Goal: Check status: Check status

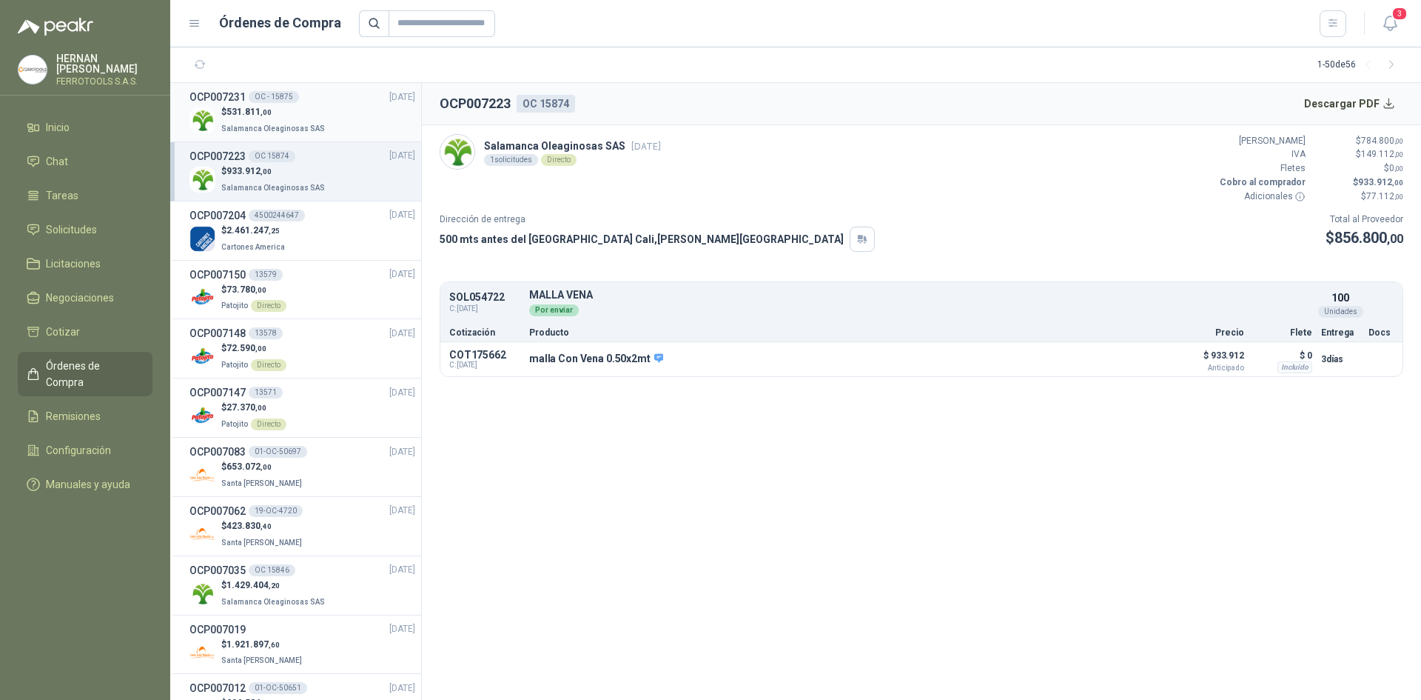
click at [300, 118] on p "$ 531.811 ,00" at bounding box center [274, 112] width 107 height 14
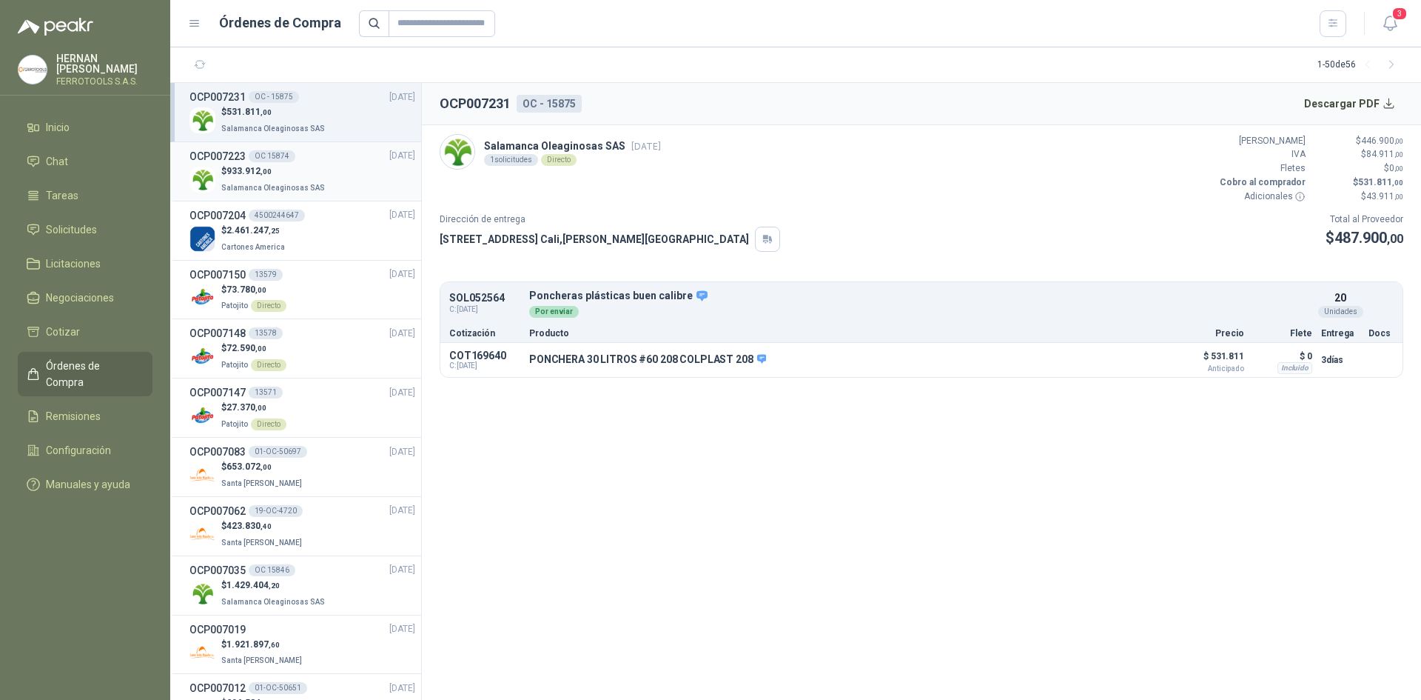
click at [323, 184] on div "$ 933.912 ,00 Salamanca Oleaginosas SAS" at bounding box center [303, 179] width 226 height 30
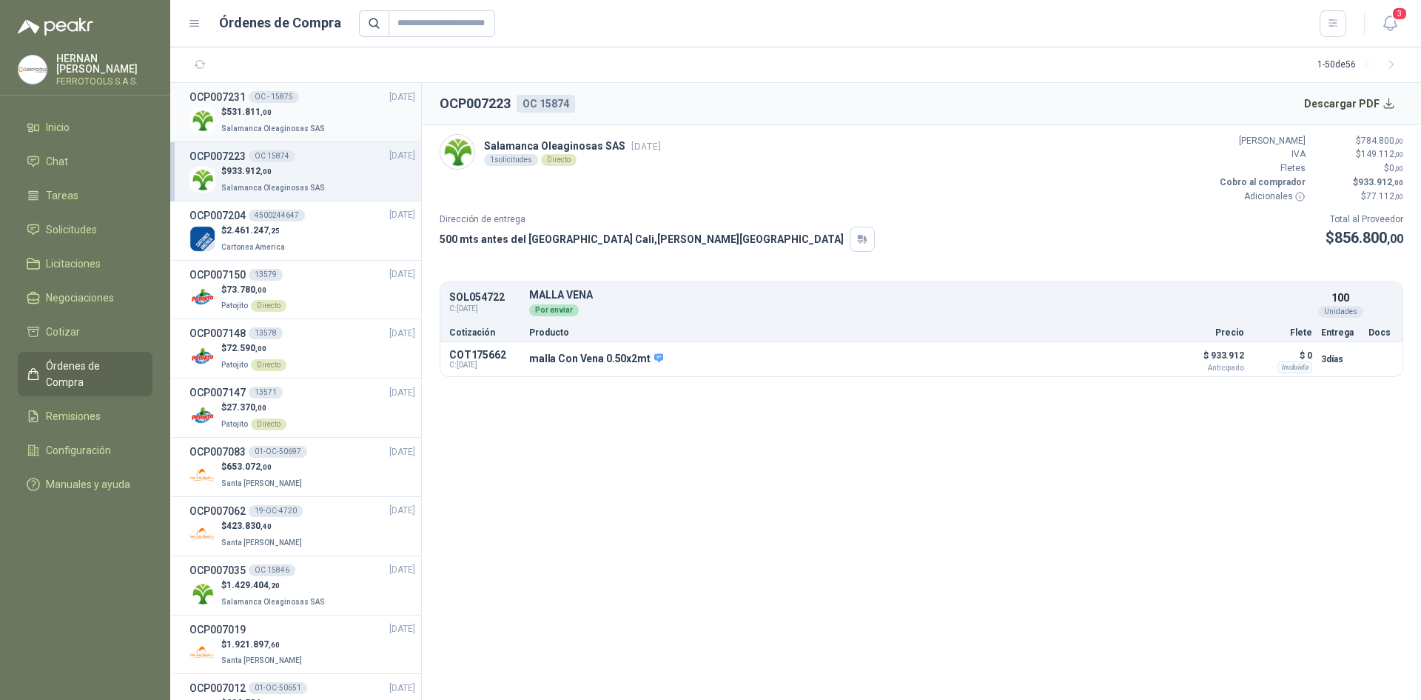
click at [332, 117] on div "$ 531.811 ,00 Salamanca Oleaginosas SAS" at bounding box center [303, 120] width 226 height 30
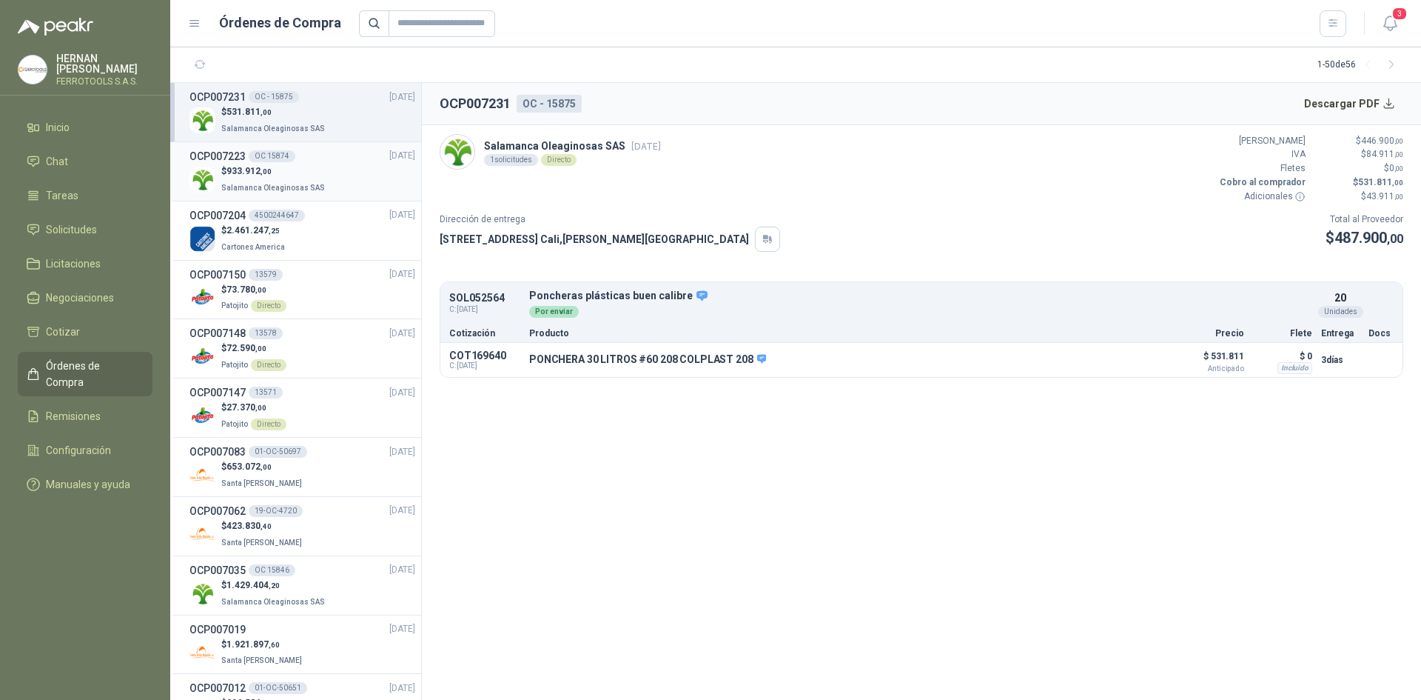
click at [328, 175] on div "$ 933.912 ,00 Salamanca Oleaginosas SAS" at bounding box center [303, 179] width 226 height 30
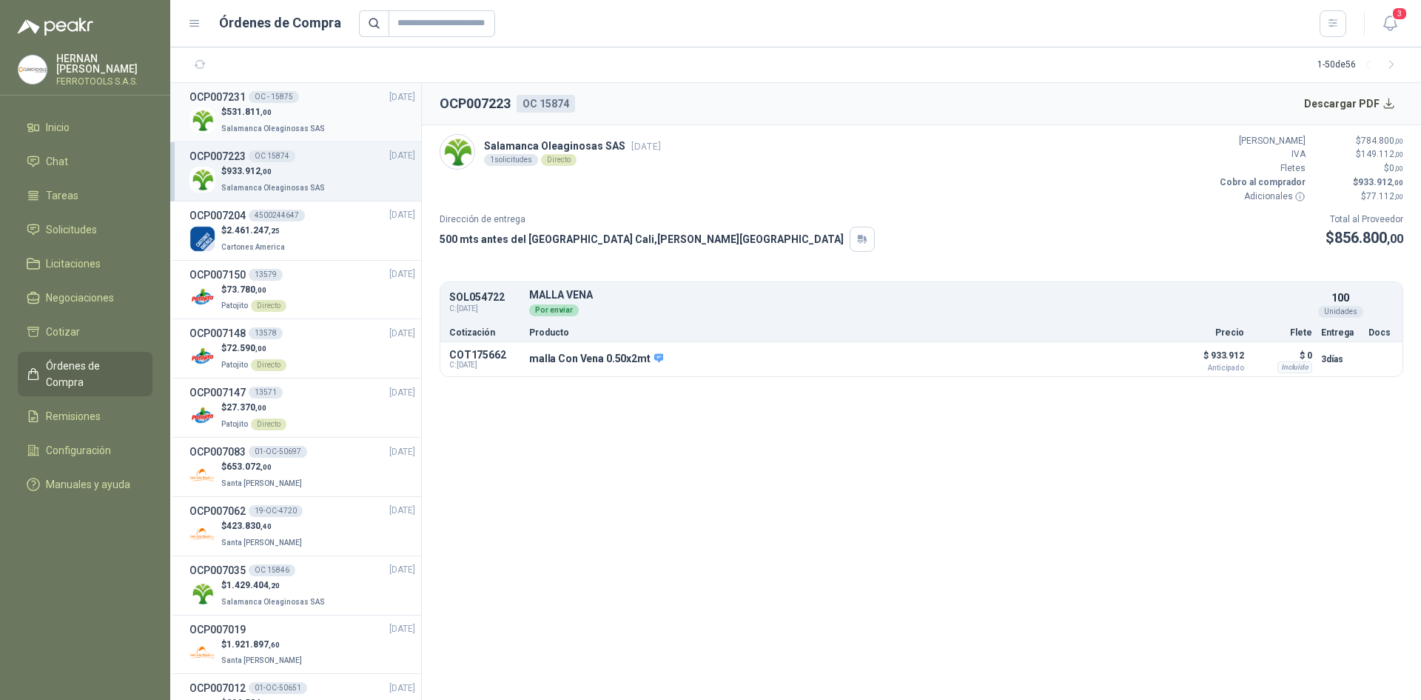
click at [314, 119] on p "Salamanca Oleaginosas SAS" at bounding box center [274, 127] width 107 height 16
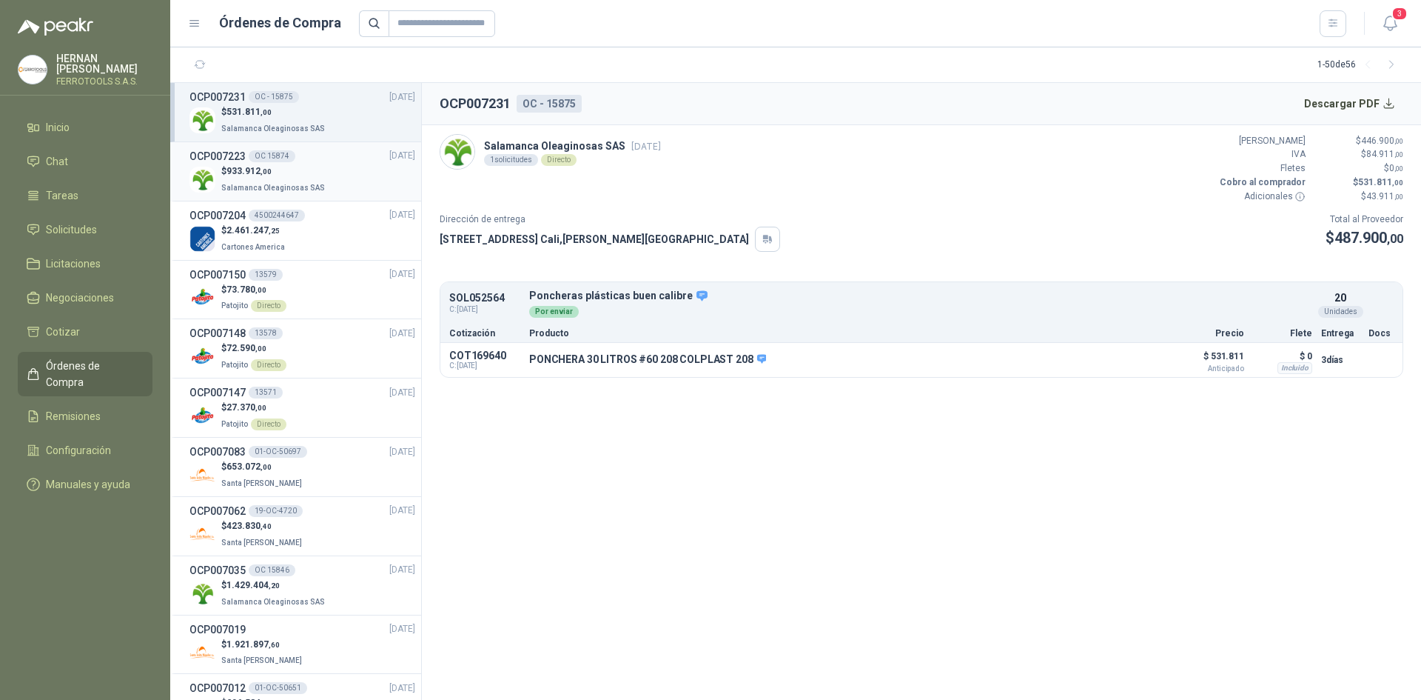
click at [327, 181] on div "$ 933.912 ,00 Salamanca Oleaginosas SAS" at bounding box center [303, 179] width 226 height 30
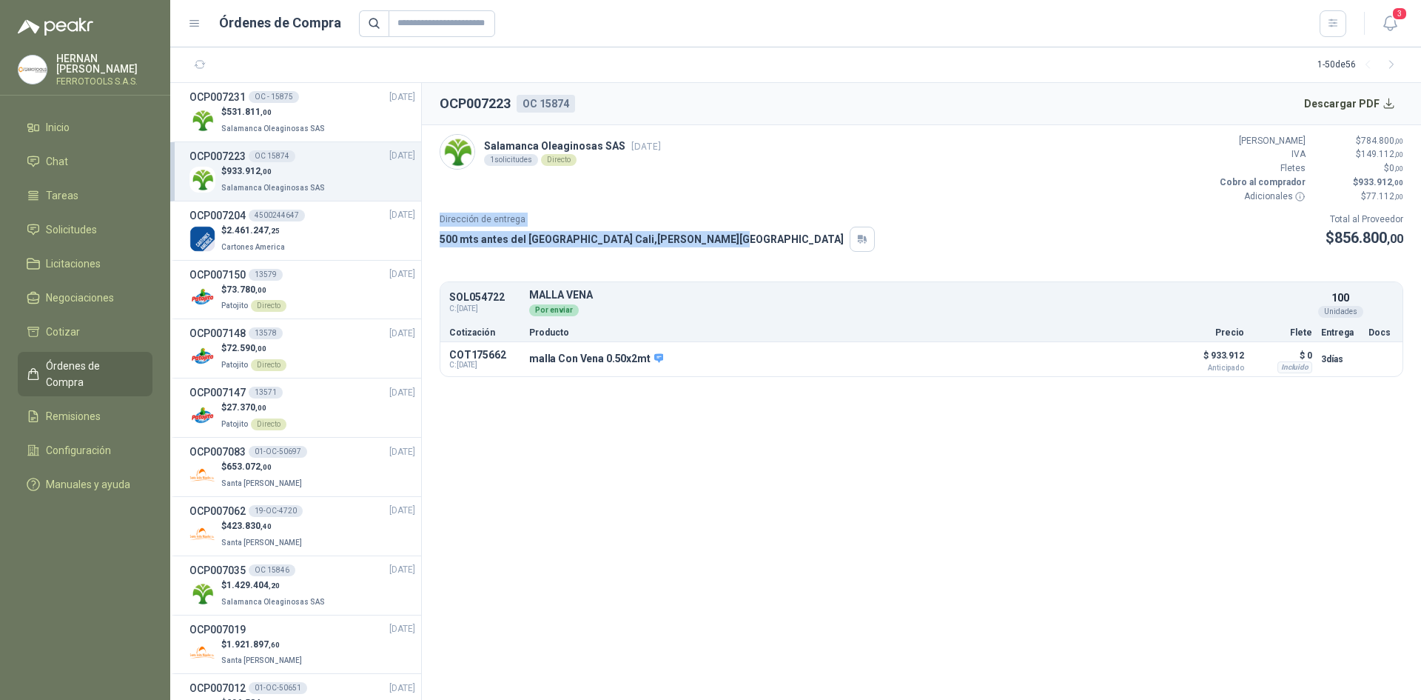
drag, startPoint x: 440, startPoint y: 218, endPoint x: 728, endPoint y: 237, distance: 288.6
click at [728, 237] on div "Dirección de entrega 500 mts antes del [GEOGRAPHIC_DATA] Cali , [PERSON_NAME][G…" at bounding box center [657, 231] width 435 height 39
copy div "Dirección de entrega 500 mts antes del [GEOGRAPHIC_DATA] Cali , [PERSON_NAME][G…"
click at [1145, 359] on button "Detalles" at bounding box center [1127, 359] width 70 height 20
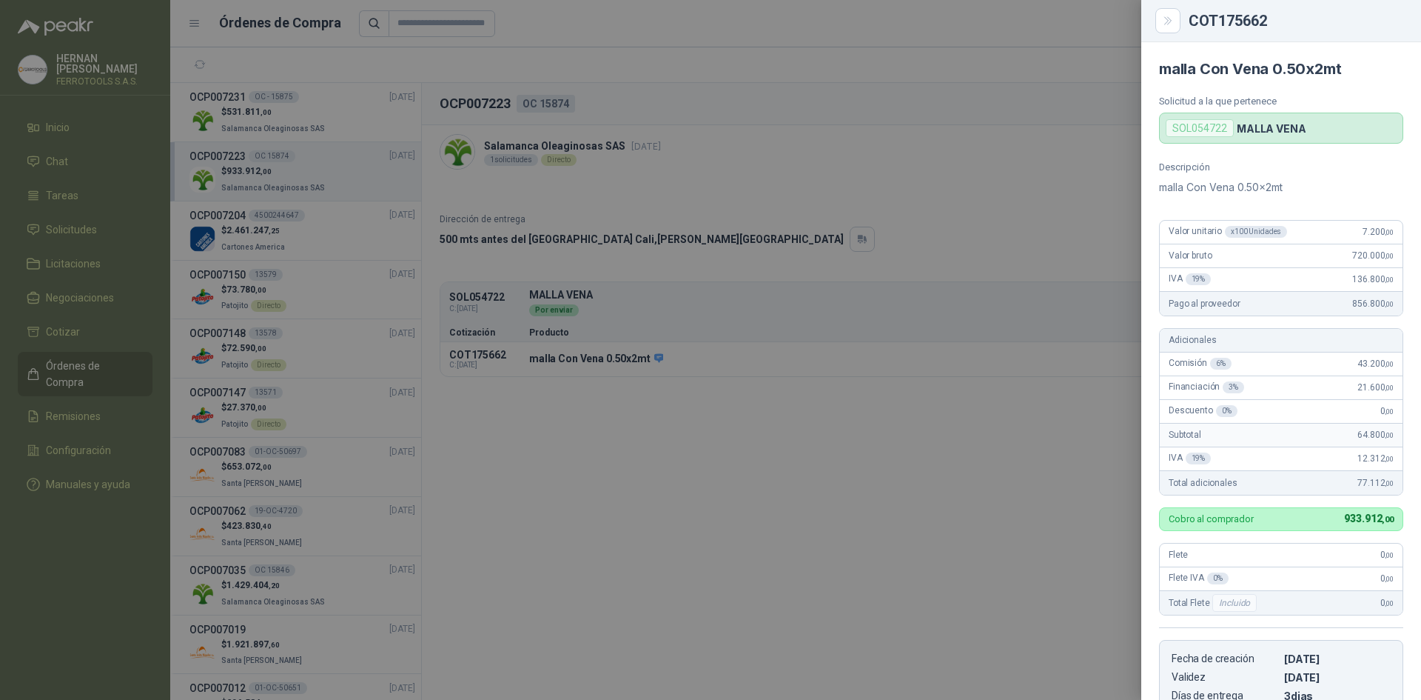
click at [1036, 390] on div at bounding box center [710, 350] width 1421 height 700
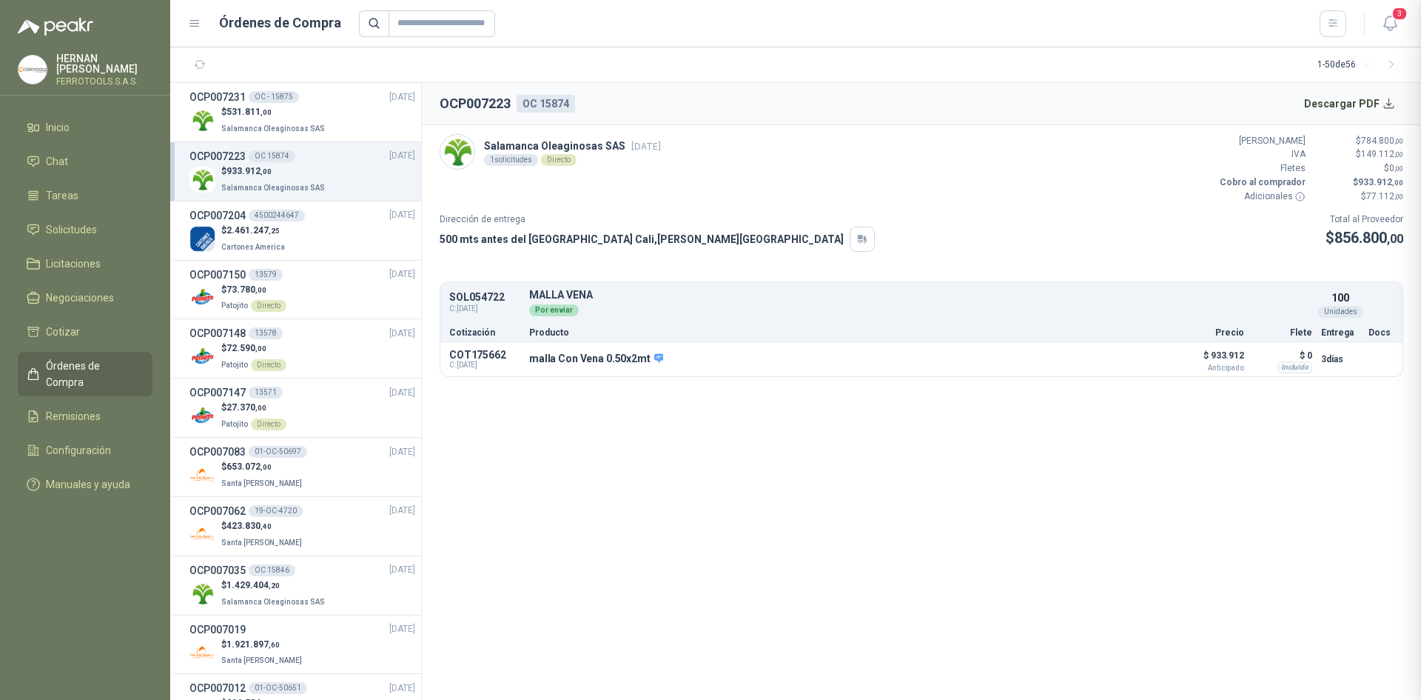
scroll to position [279, 0]
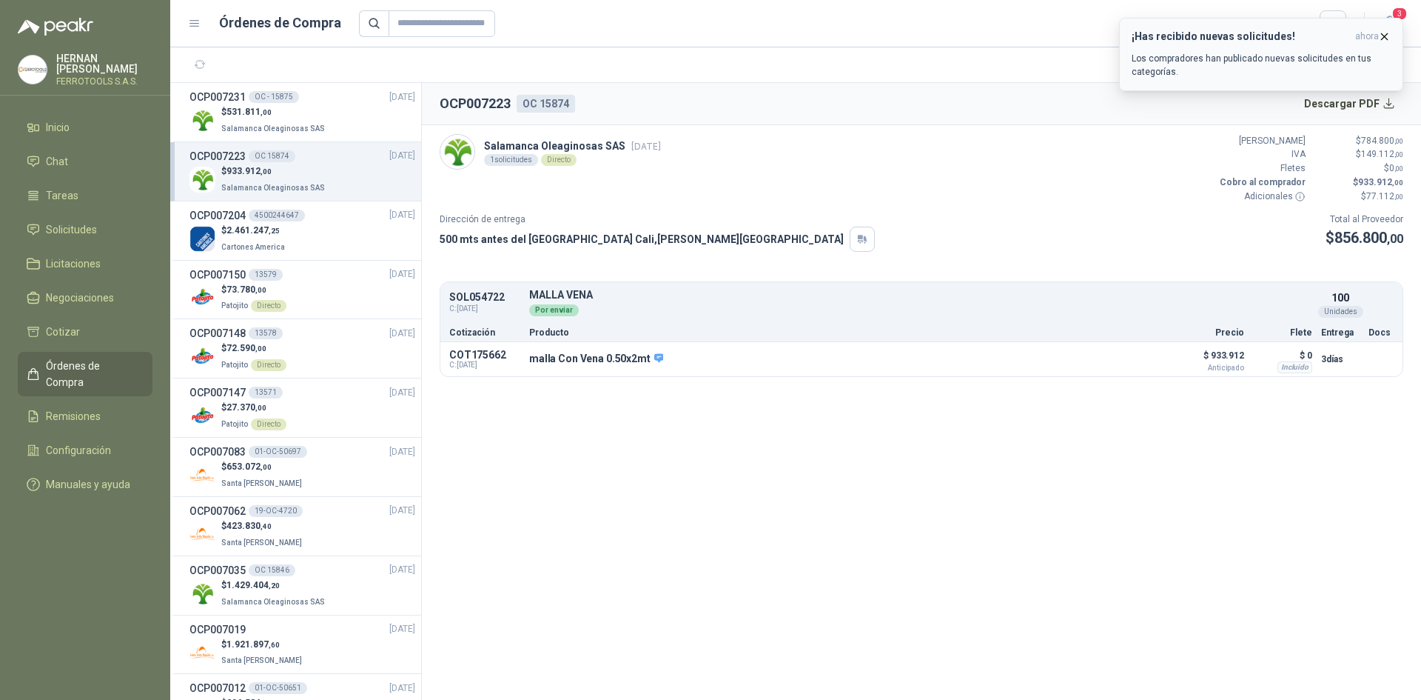
click at [1383, 37] on icon "button" at bounding box center [1384, 36] width 13 height 13
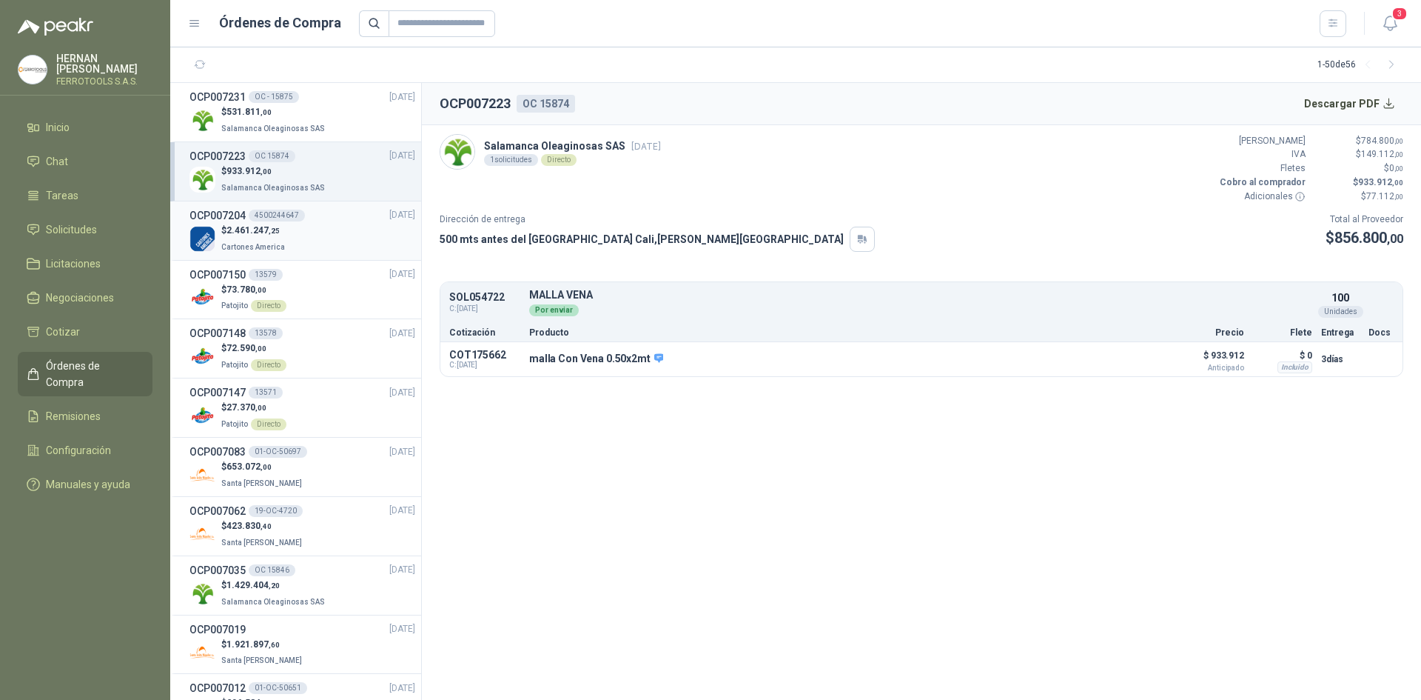
click at [302, 229] on div "$ 2.461.247 ,25 Cartones America" at bounding box center [303, 239] width 226 height 30
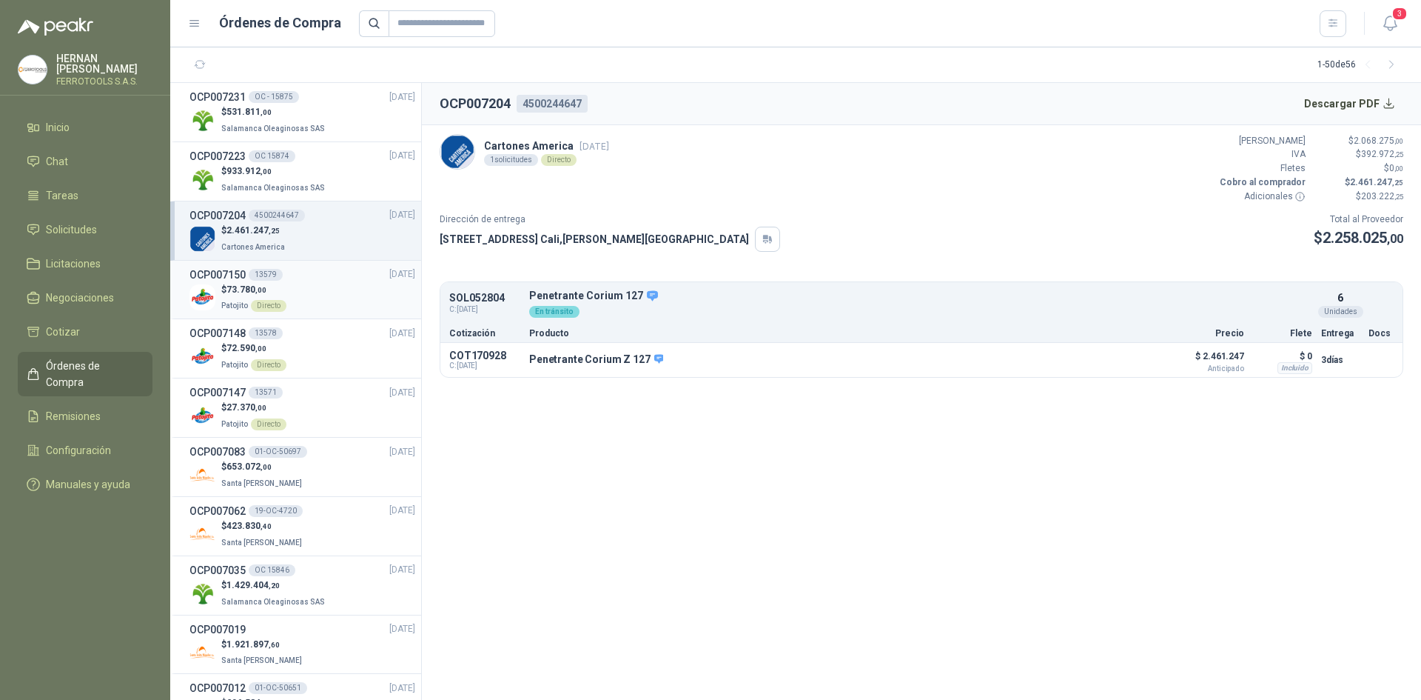
click at [312, 301] on div "$ 73.780 ,00 Patojito Directo" at bounding box center [303, 298] width 226 height 30
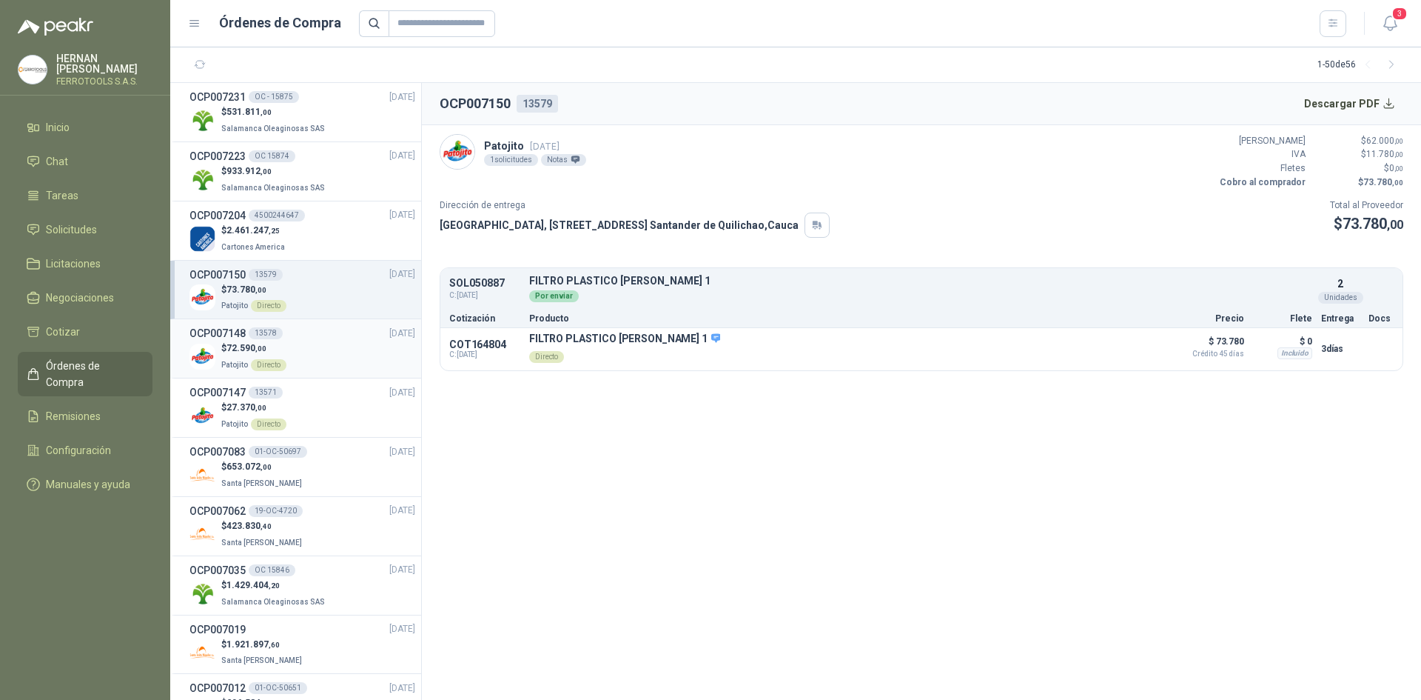
click at [319, 354] on div "$ 72.590 ,00 Patojito Directo" at bounding box center [303, 356] width 226 height 30
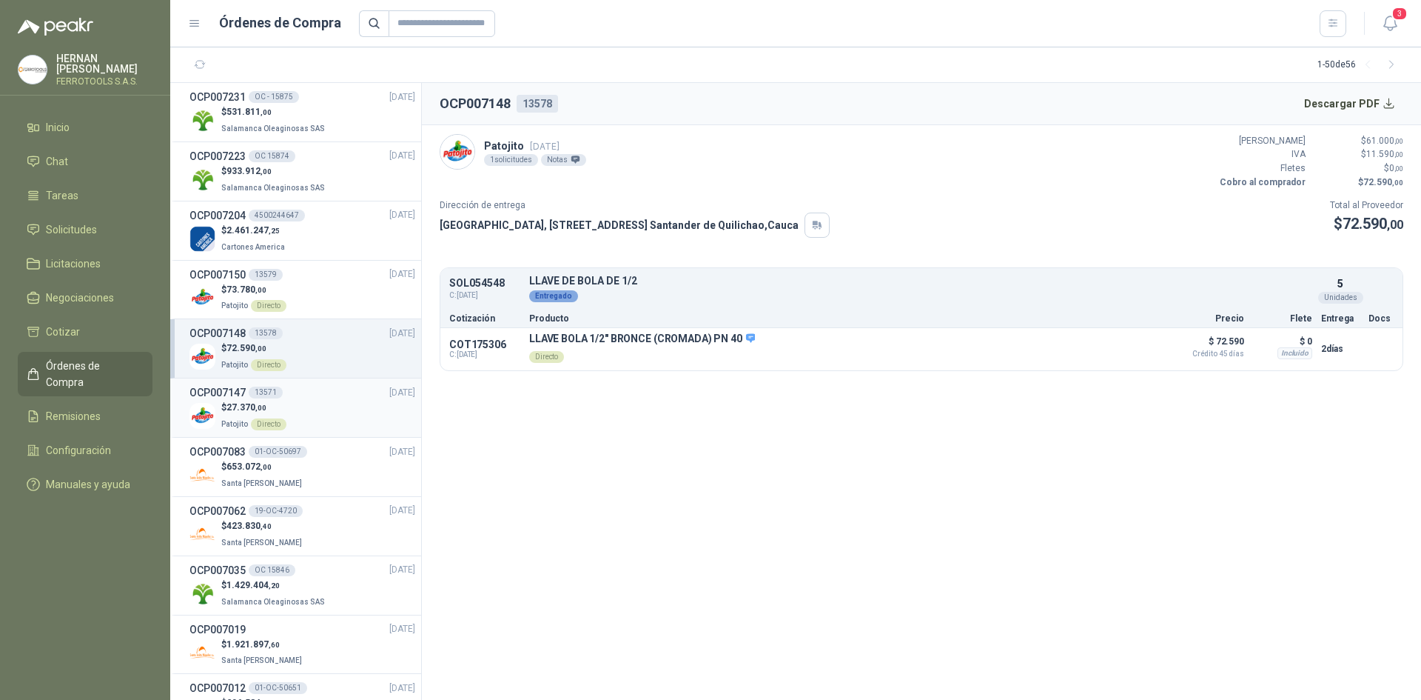
click at [323, 406] on div "$ 27.370 ,00 Patojito Directo" at bounding box center [303, 415] width 226 height 30
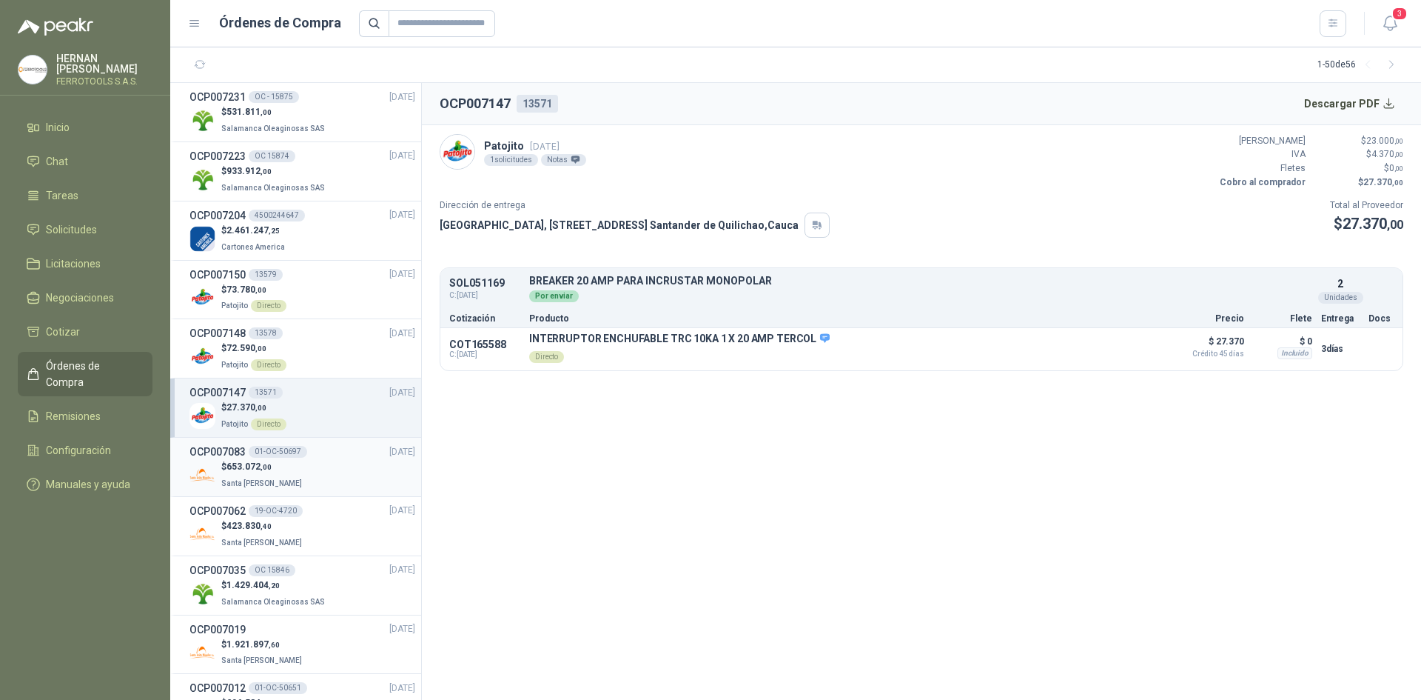
click at [331, 466] on div "$ 653.072 ,00 Santa [PERSON_NAME]" at bounding box center [303, 475] width 226 height 30
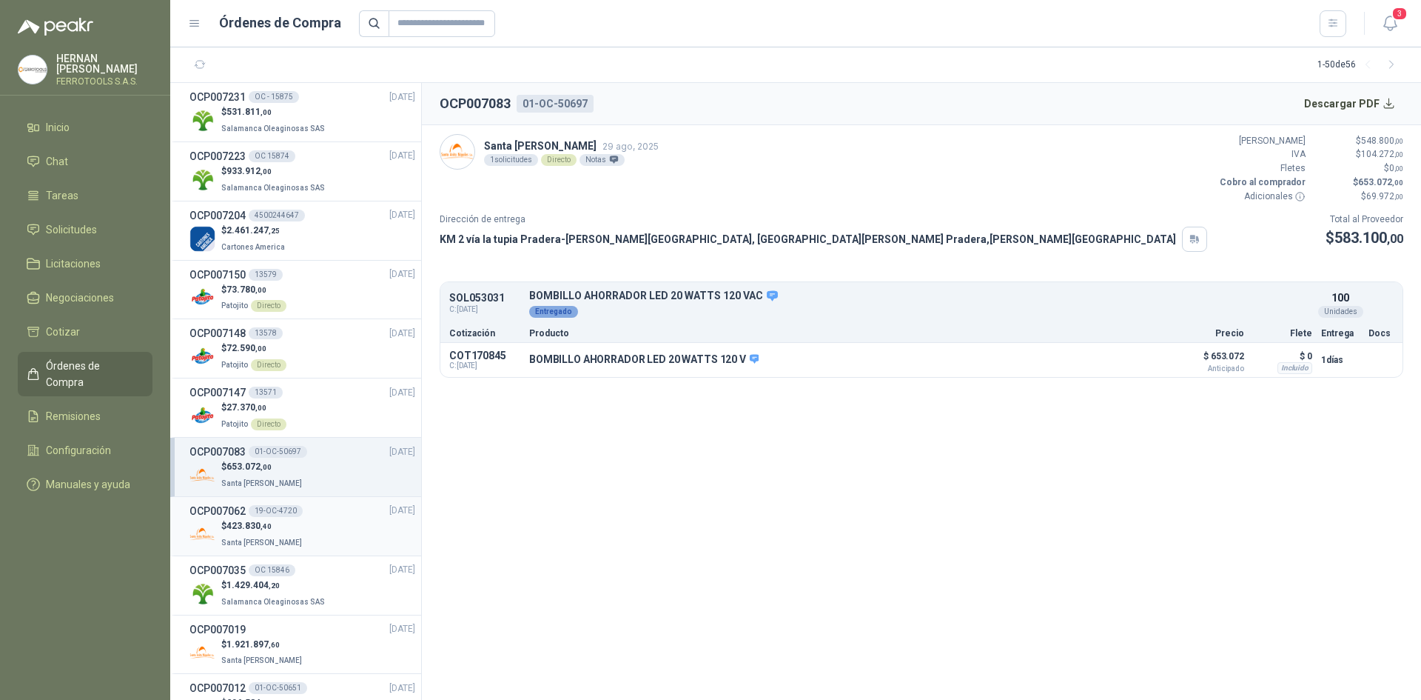
click at [323, 523] on div "$ 423.830 ,40 Santa [PERSON_NAME]" at bounding box center [303, 534] width 226 height 30
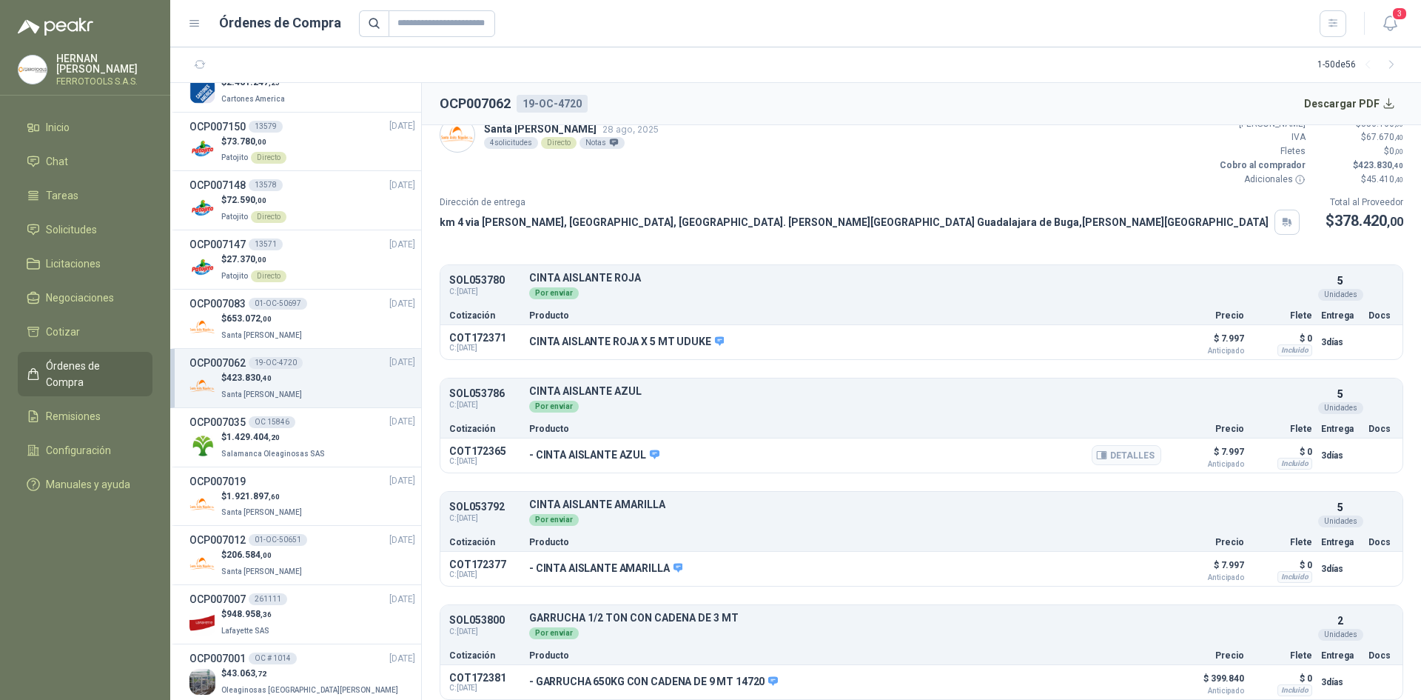
scroll to position [25, 0]
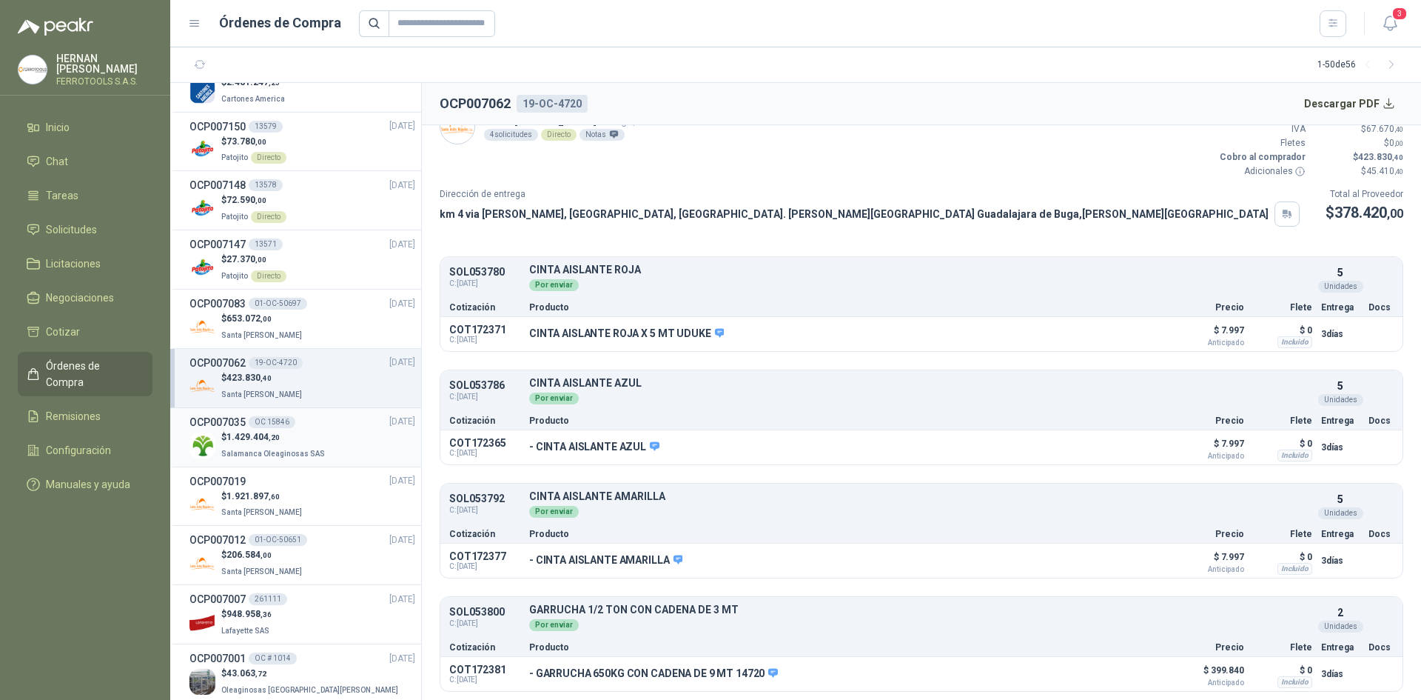
click at [306, 441] on p "$ 1.429.404 ,20" at bounding box center [274, 437] width 107 height 14
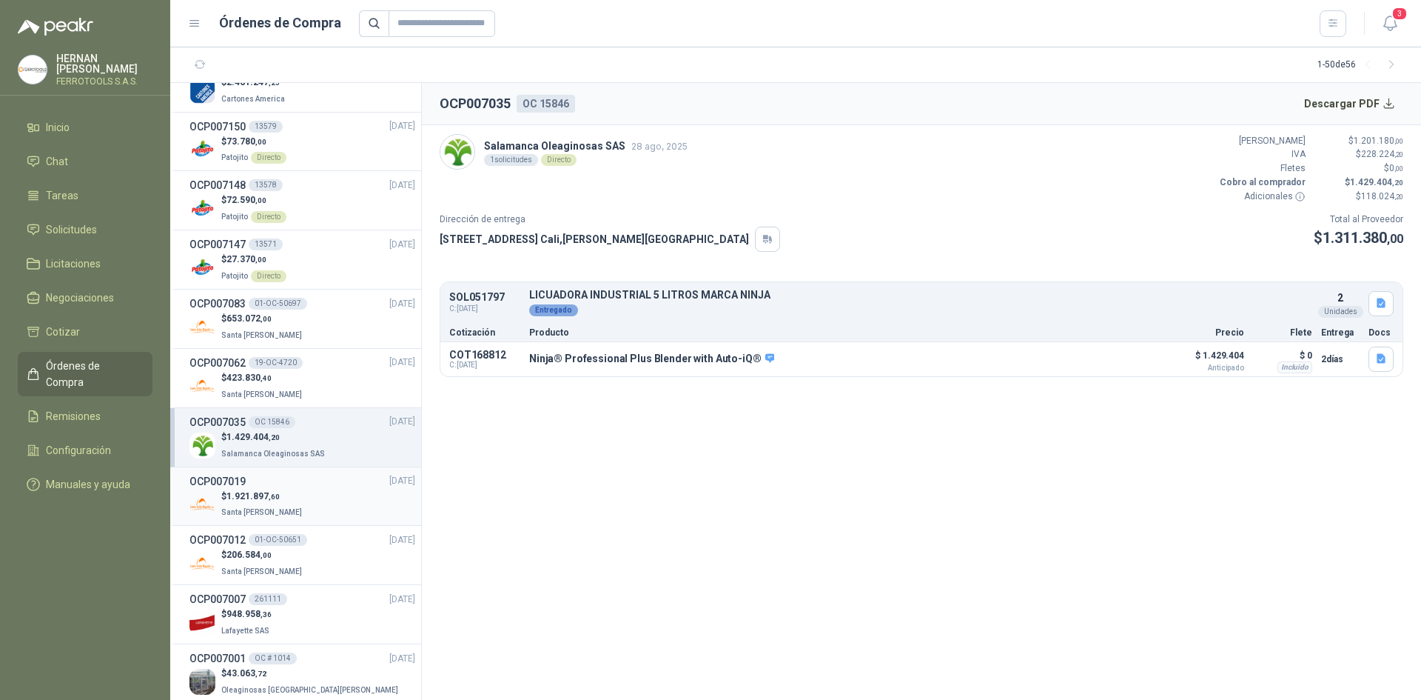
click at [304, 480] on div "OCP007019 [DATE]" at bounding box center [303, 481] width 226 height 16
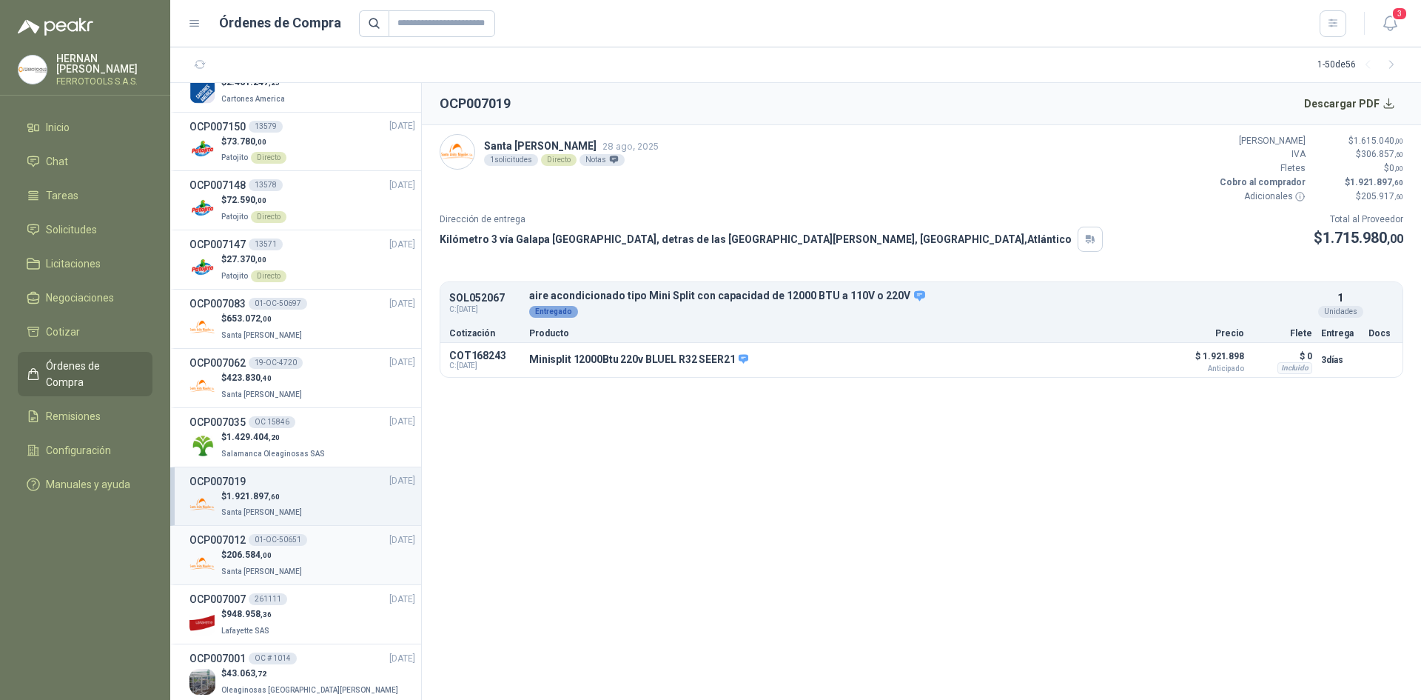
click at [308, 542] on div "OCP007012 01-OC-50651 [DATE]" at bounding box center [303, 540] width 226 height 16
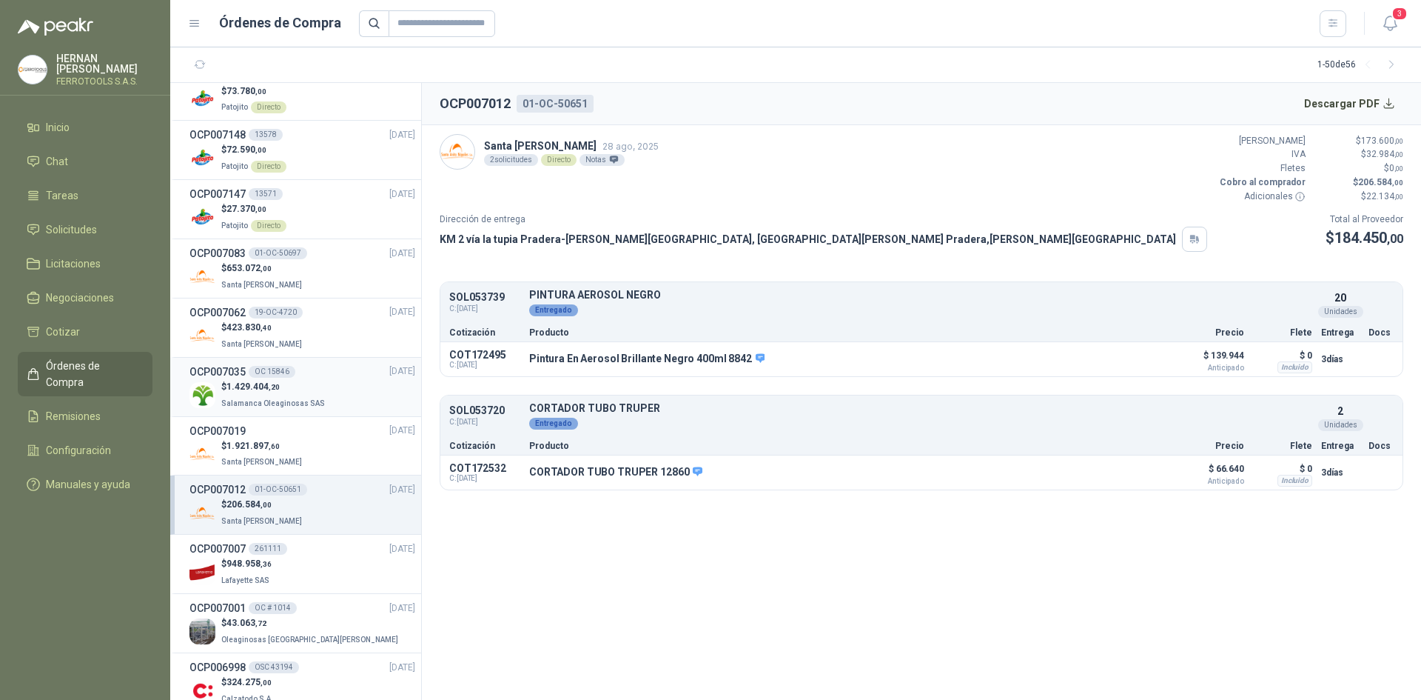
scroll to position [222, 0]
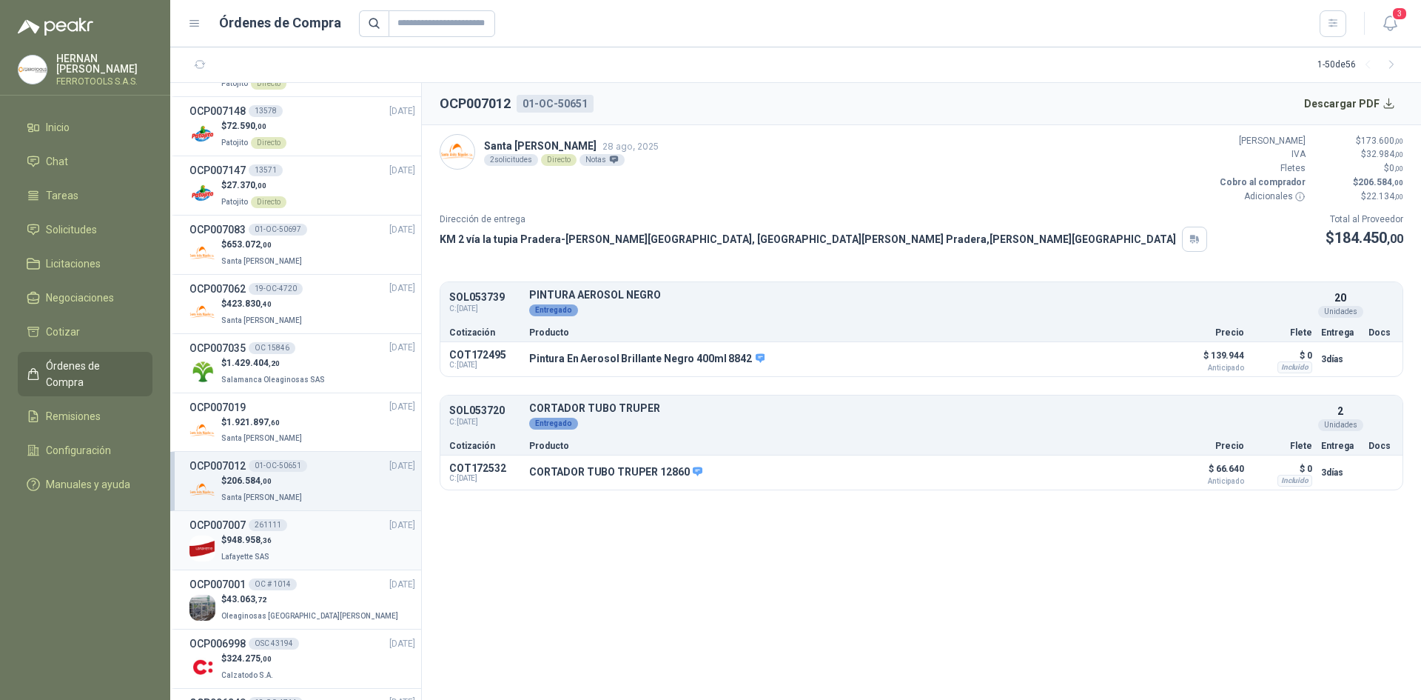
click at [339, 541] on div "$ 948.958 ,36 [GEOGRAPHIC_DATA]" at bounding box center [303, 548] width 226 height 30
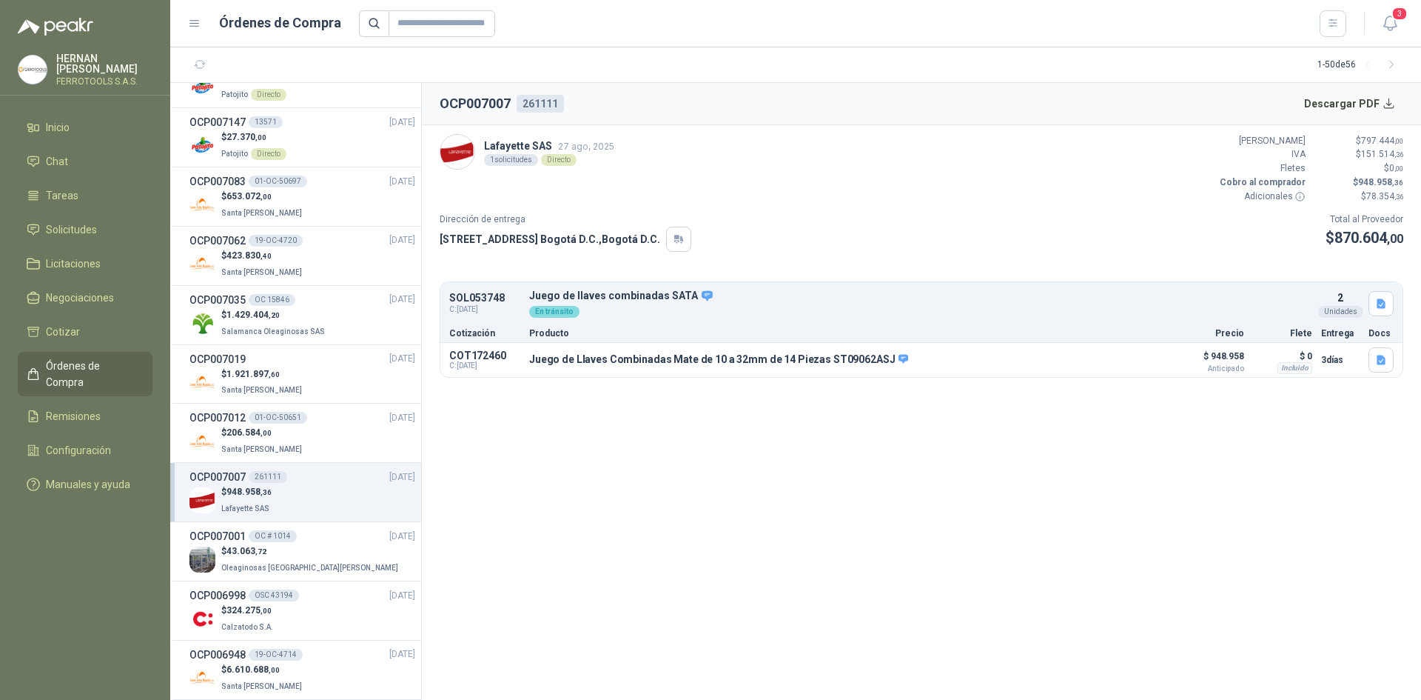
scroll to position [296, 0]
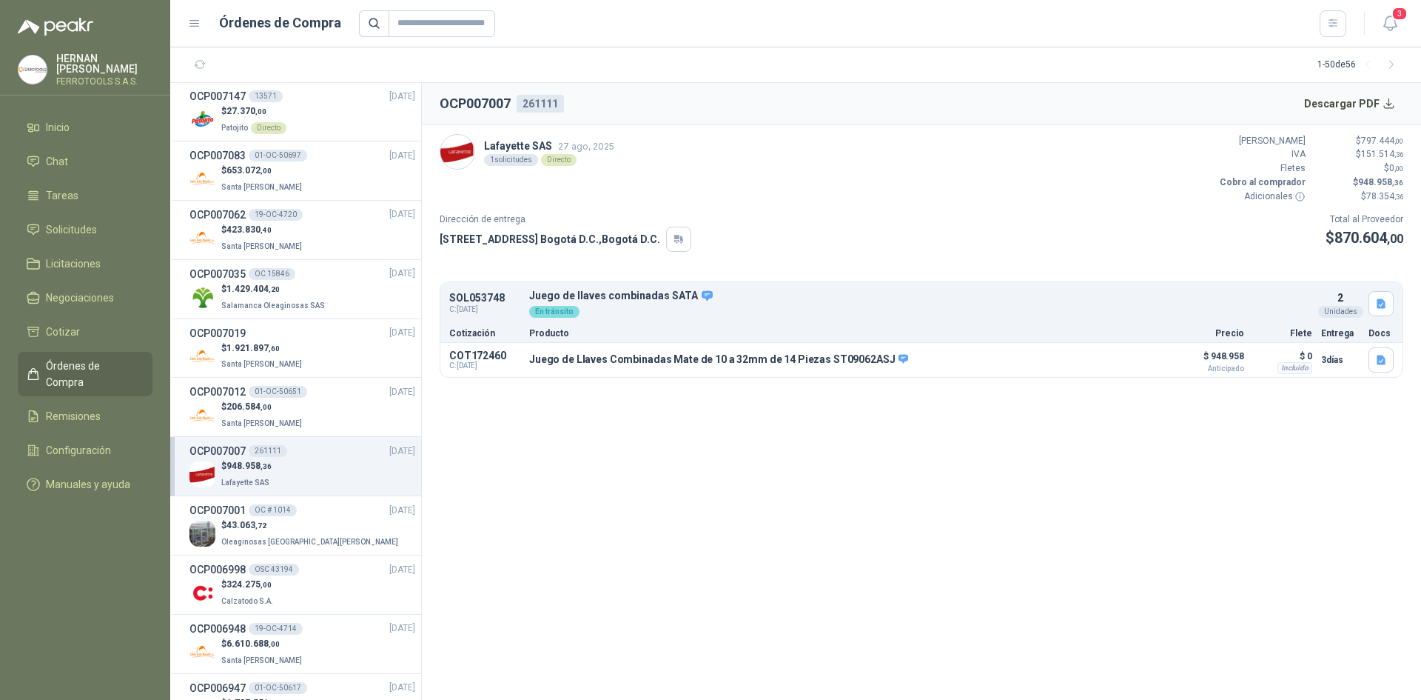
click at [339, 541] on div "$ 43.063 ,72 Oleaginosas [GEOGRAPHIC_DATA][PERSON_NAME]" at bounding box center [303, 533] width 226 height 30
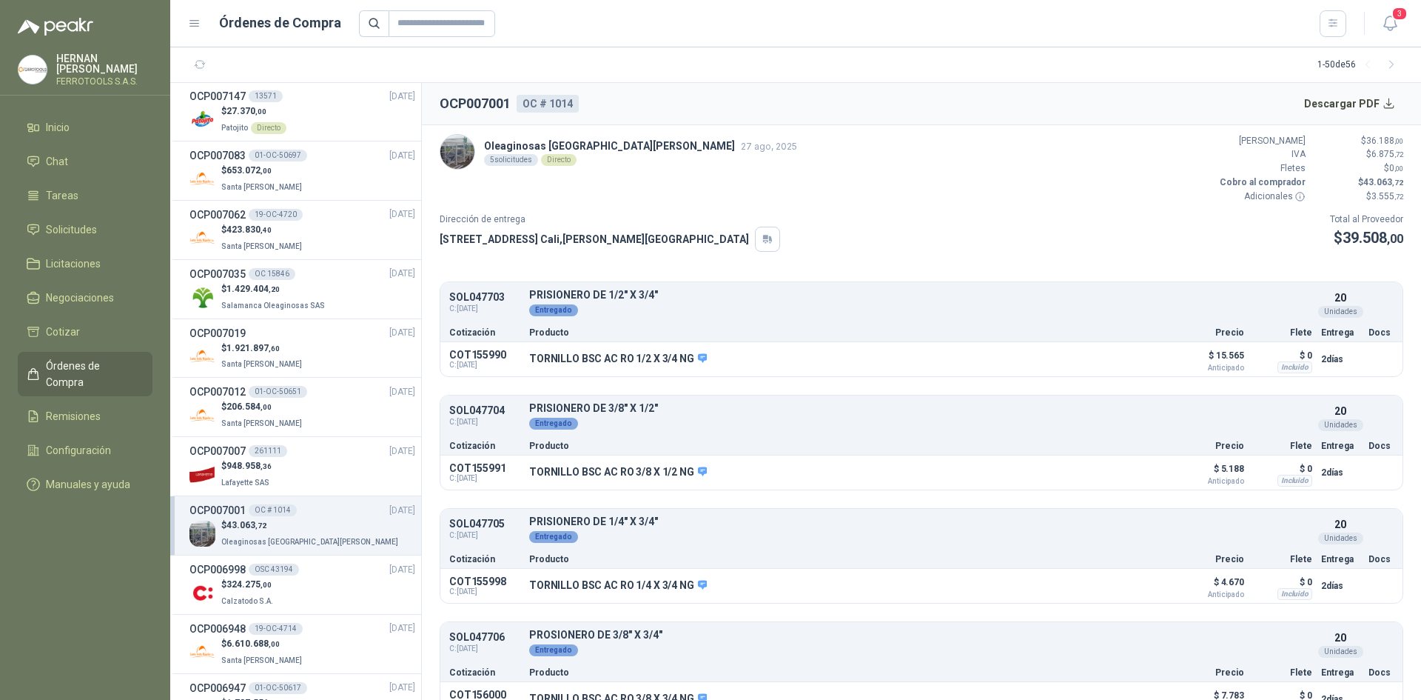
scroll to position [370, 0]
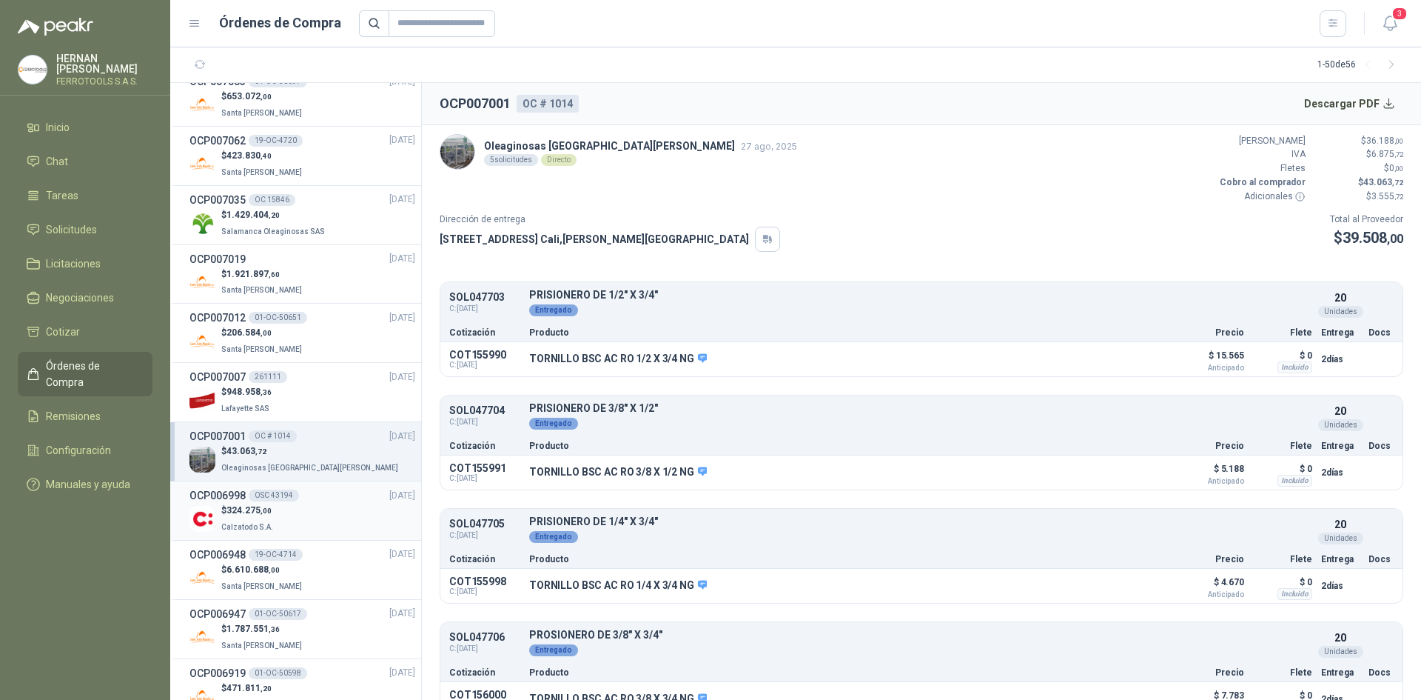
click at [348, 520] on div "$ 324.275 ,00 Calzatodo S.A." at bounding box center [303, 518] width 226 height 30
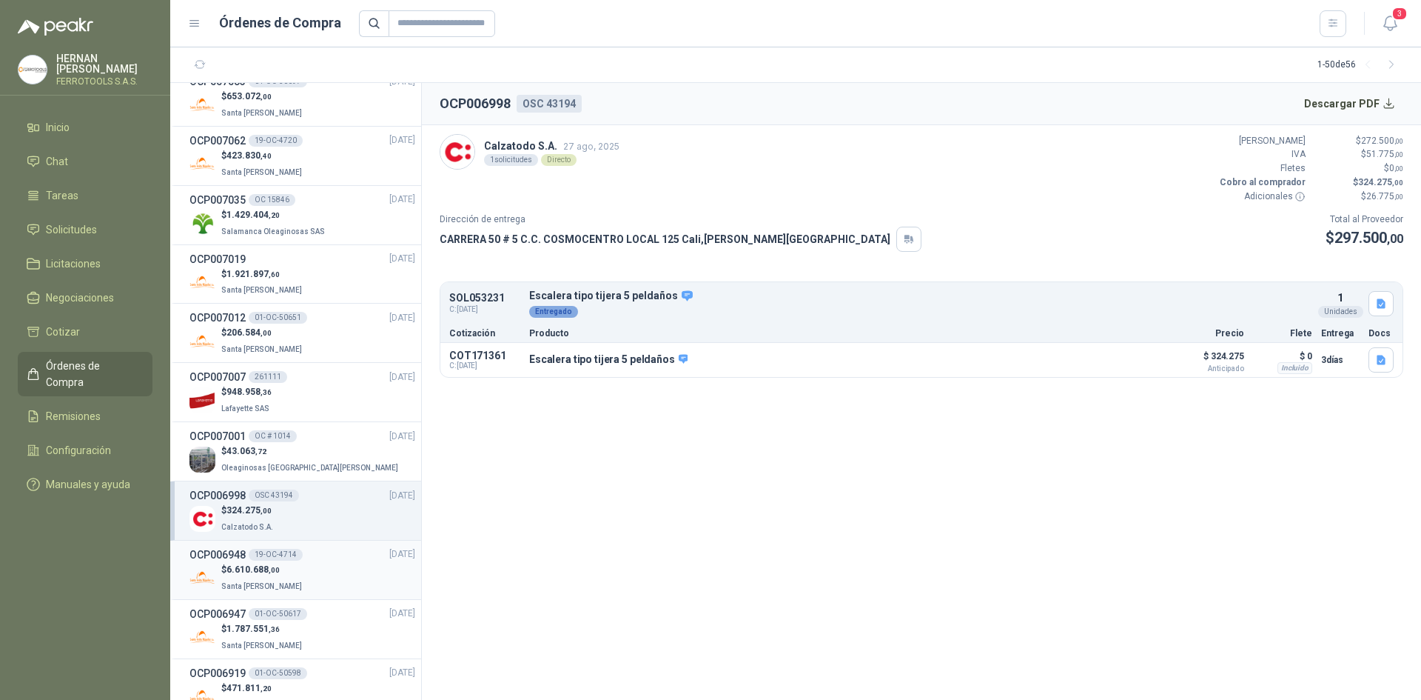
click at [337, 558] on div "OCP006948 19-OC-4714 [DATE]" at bounding box center [303, 554] width 226 height 16
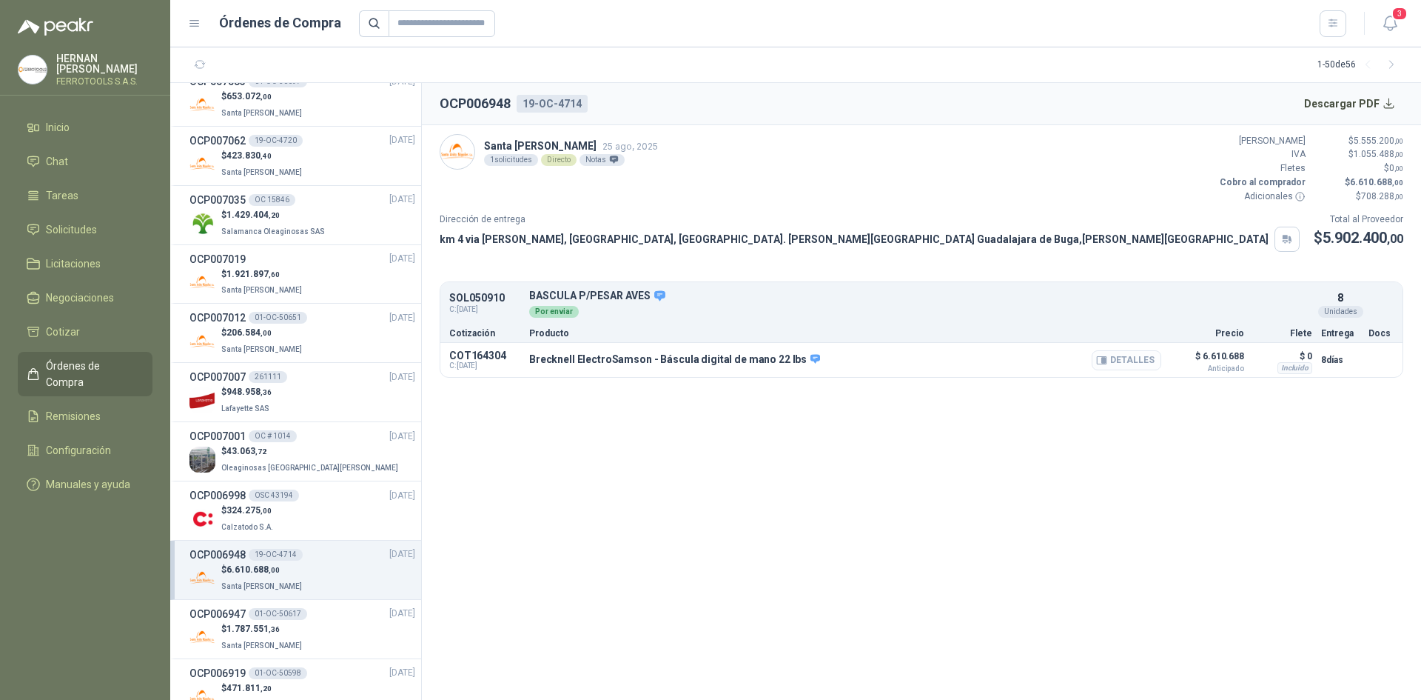
click at [1137, 362] on button "Detalles" at bounding box center [1127, 360] width 70 height 20
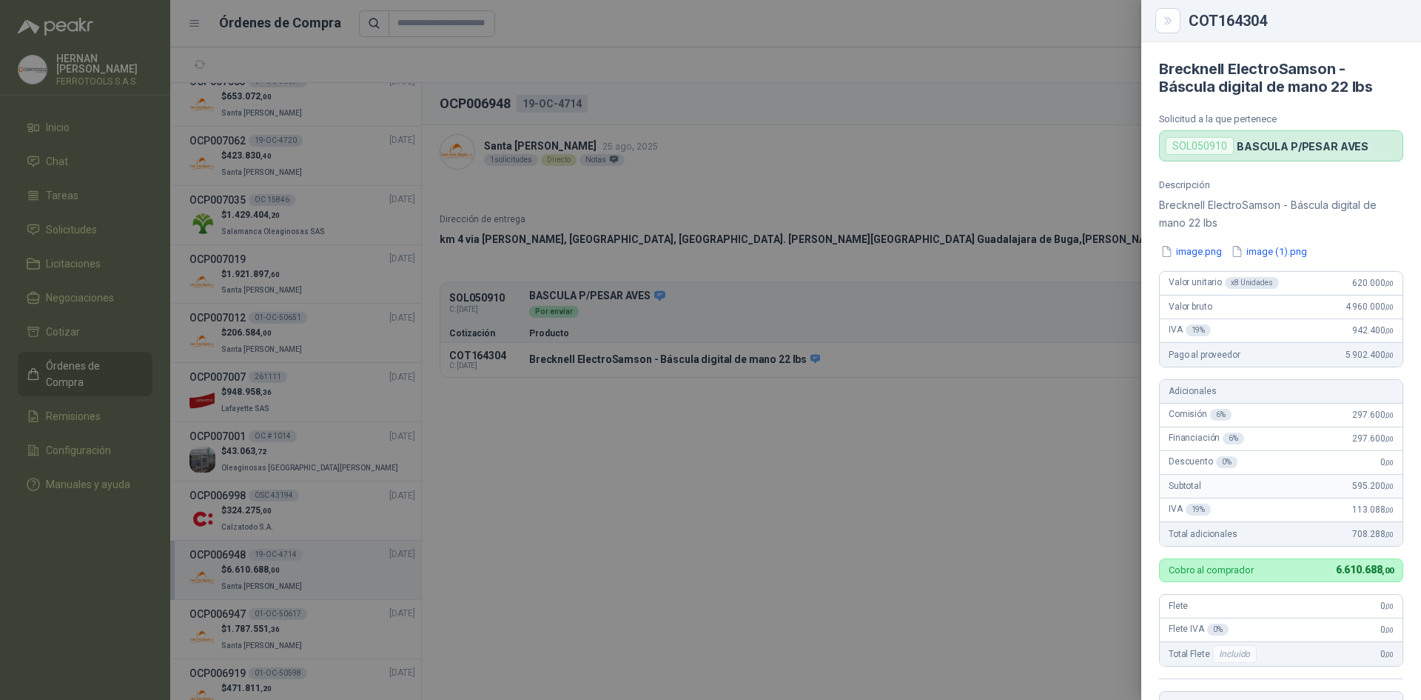
click at [1079, 398] on div at bounding box center [710, 350] width 1421 height 700
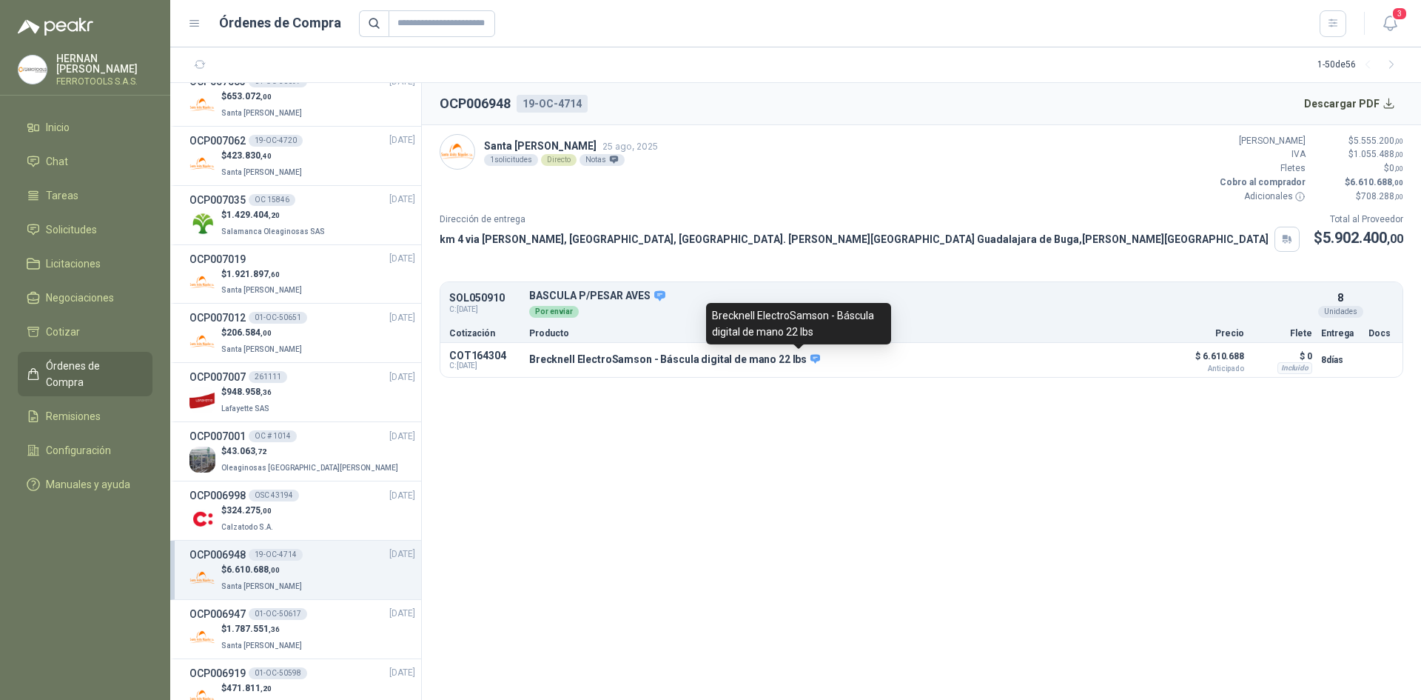
click at [812, 327] on div "Brecknell ElectroSamson - Báscula digital de mano 22 lbs" at bounding box center [798, 323] width 185 height 41
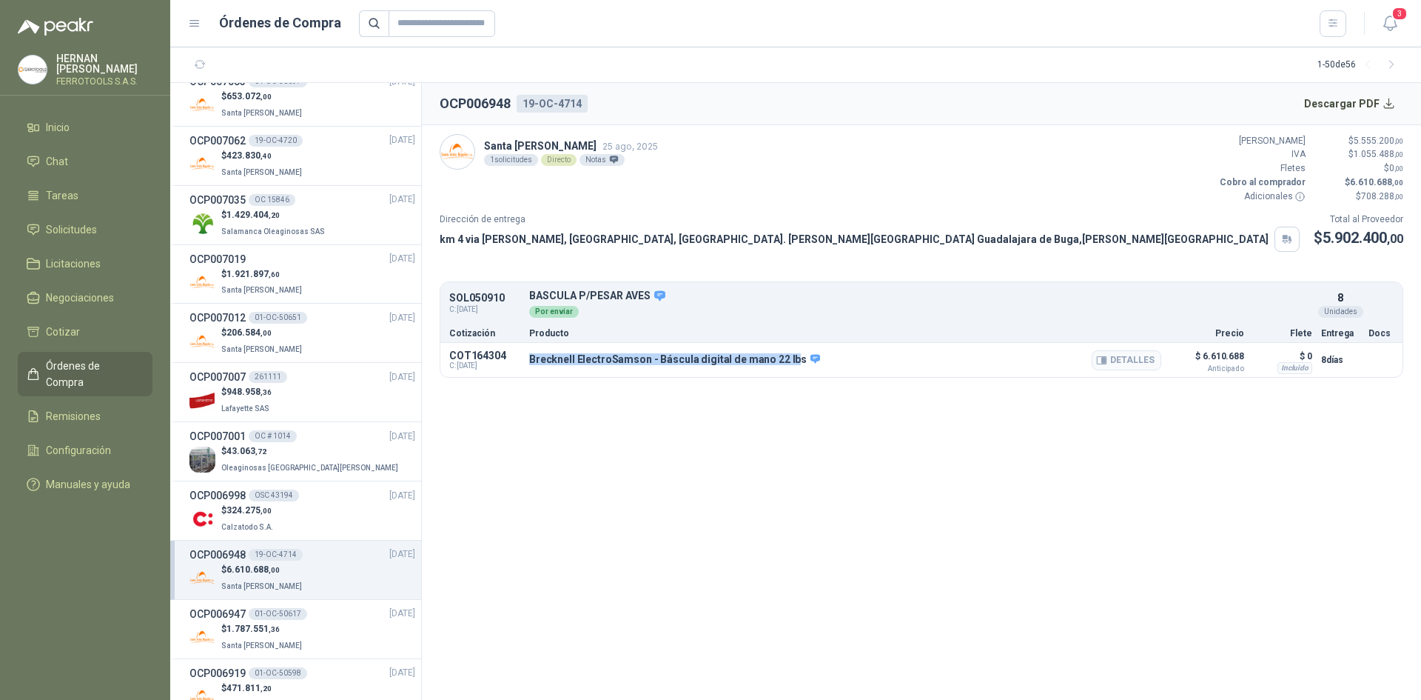
drag, startPoint x: 531, startPoint y: 358, endPoint x: 788, endPoint y: 358, distance: 256.9
click at [788, 358] on p "Brecknell ElectroSamson - Báscula digital de mano 22 lbs" at bounding box center [674, 359] width 291 height 13
click at [1113, 361] on button "Detalles" at bounding box center [1127, 360] width 70 height 20
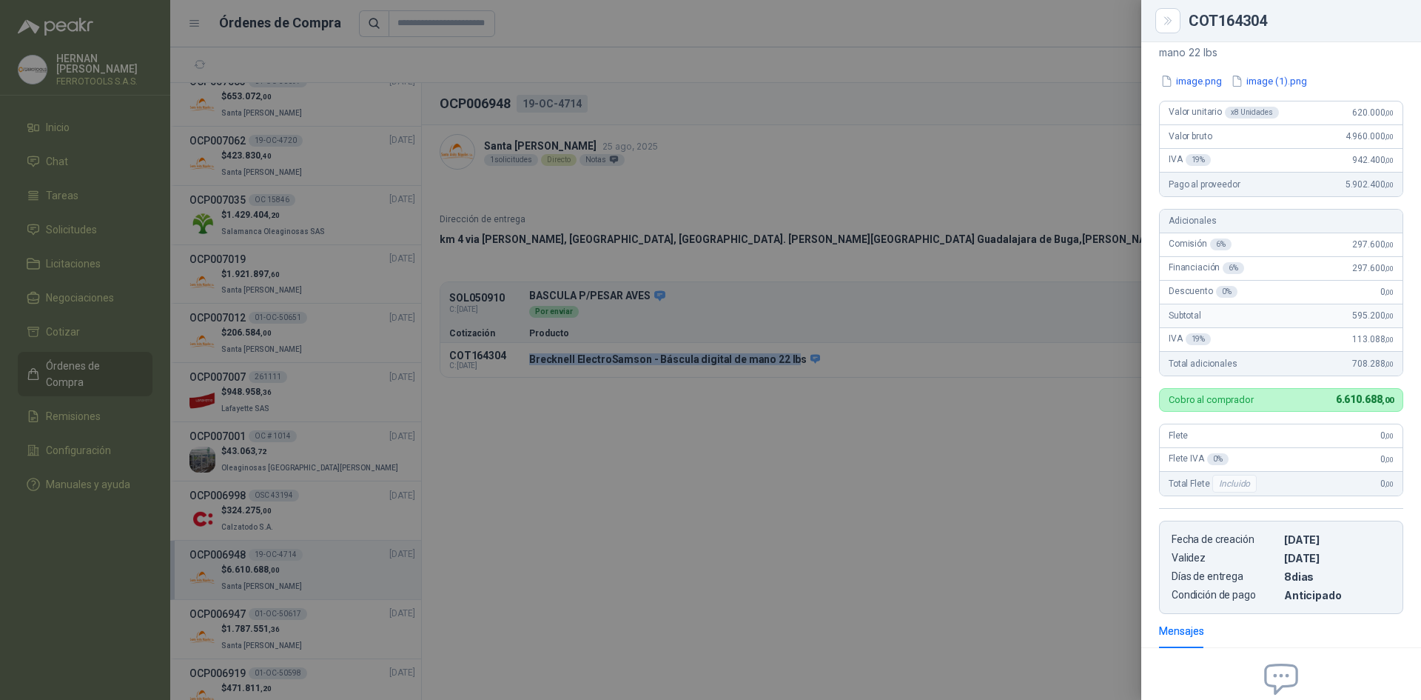
scroll to position [0, 0]
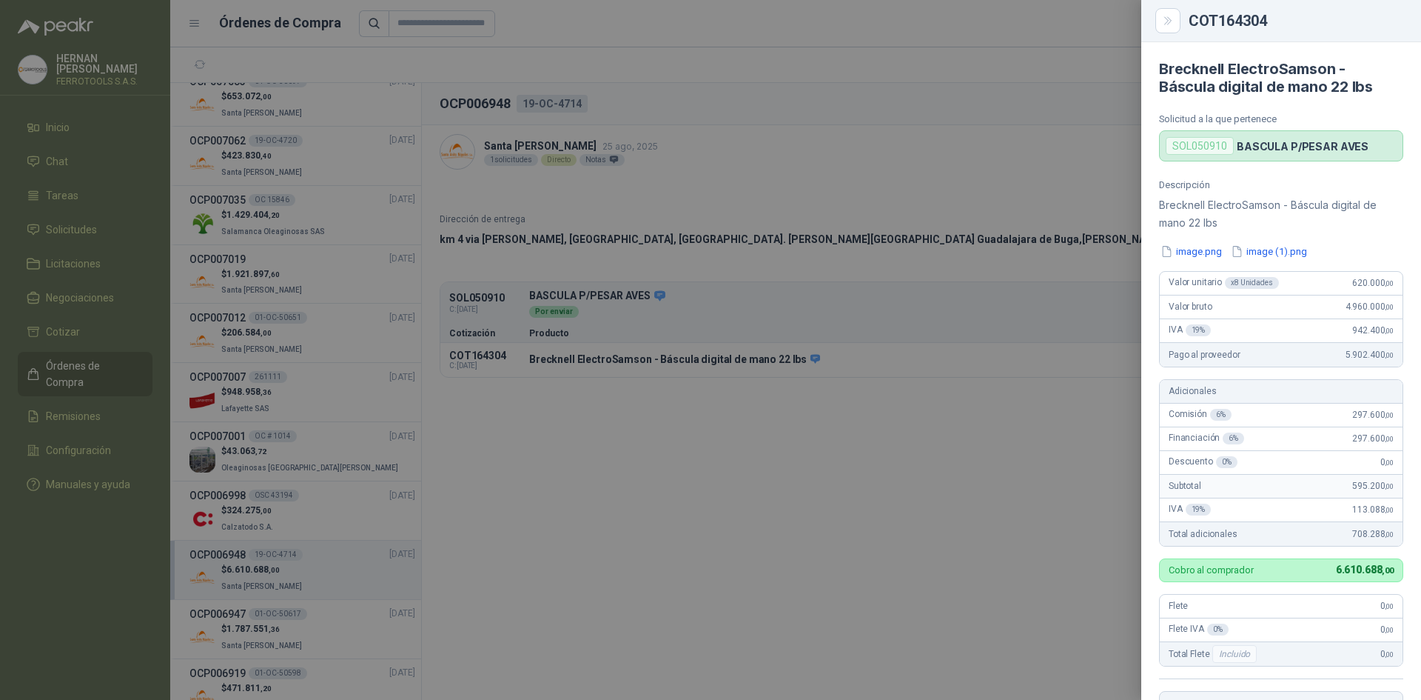
click at [1087, 226] on div at bounding box center [710, 350] width 1421 height 700
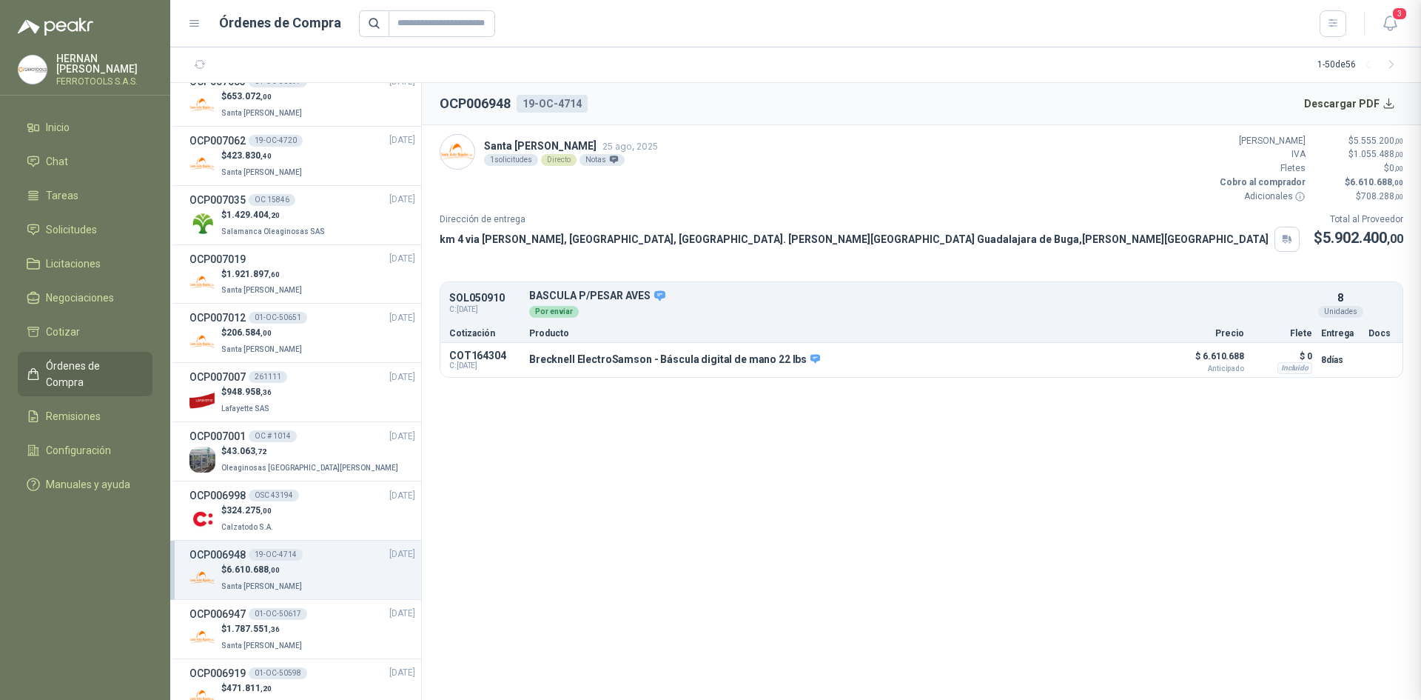
scroll to position [330, 0]
click at [887, 699] on section "OCP006948 19-OC-4714 Descargar PDF Santa [PERSON_NAME] [DATE] 1 solicitudes Dir…" at bounding box center [921, 391] width 999 height 617
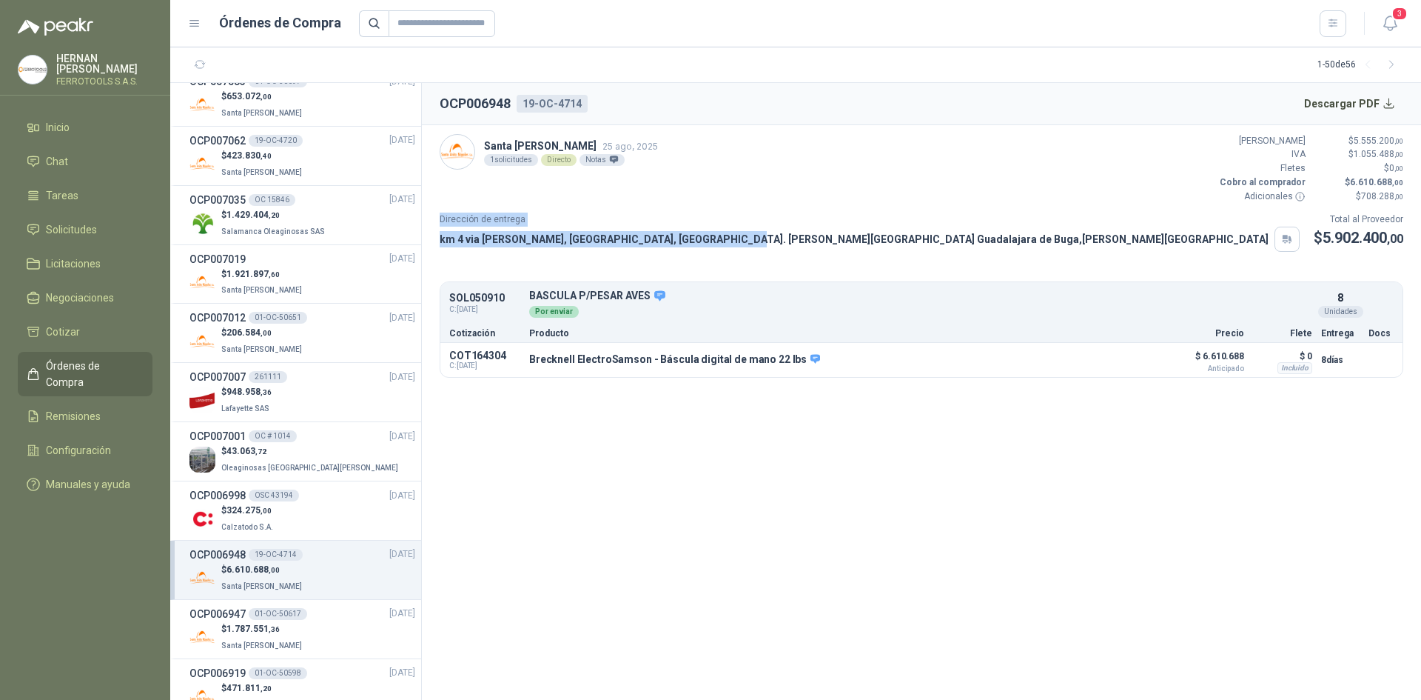
drag, startPoint x: 440, startPoint y: 217, endPoint x: 723, endPoint y: 243, distance: 283.2
click at [723, 243] on div "Dirección de entrega km 4 via [PERSON_NAME], [GEOGRAPHIC_DATA], [GEOGRAPHIC_DAT…" at bounding box center [870, 231] width 860 height 39
copy div "Dirección de entrega km 4 via [PERSON_NAME], [GEOGRAPHIC_DATA], [GEOGRAPHIC_DAT…"
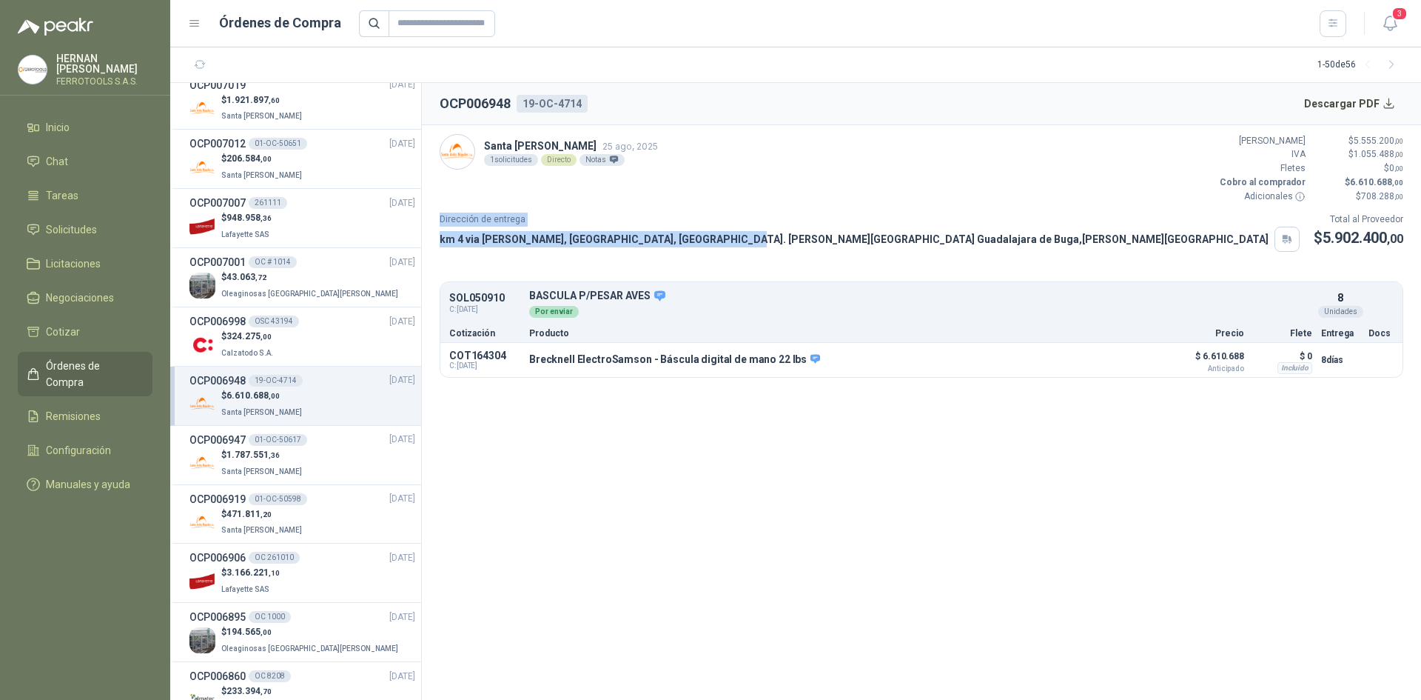
scroll to position [666, 0]
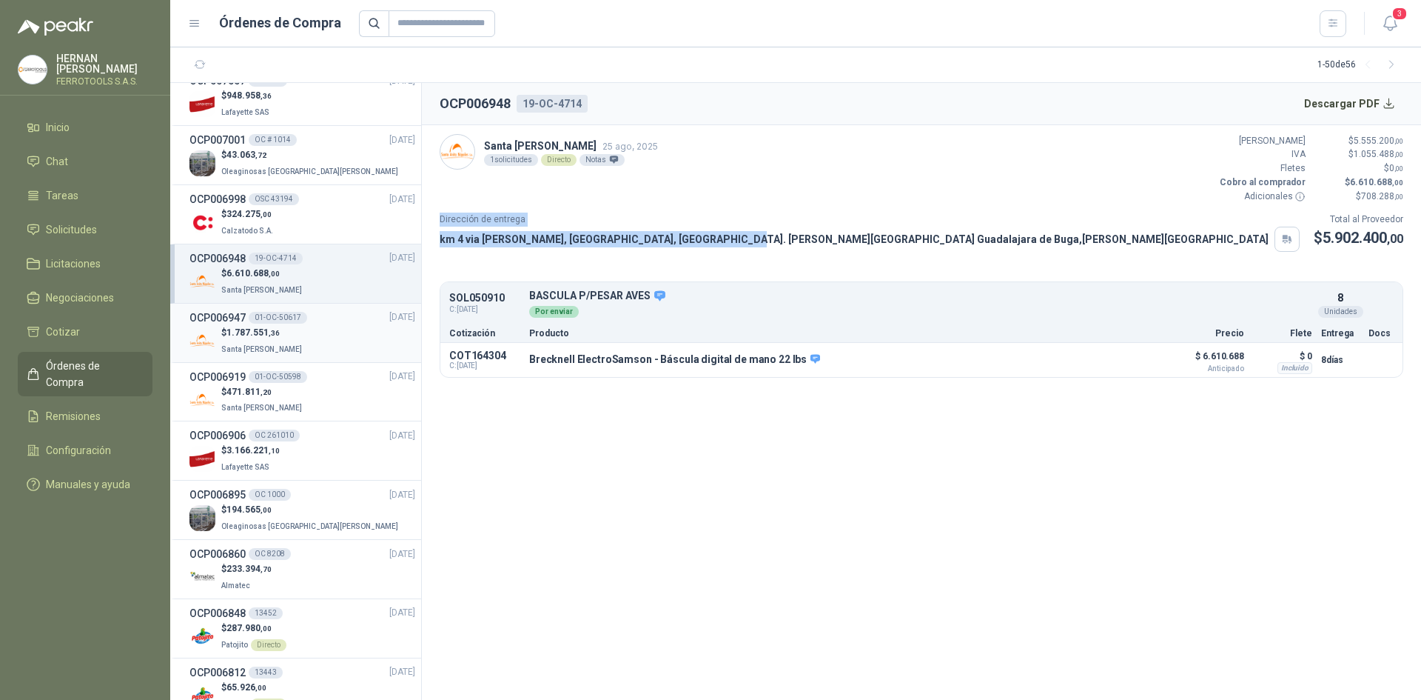
click at [328, 333] on div "$ 1.787.551 ,36 [GEOGRAPHIC_DATA][PERSON_NAME]" at bounding box center [303, 341] width 226 height 30
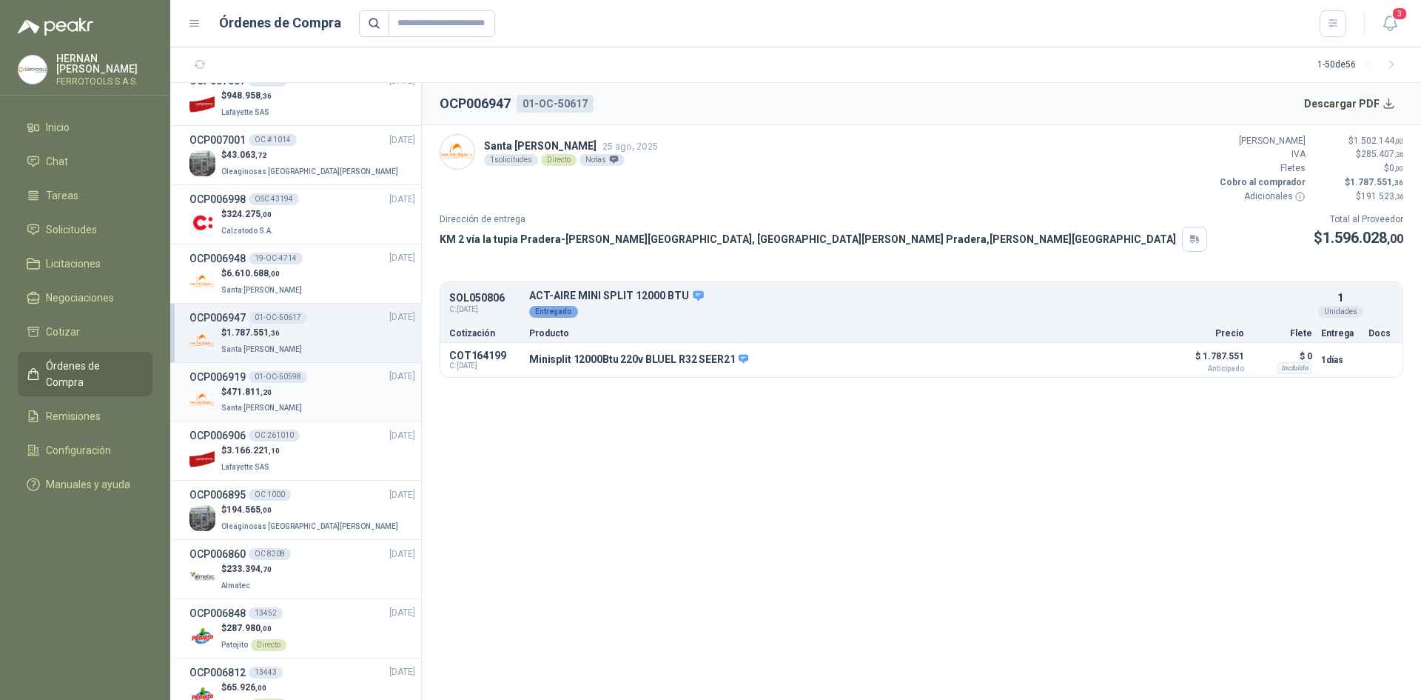
click at [321, 395] on div "$ 471.811 ,20 Santa [PERSON_NAME]" at bounding box center [303, 400] width 226 height 30
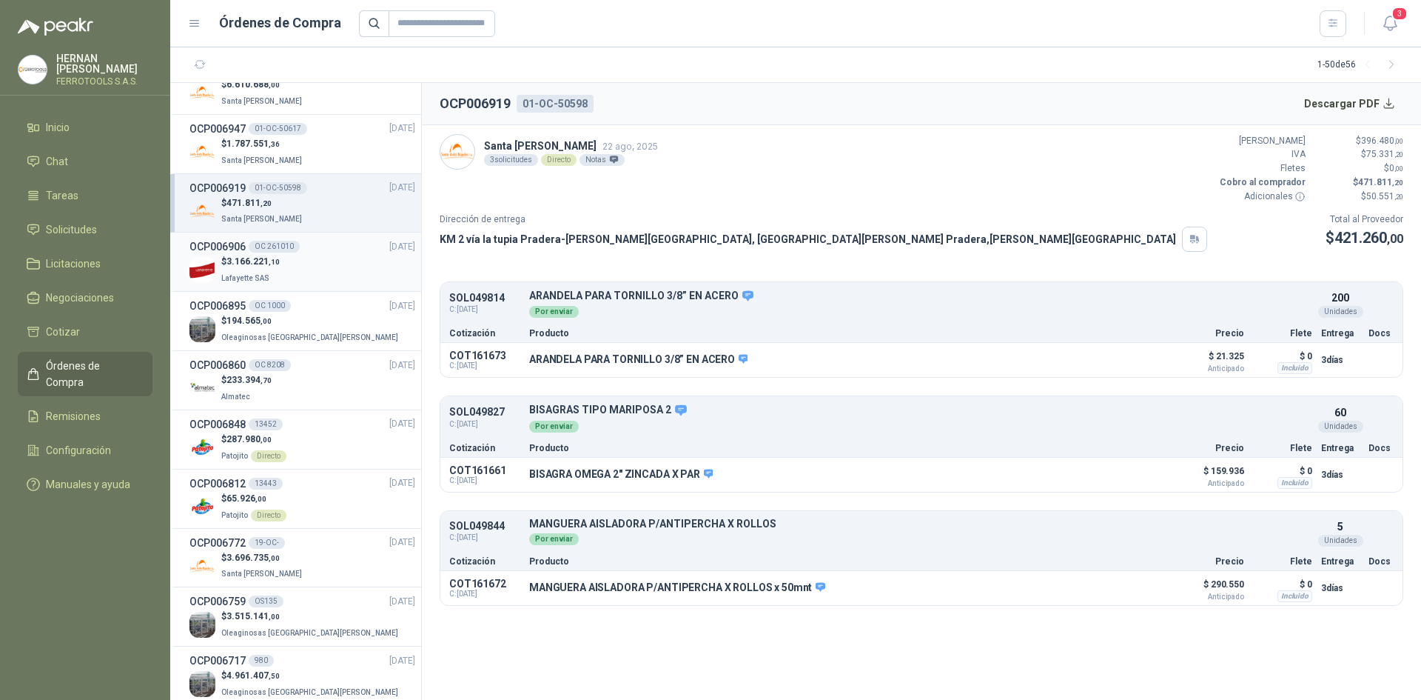
scroll to position [962, 0]
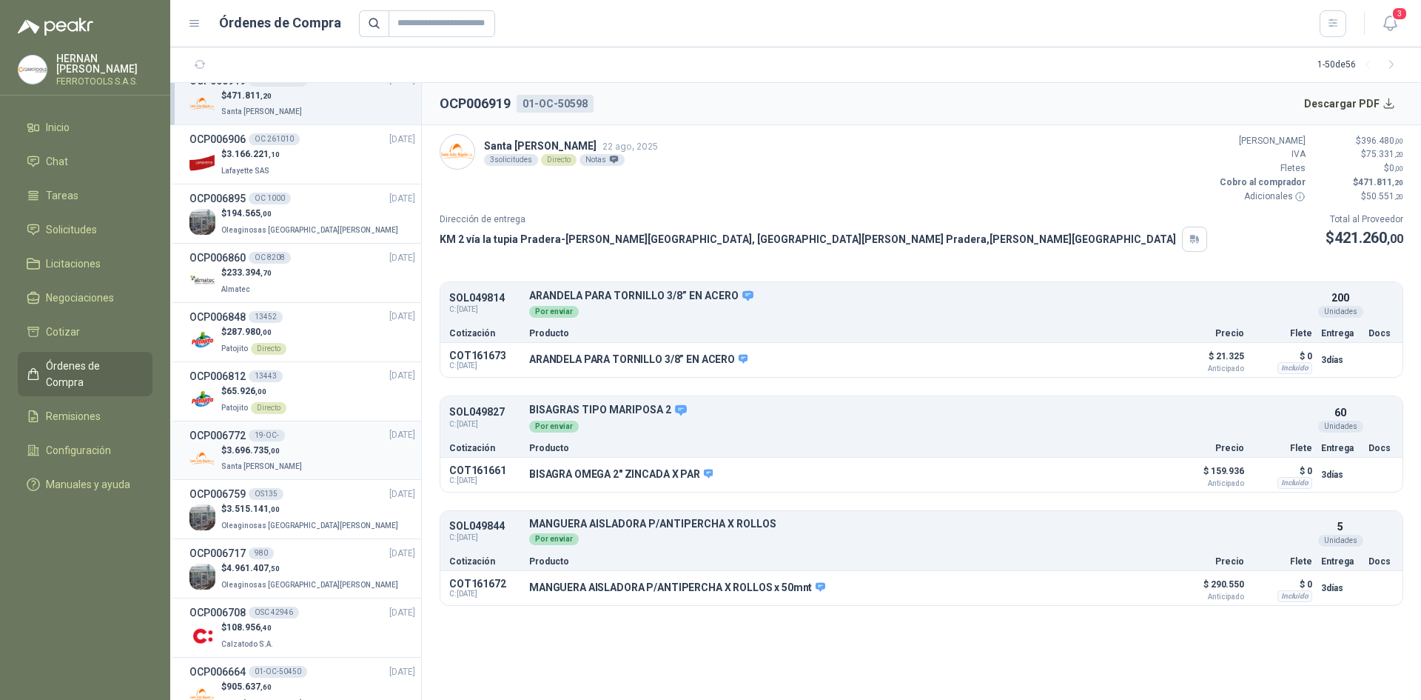
click at [326, 463] on div "$ 3.696.735 ,00 Santa [PERSON_NAME]" at bounding box center [303, 458] width 226 height 30
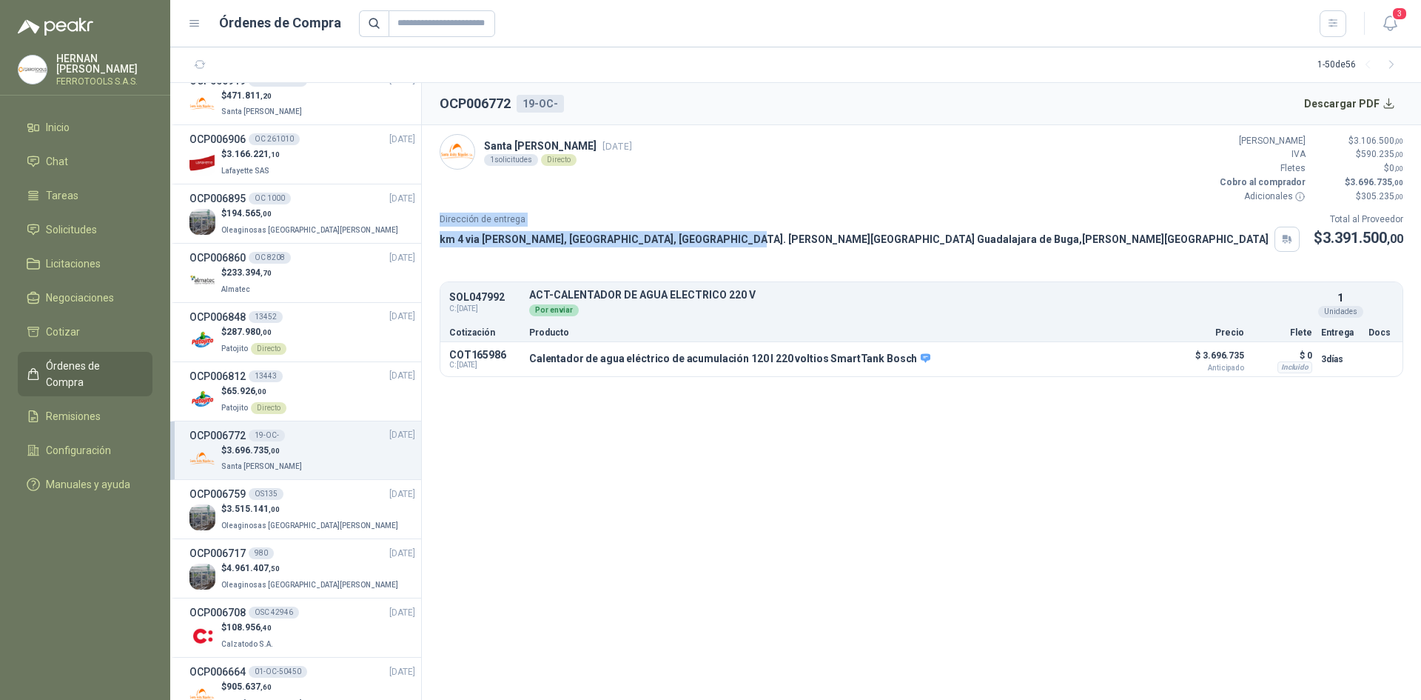
drag, startPoint x: 438, startPoint y: 220, endPoint x: 721, endPoint y: 235, distance: 283.2
click at [721, 235] on article "Santa [PERSON_NAME] [DATE] 1 solicitudes Directo Valor Bruto $ 3.106.500 ,00 IV…" at bounding box center [921, 255] width 999 height 261
copy div "Dirección de entrega km 4 via [PERSON_NAME], [GEOGRAPHIC_DATA], [GEOGRAPHIC_DAT…"
click at [1120, 359] on button "Detalles" at bounding box center [1127, 359] width 70 height 20
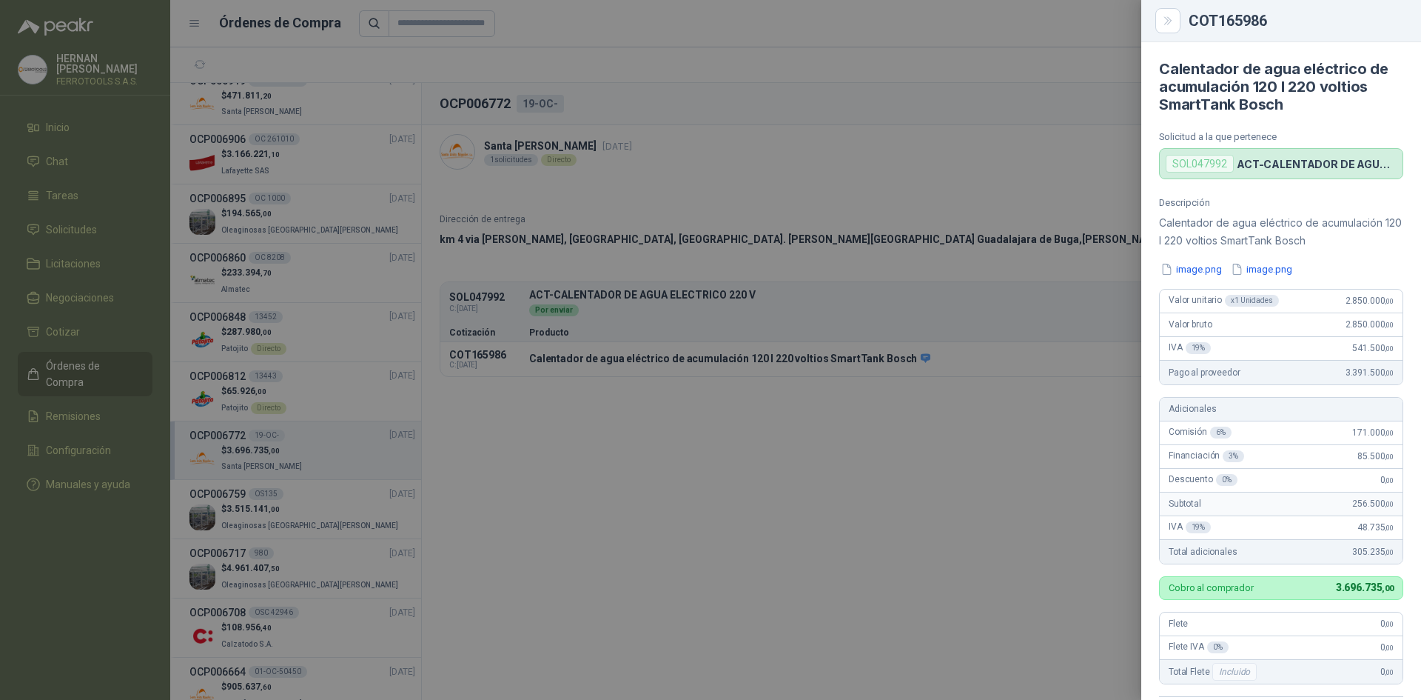
click at [800, 578] on div at bounding box center [710, 350] width 1421 height 700
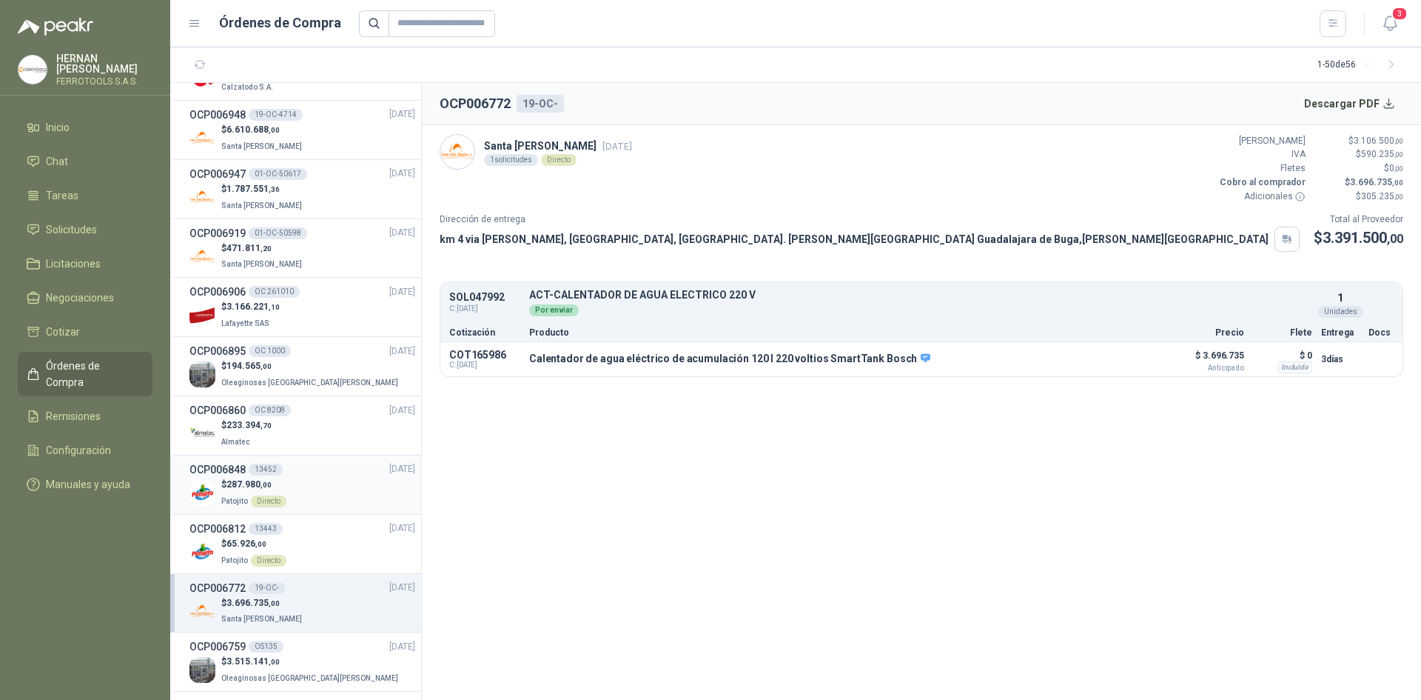
scroll to position [740, 0]
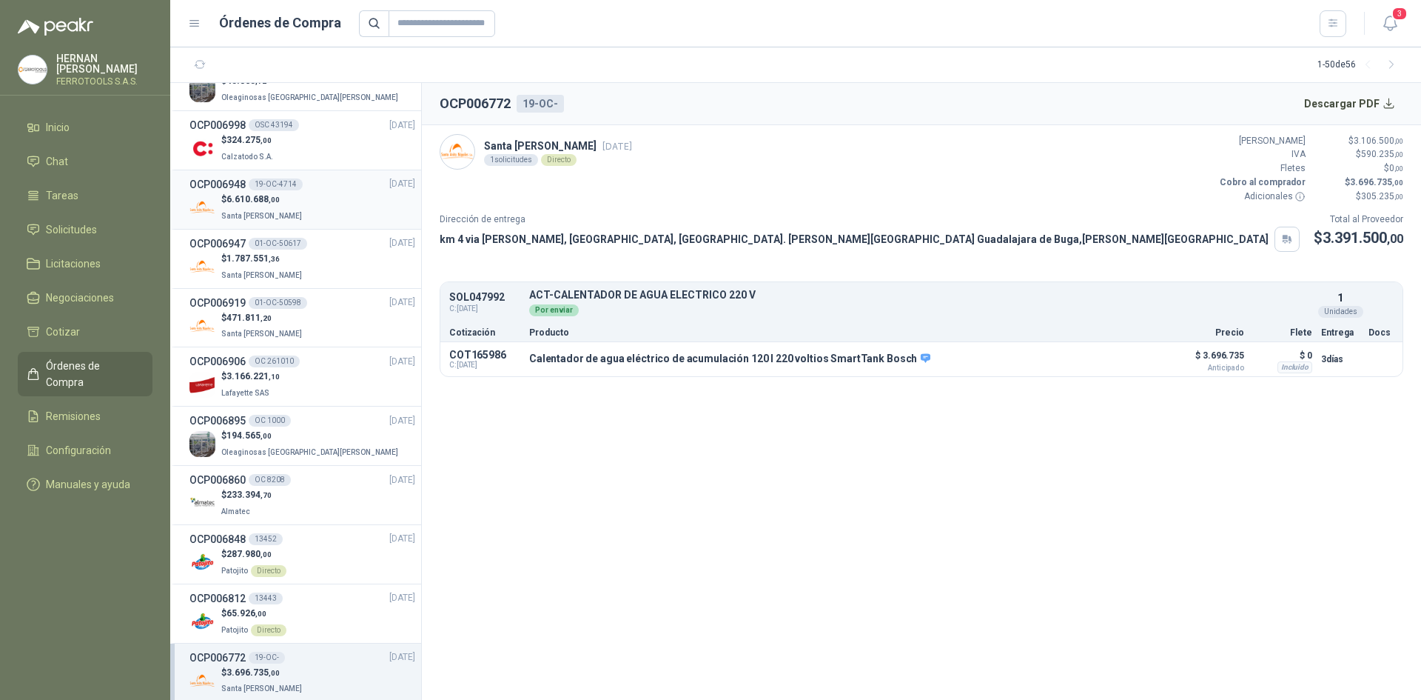
click at [353, 192] on div "$ 6.610.688 ,00 Santa [PERSON_NAME]" at bounding box center [303, 207] width 226 height 30
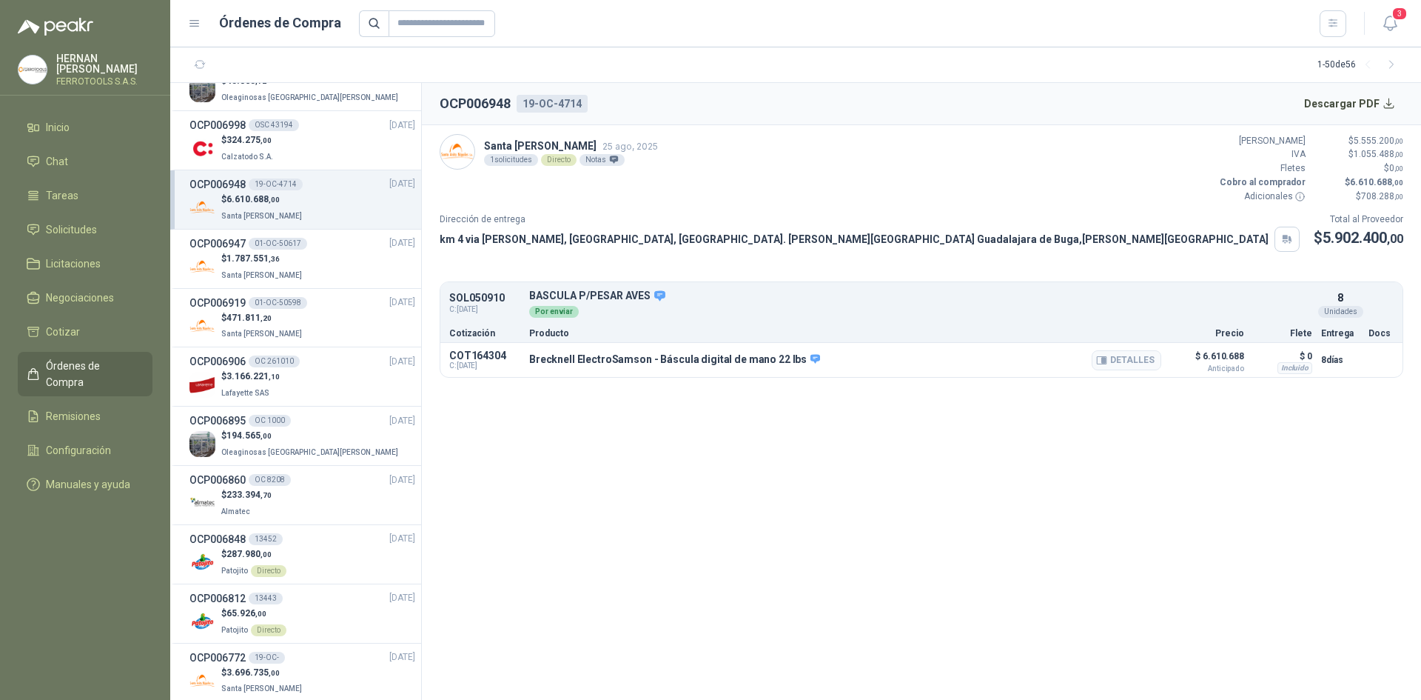
click at [1124, 370] on div "Detalles" at bounding box center [1127, 359] width 70 height 25
click at [1125, 365] on button "Detalles" at bounding box center [1127, 360] width 70 height 20
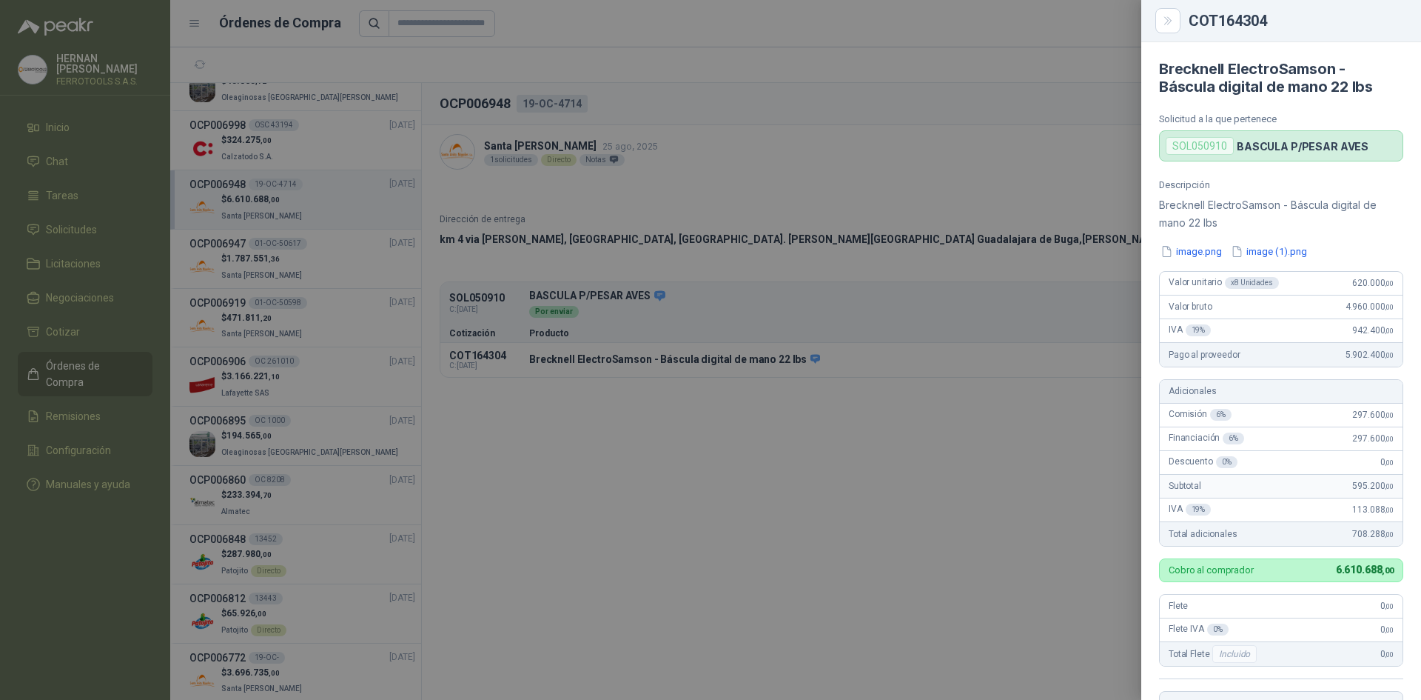
click at [876, 204] on div at bounding box center [710, 350] width 1421 height 700
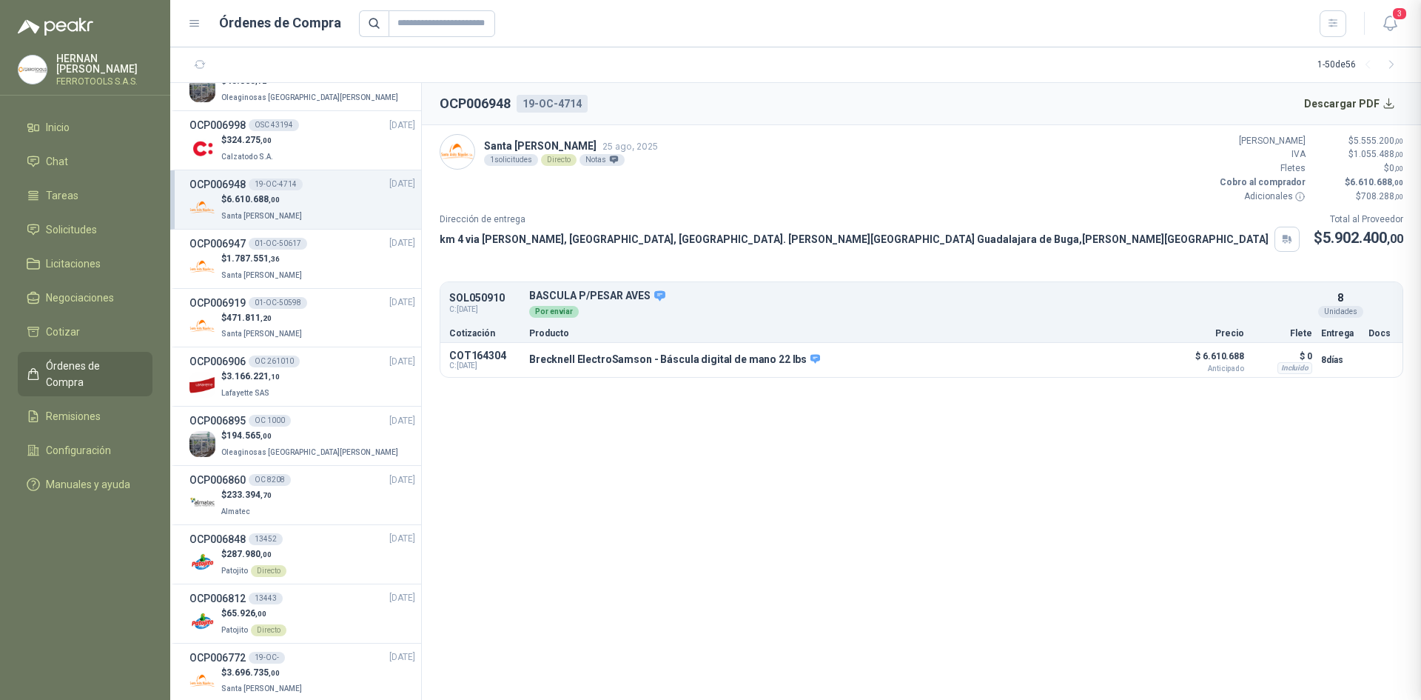
scroll to position [330, 0]
click at [130, 408] on li "Remisiones" at bounding box center [85, 416] width 117 height 16
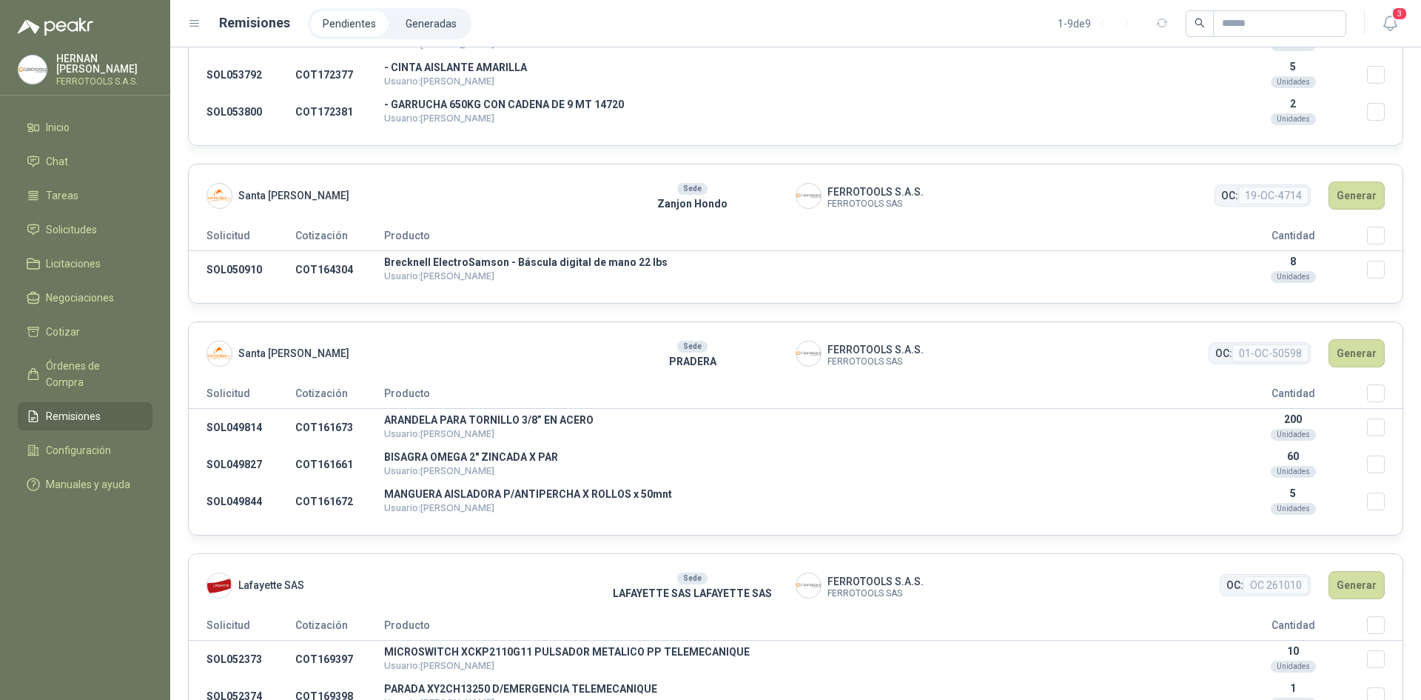
scroll to position [814, 0]
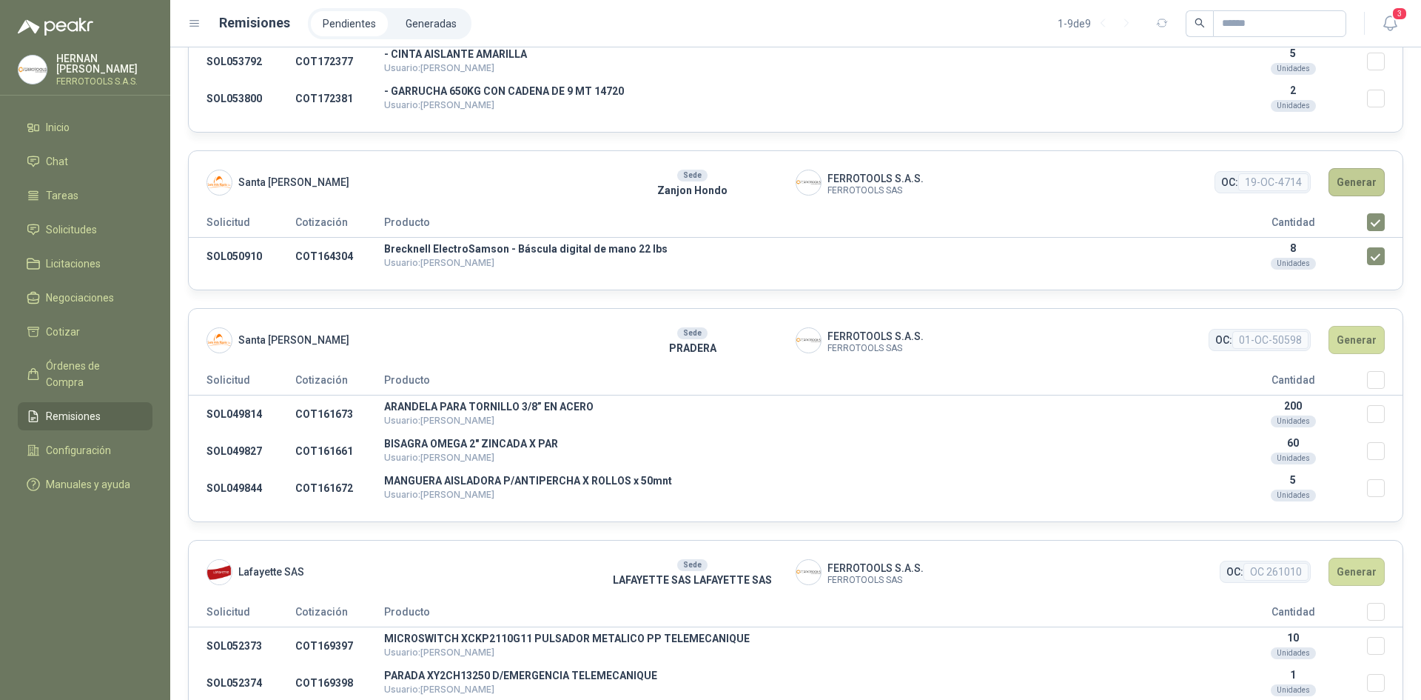
click at [1338, 182] on button "Generar" at bounding box center [1357, 182] width 56 height 28
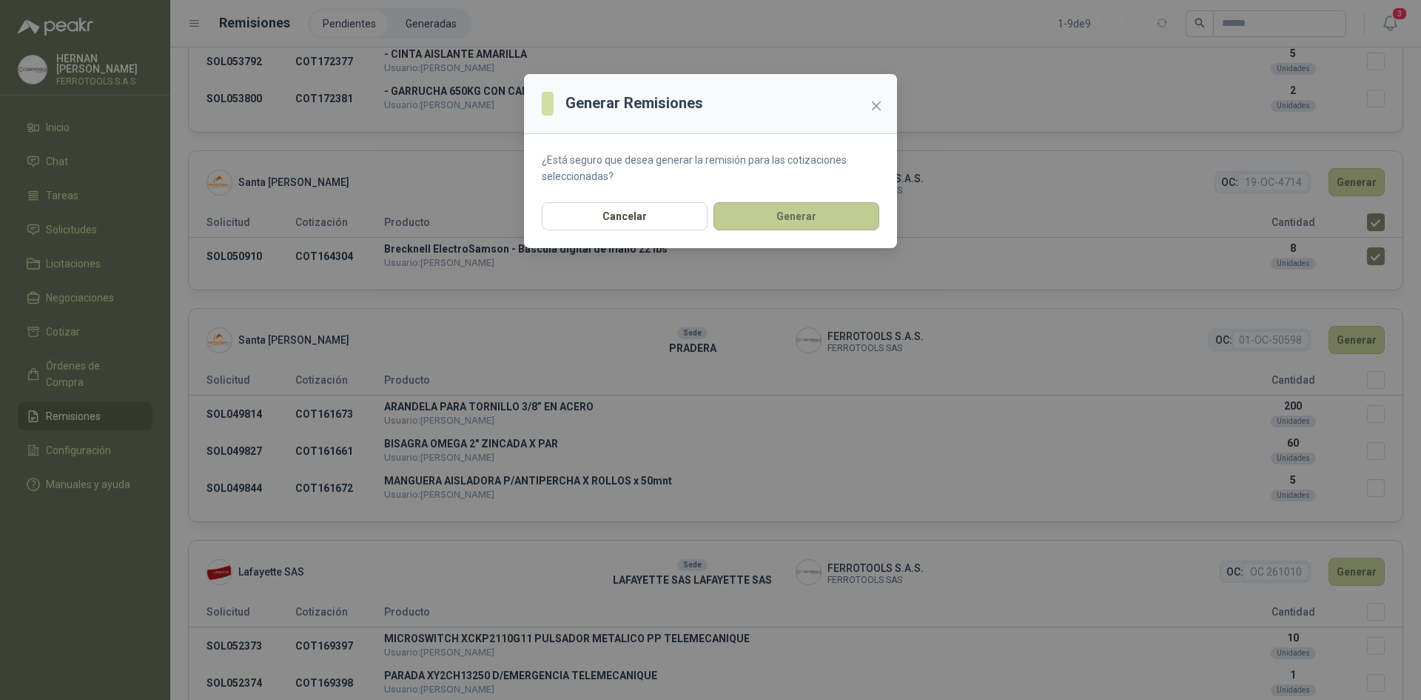
click at [770, 221] on button "Generar" at bounding box center [797, 216] width 166 height 28
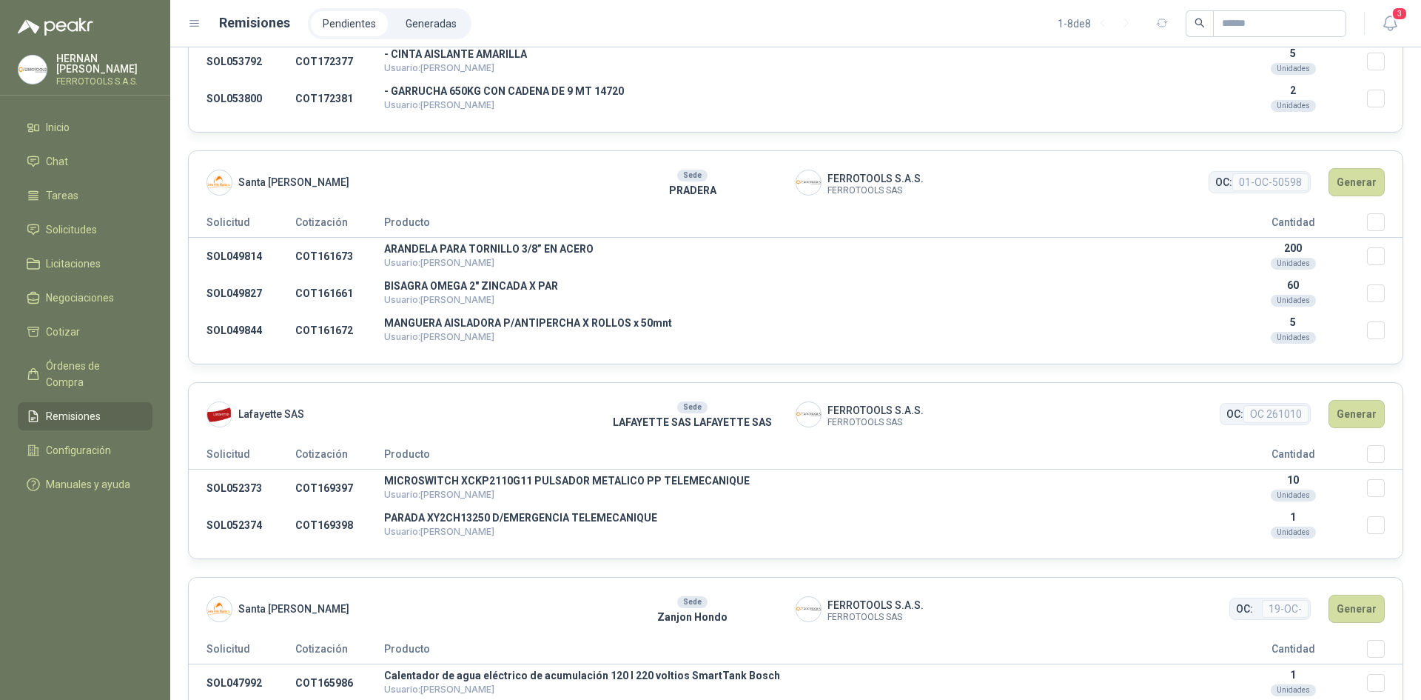
scroll to position [849, 0]
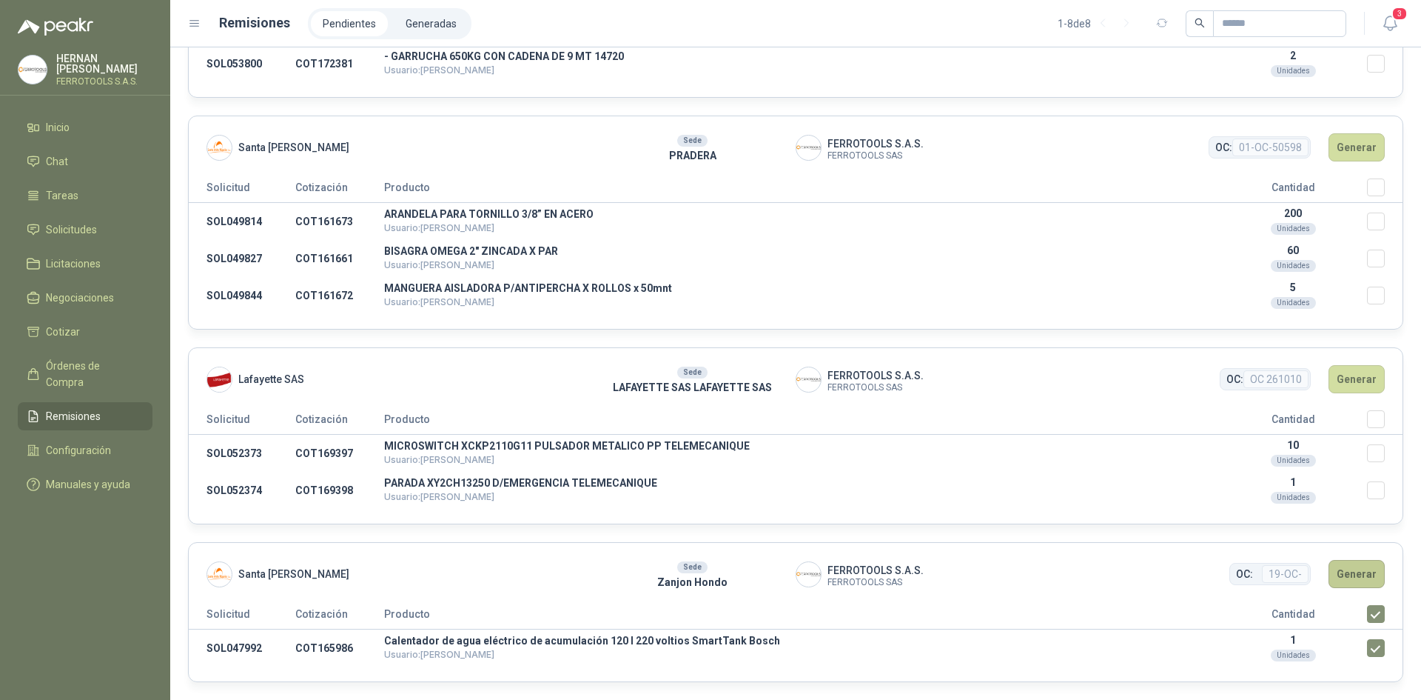
click at [1350, 566] on button "Generar" at bounding box center [1357, 574] width 56 height 28
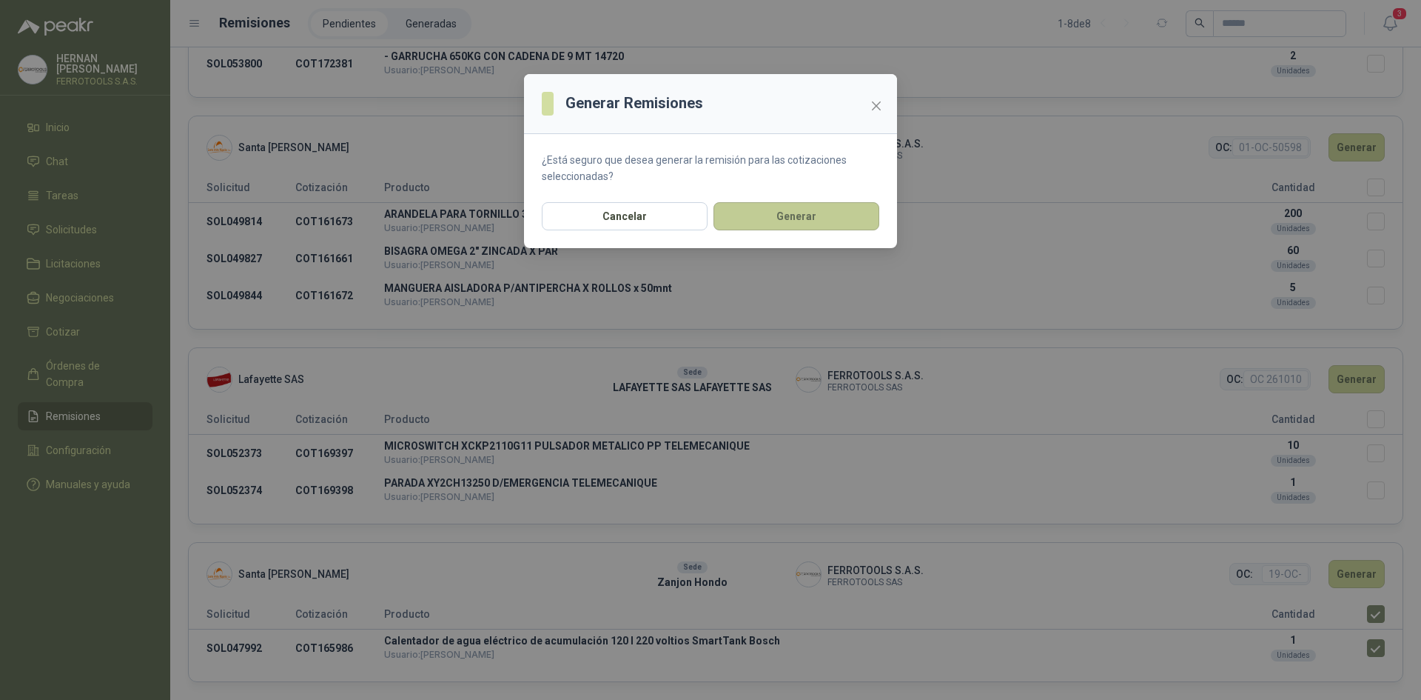
click at [846, 223] on button "Generar" at bounding box center [797, 216] width 166 height 28
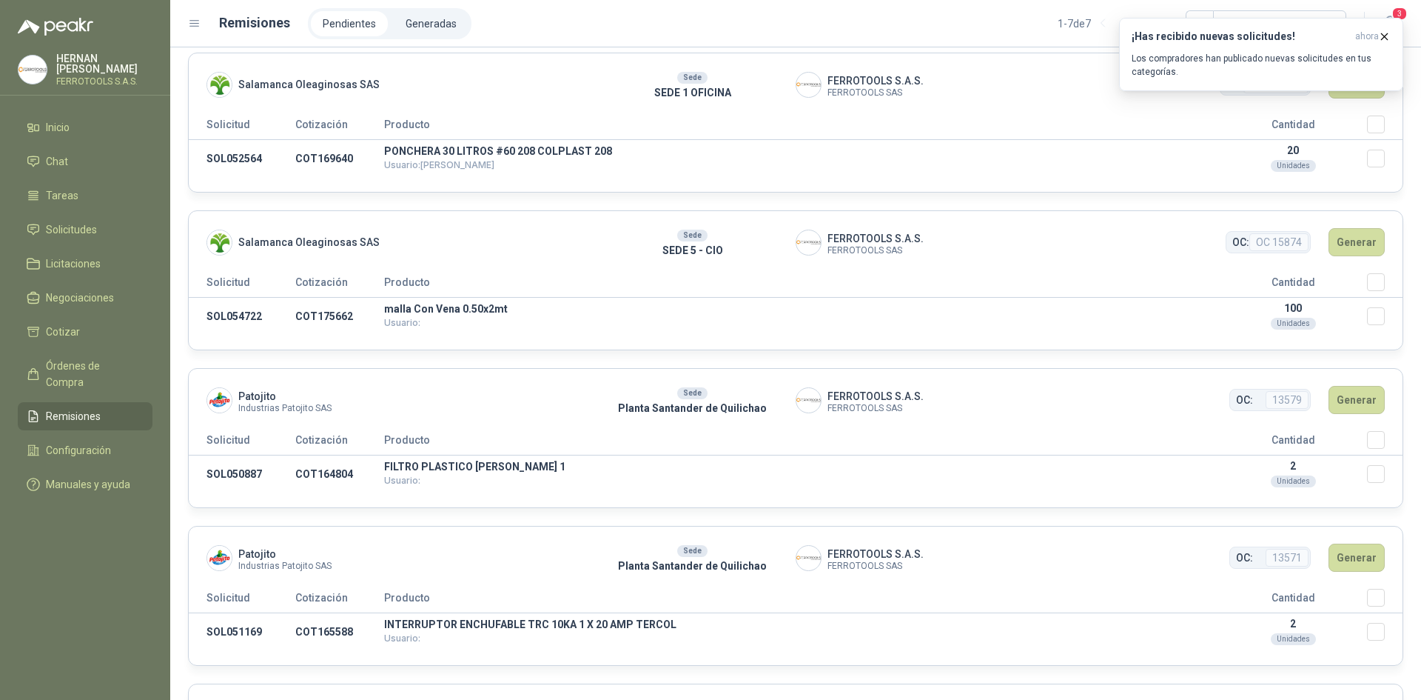
scroll to position [0, 0]
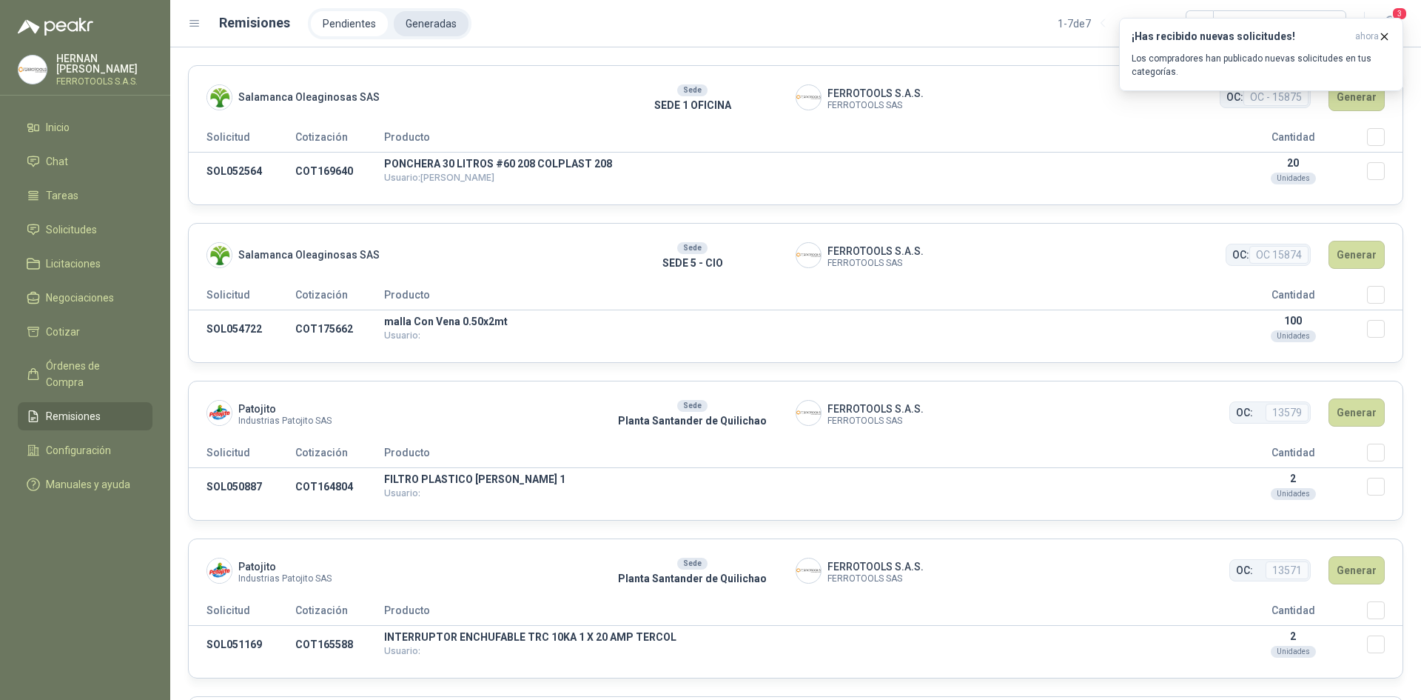
click at [426, 17] on li "Generadas" at bounding box center [431, 23] width 75 height 25
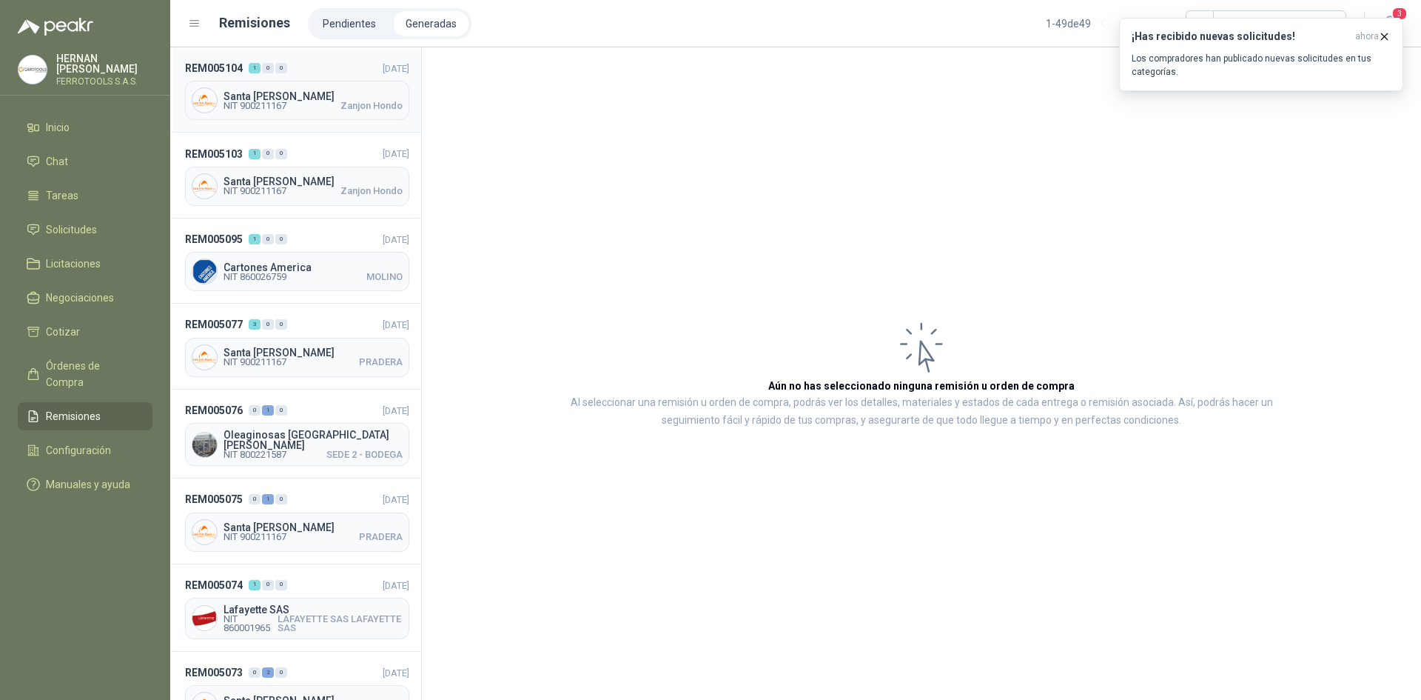
click at [332, 62] on header "REM005104 1 0 0 [DATE]" at bounding box center [297, 68] width 224 height 16
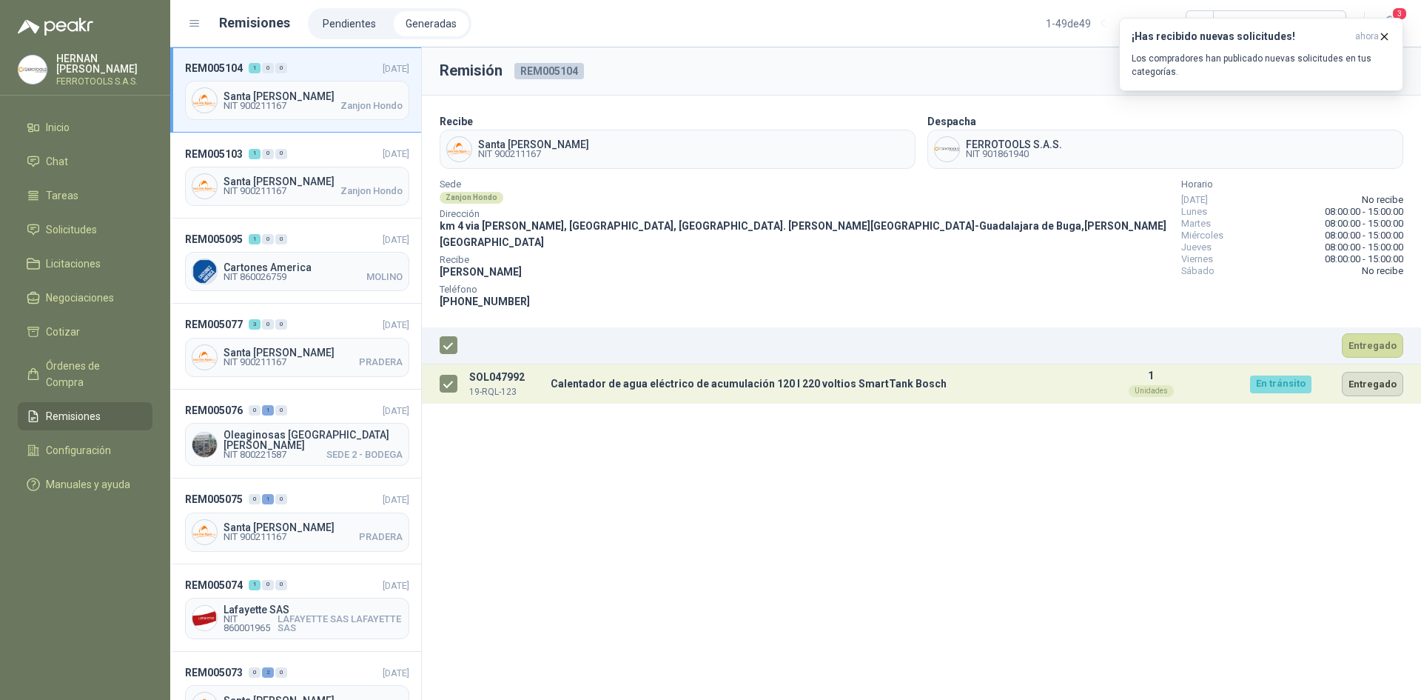
click at [1373, 372] on button "Entregado" at bounding box center [1372, 384] width 61 height 24
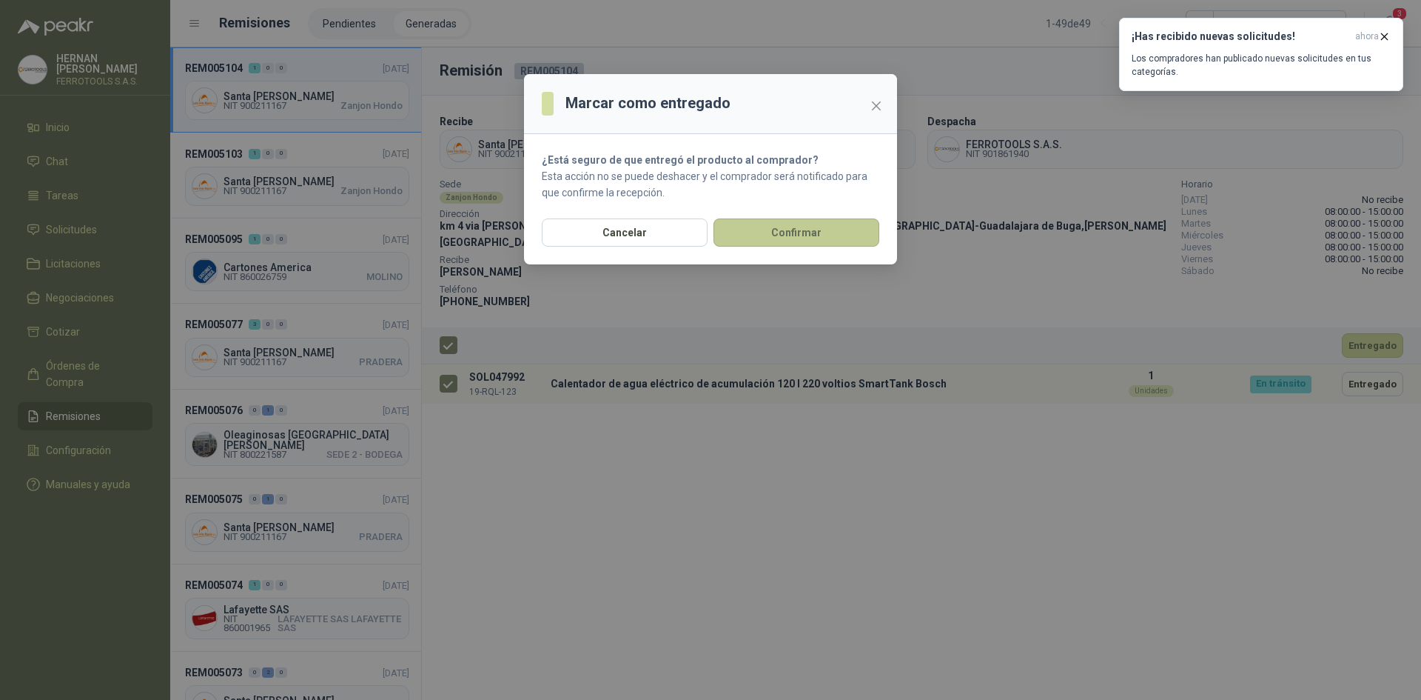
click at [805, 240] on button "Confirmar" at bounding box center [797, 232] width 166 height 28
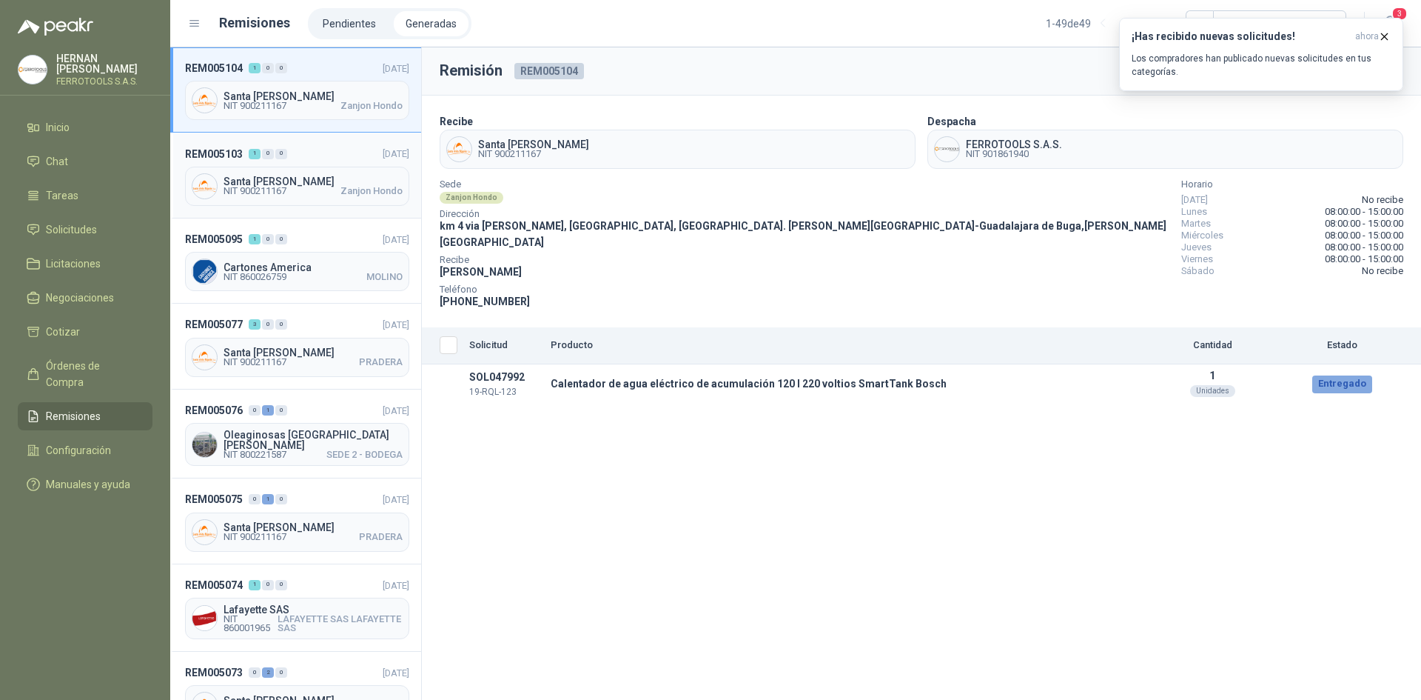
click at [313, 153] on header "REM005103 1 0 0 [DATE]" at bounding box center [297, 153] width 224 height 16
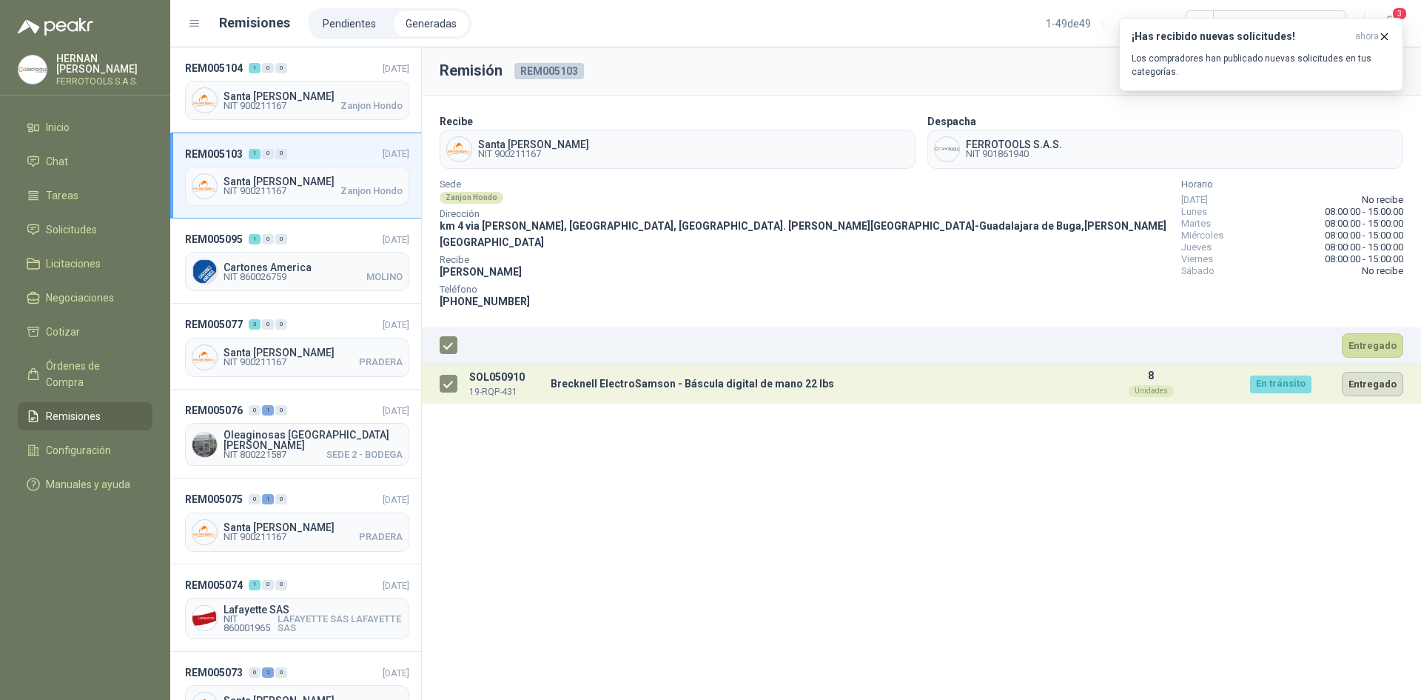
click at [1375, 372] on button "Entregado" at bounding box center [1372, 384] width 61 height 24
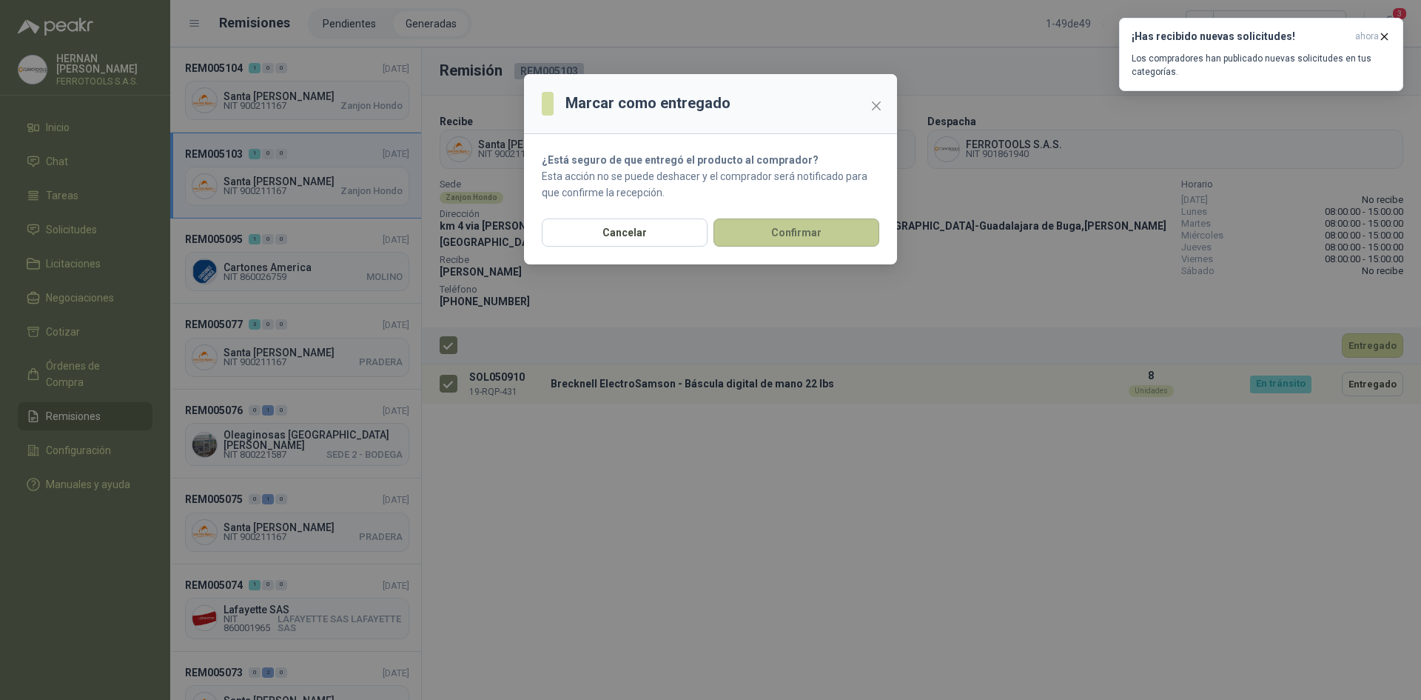
click at [785, 225] on button "Confirmar" at bounding box center [797, 232] width 166 height 28
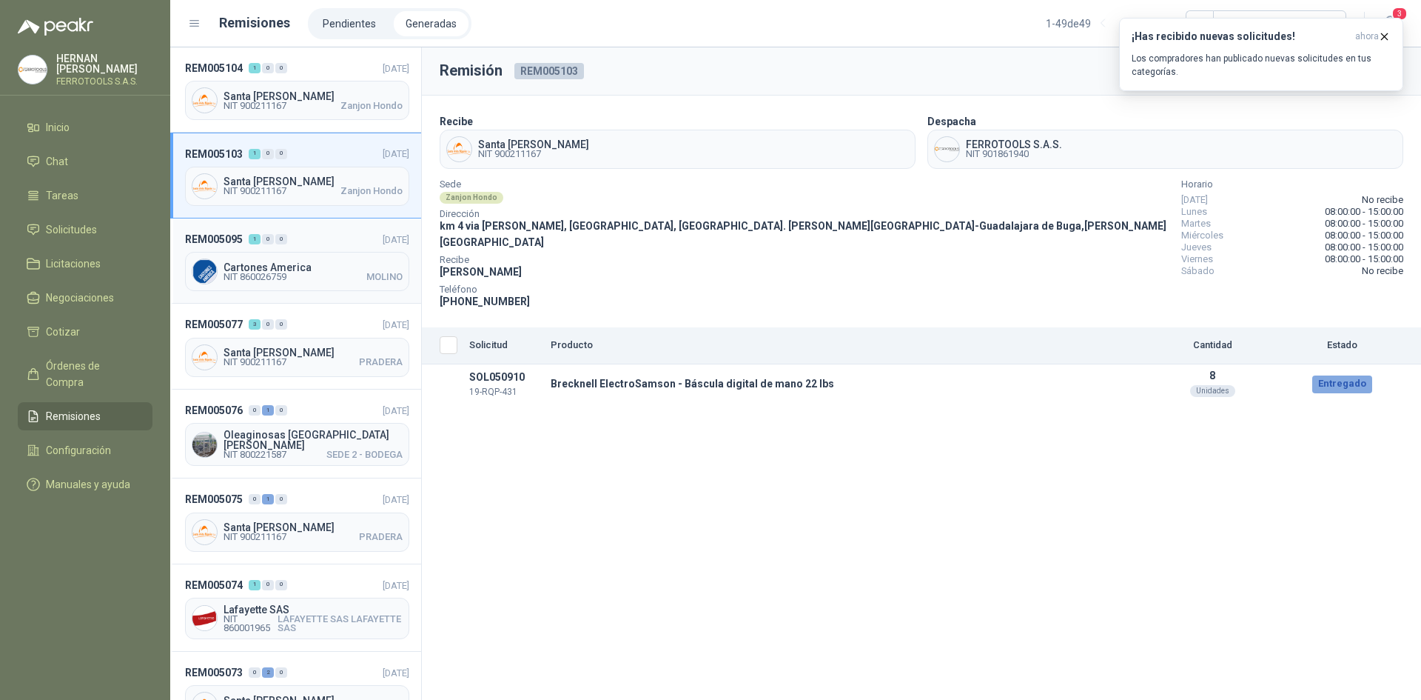
click at [324, 232] on header "REM005095 1 0 0 [DATE]" at bounding box center [297, 239] width 224 height 16
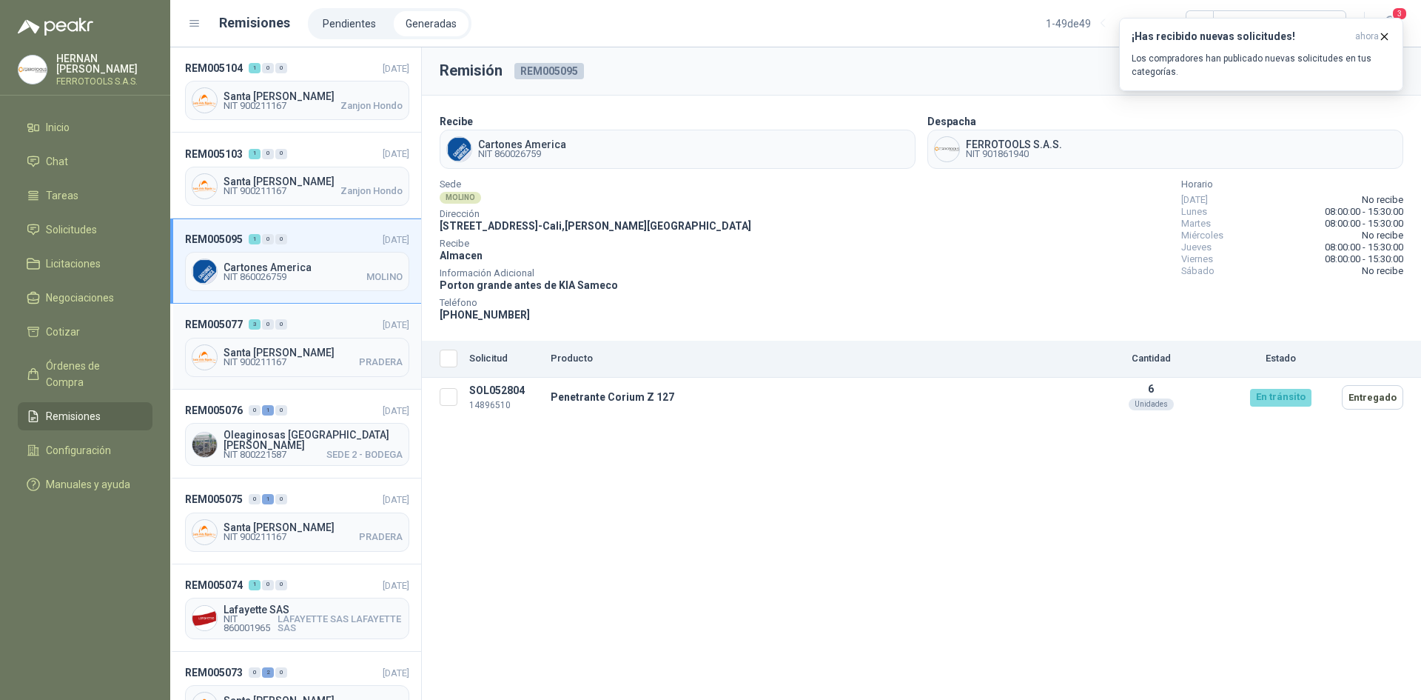
click at [324, 323] on header "REM005077 3 0 0 [DATE]" at bounding box center [297, 324] width 224 height 16
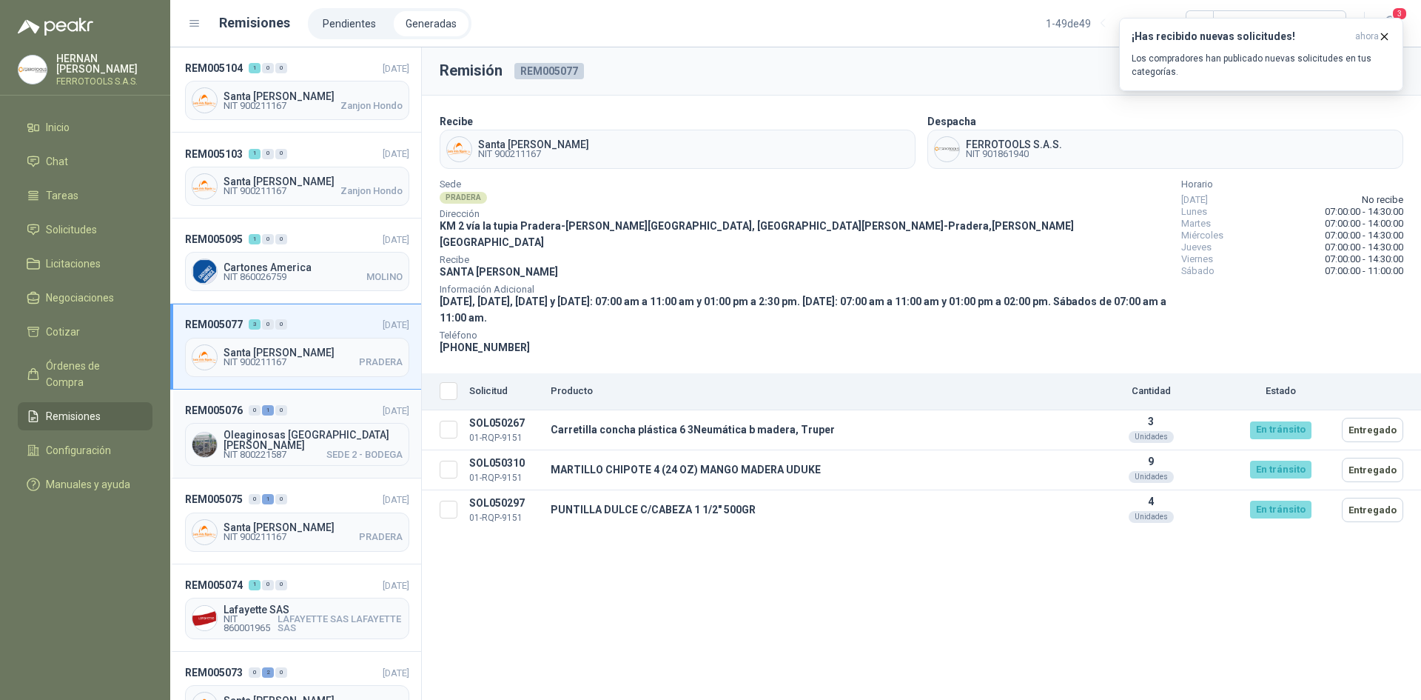
click at [299, 415] on header "REM005076 0 1 0 [DATE]" at bounding box center [297, 410] width 224 height 16
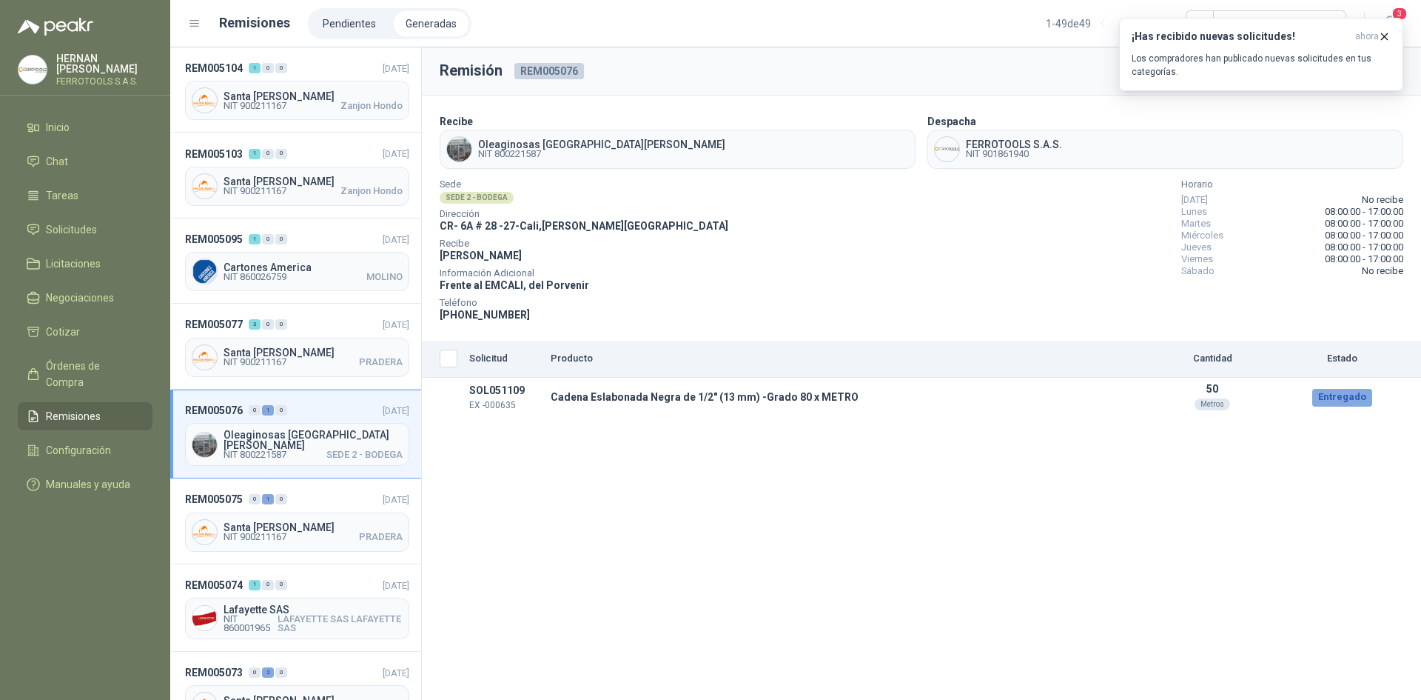
scroll to position [74, 0]
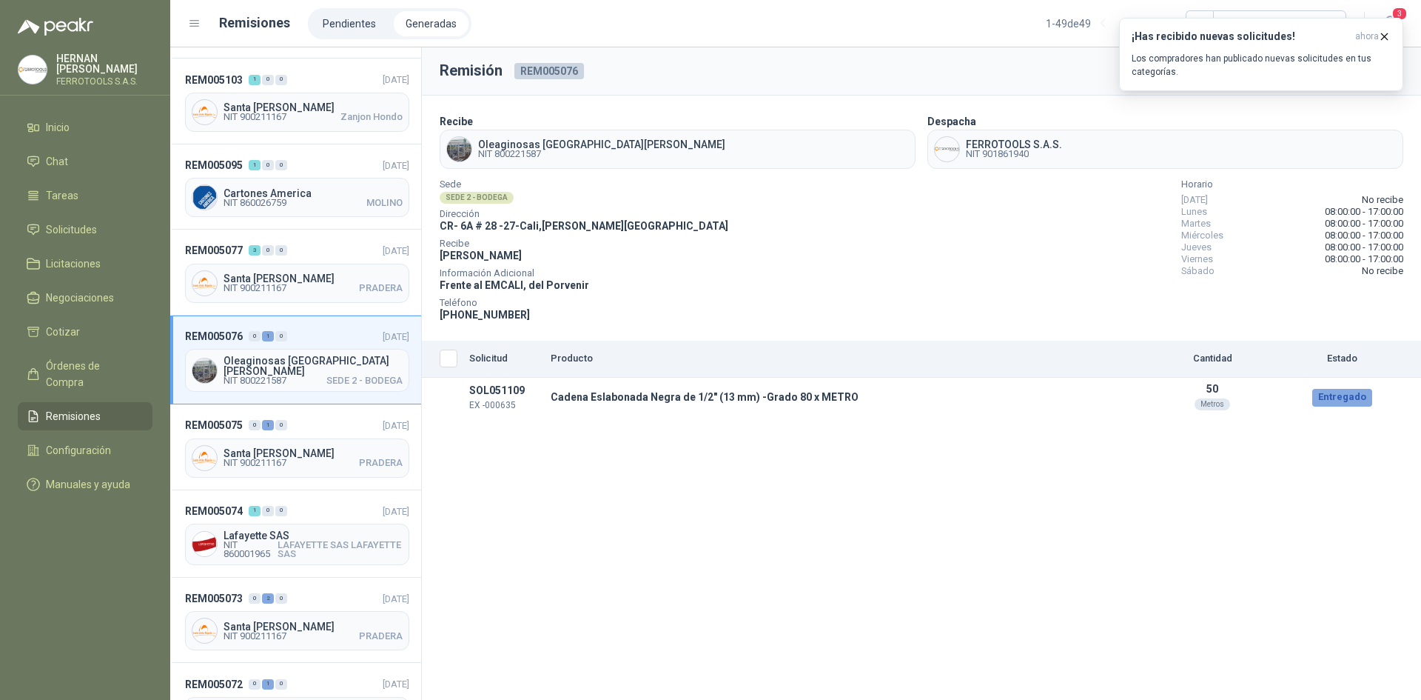
click at [299, 417] on header "REM005075 0 1 0 [DATE]" at bounding box center [297, 425] width 224 height 16
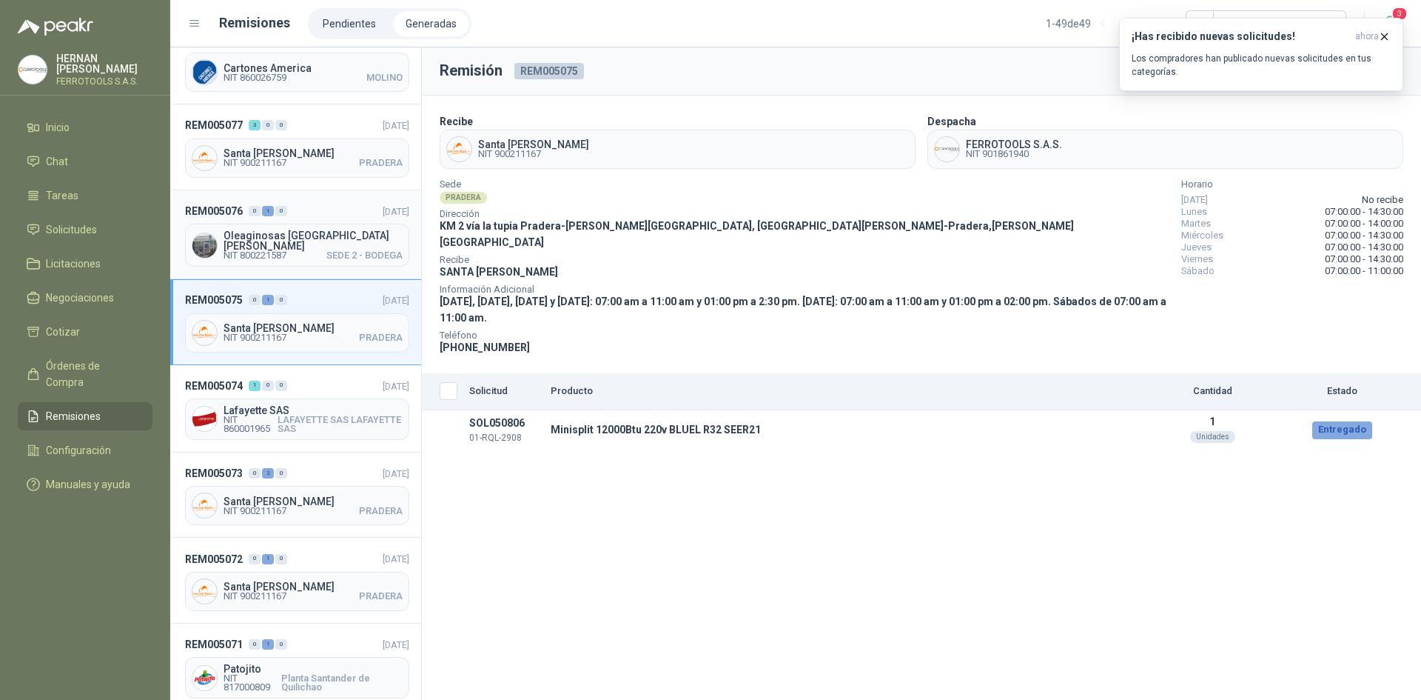
scroll to position [222, 0]
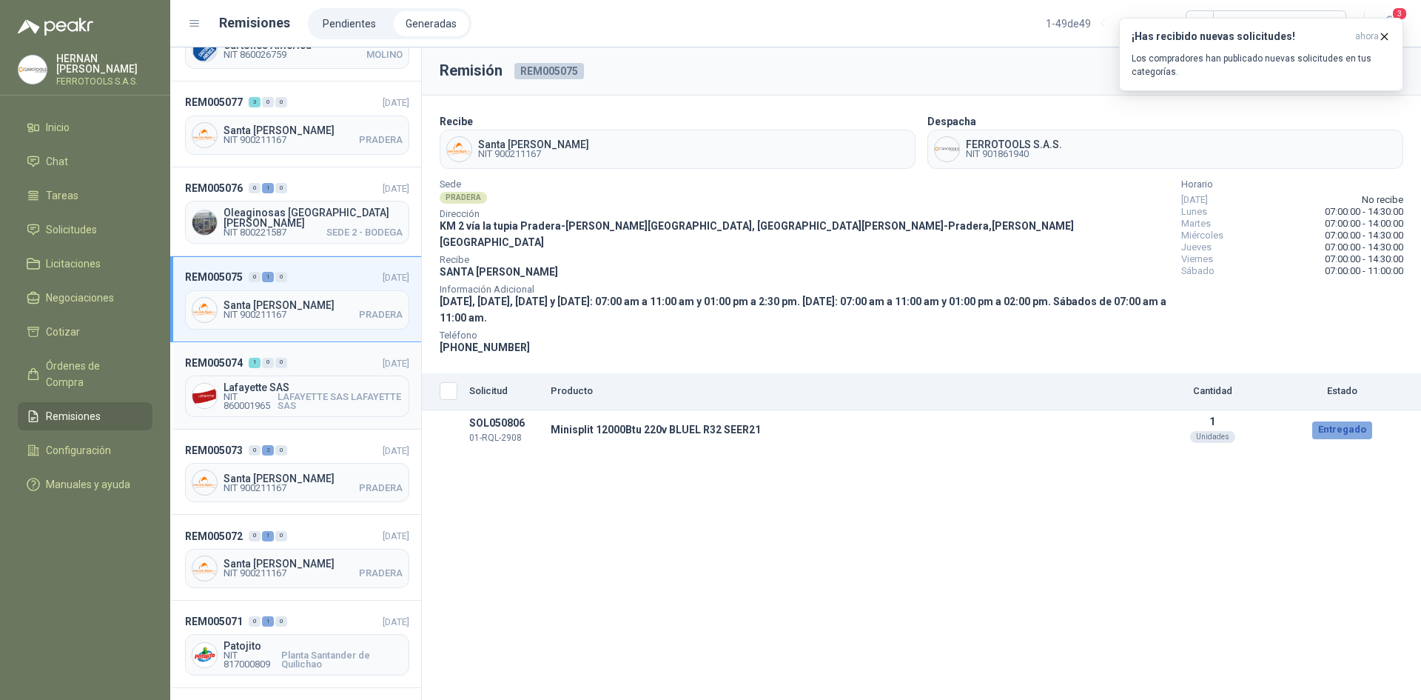
click at [327, 355] on header "REM005074 1 0 0 [DATE]" at bounding box center [297, 363] width 224 height 16
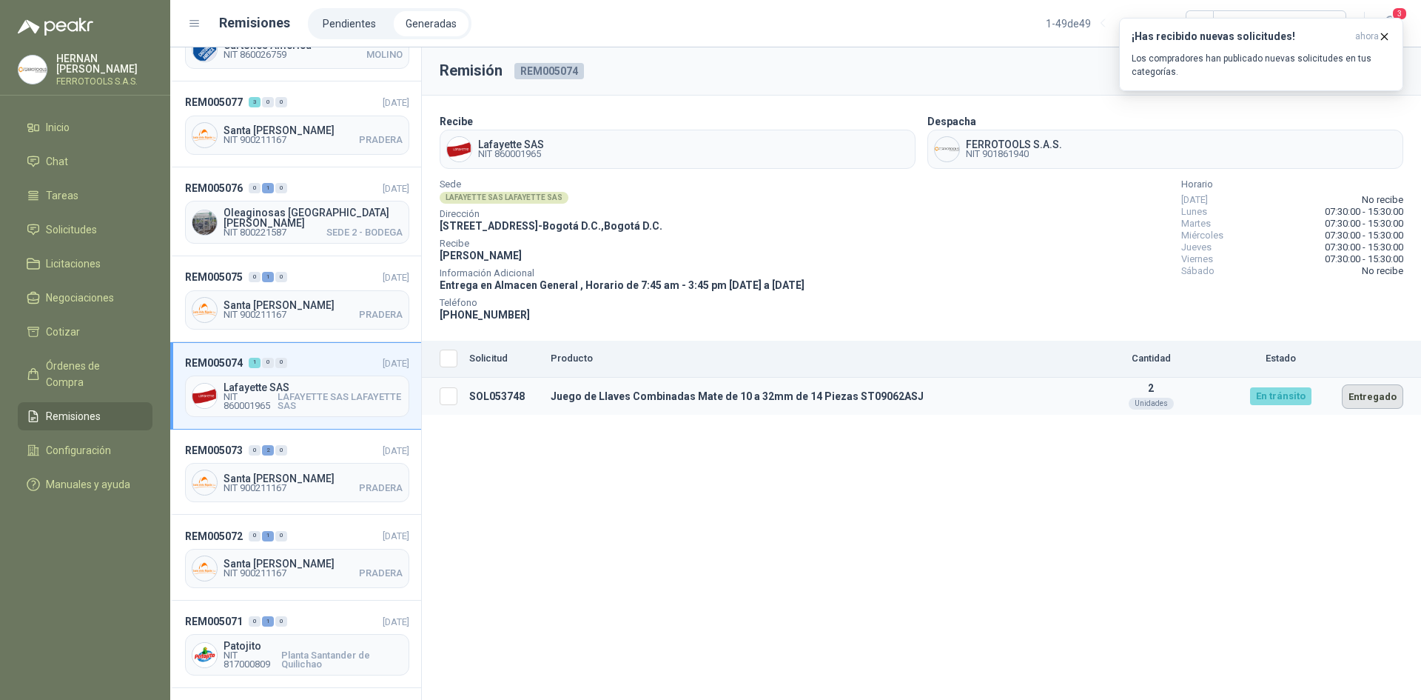
click at [1367, 400] on button "Entregado" at bounding box center [1372, 396] width 61 height 24
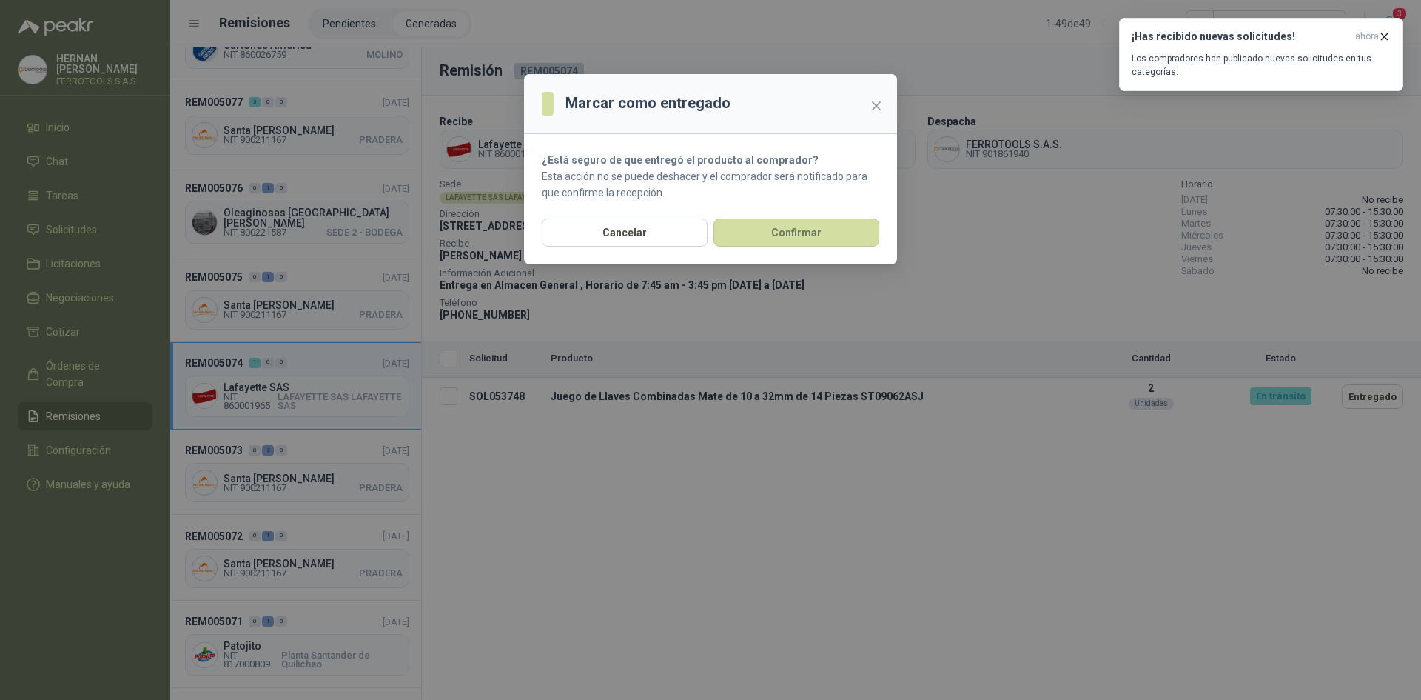
click at [651, 247] on div "Cancelar Confirmar" at bounding box center [710, 241] width 373 height 46
click at [652, 238] on button "Cancelar" at bounding box center [625, 232] width 166 height 28
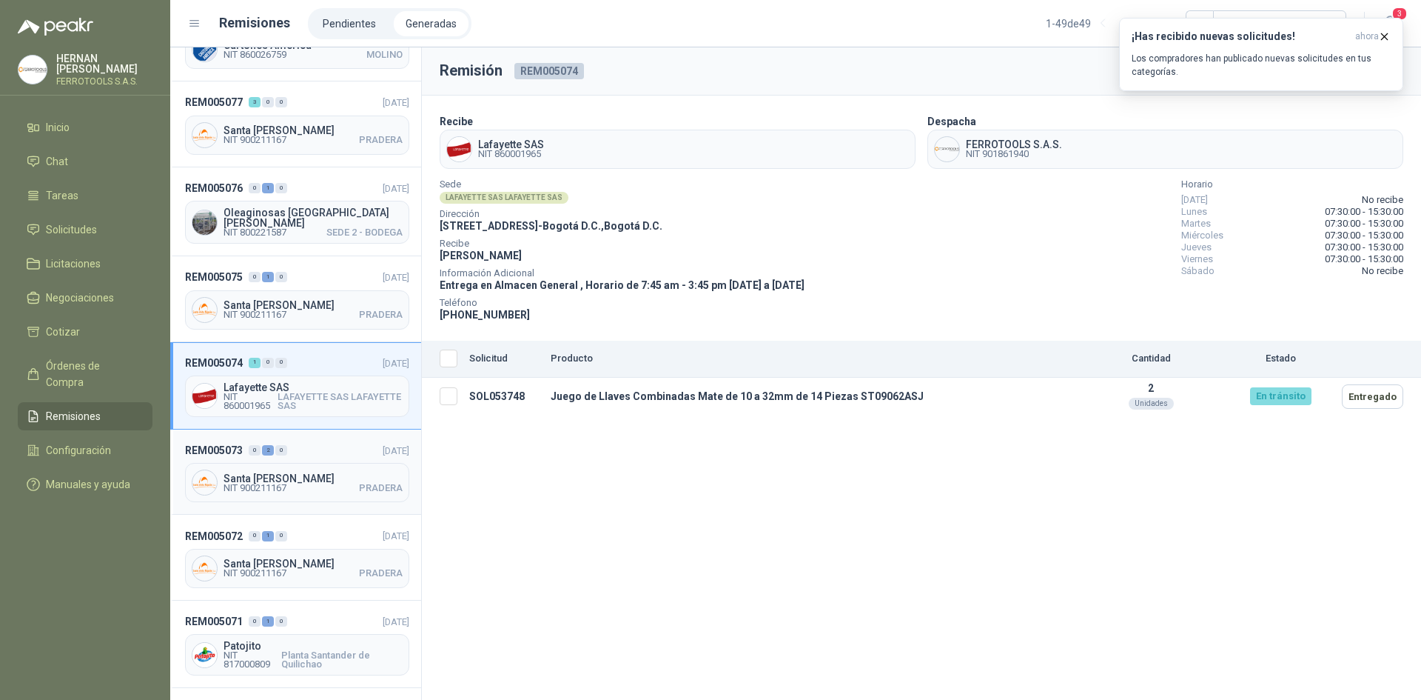
click at [326, 443] on header "REM005073 0 2 0 [DATE]" at bounding box center [297, 450] width 224 height 16
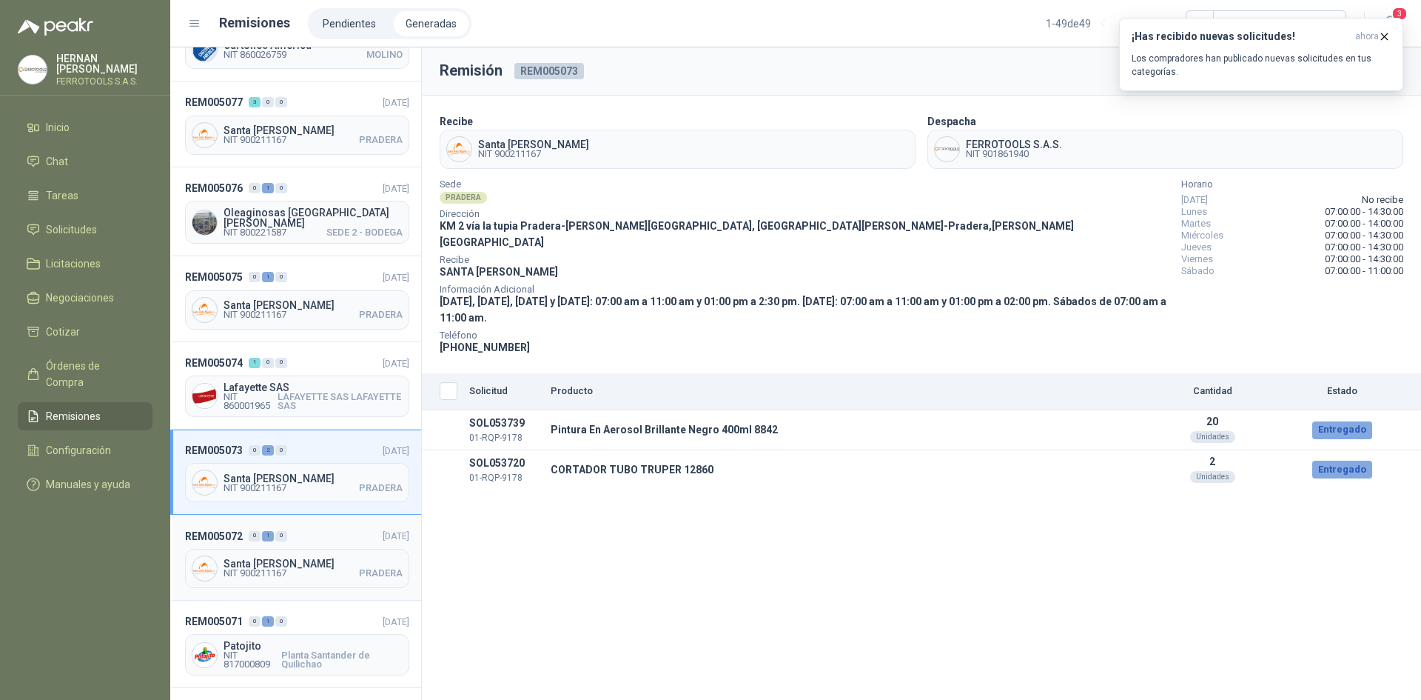
click at [322, 532] on header "REM005072 0 1 0 [DATE]" at bounding box center [297, 535] width 224 height 16
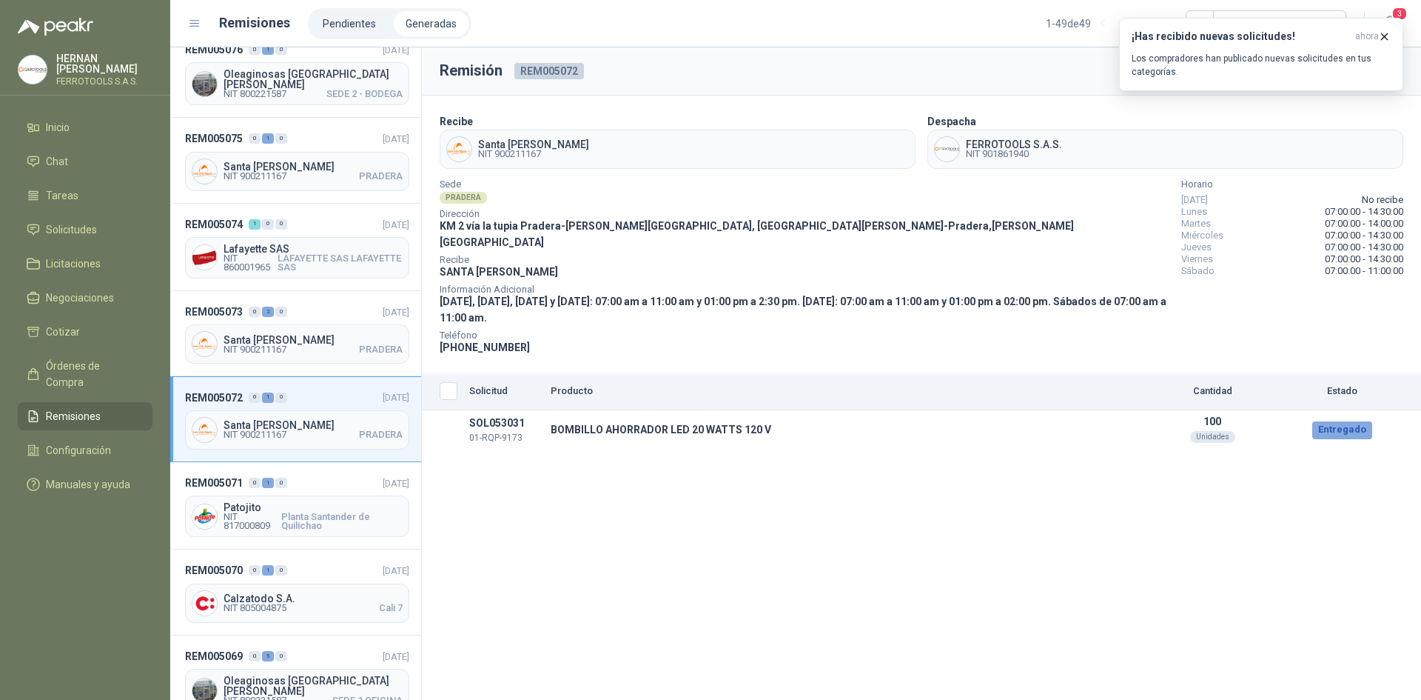
scroll to position [370, 0]
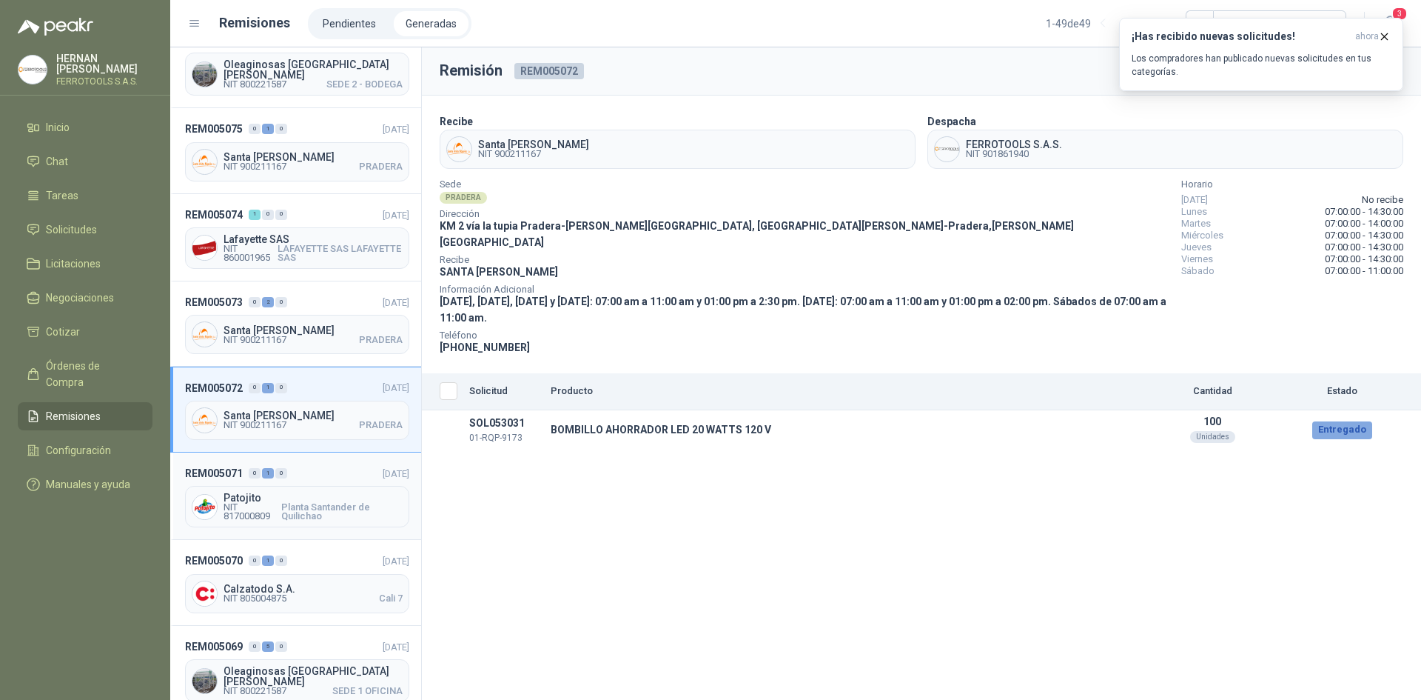
click at [333, 469] on header "REM005071 0 1 0 [DATE]" at bounding box center [297, 473] width 224 height 16
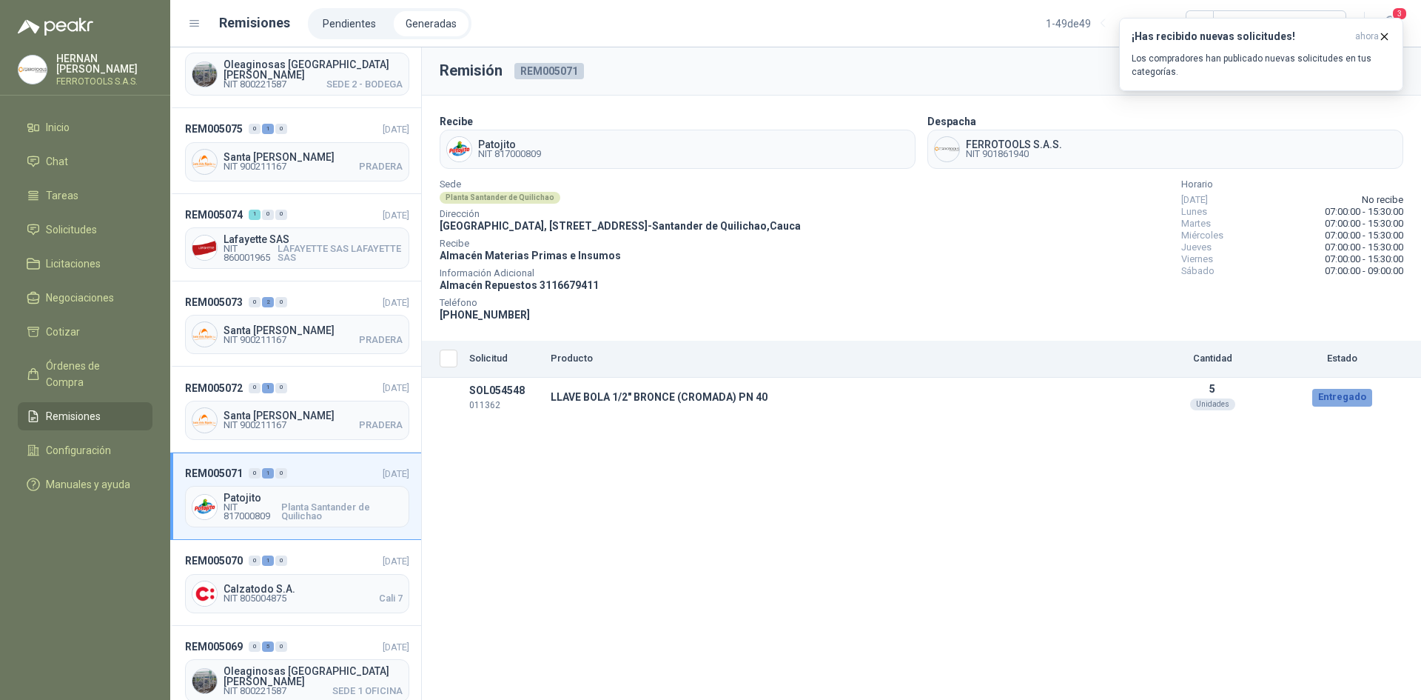
scroll to position [444, 0]
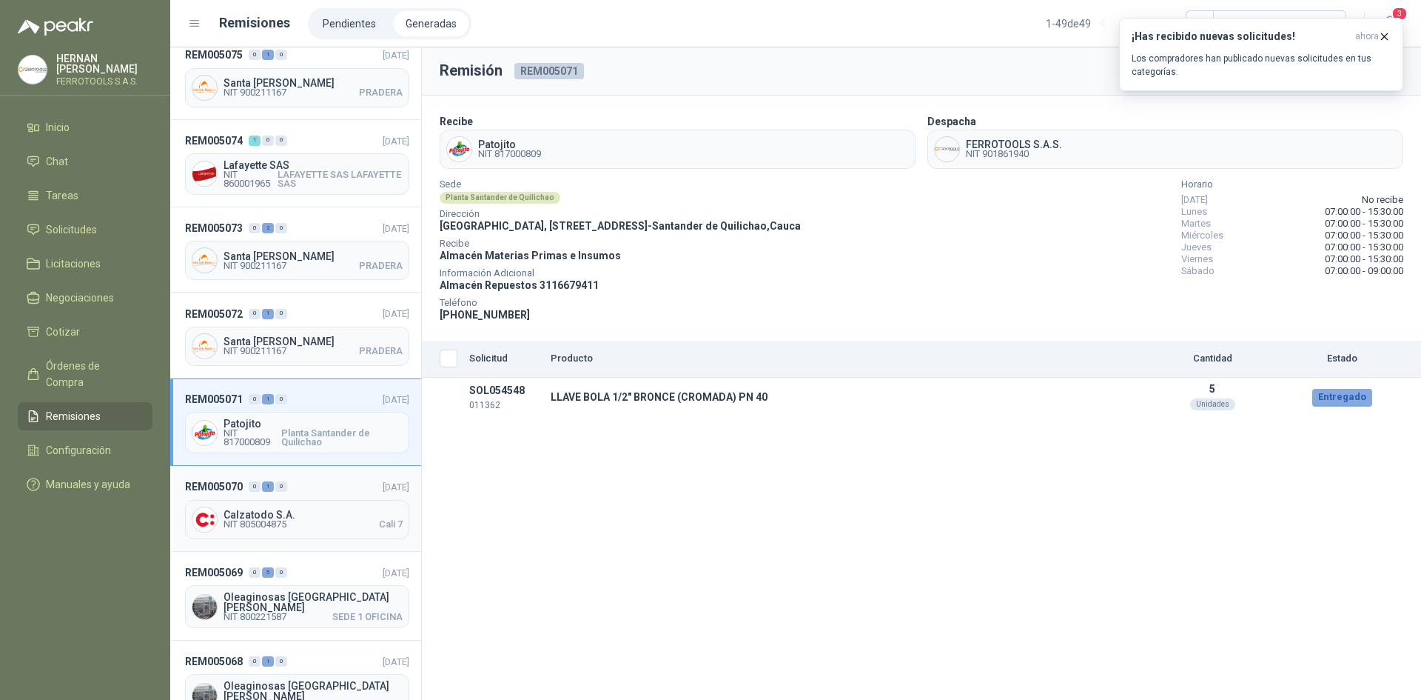
click at [331, 478] on header "REM005070 0 1 0 [DATE]" at bounding box center [297, 486] width 224 height 16
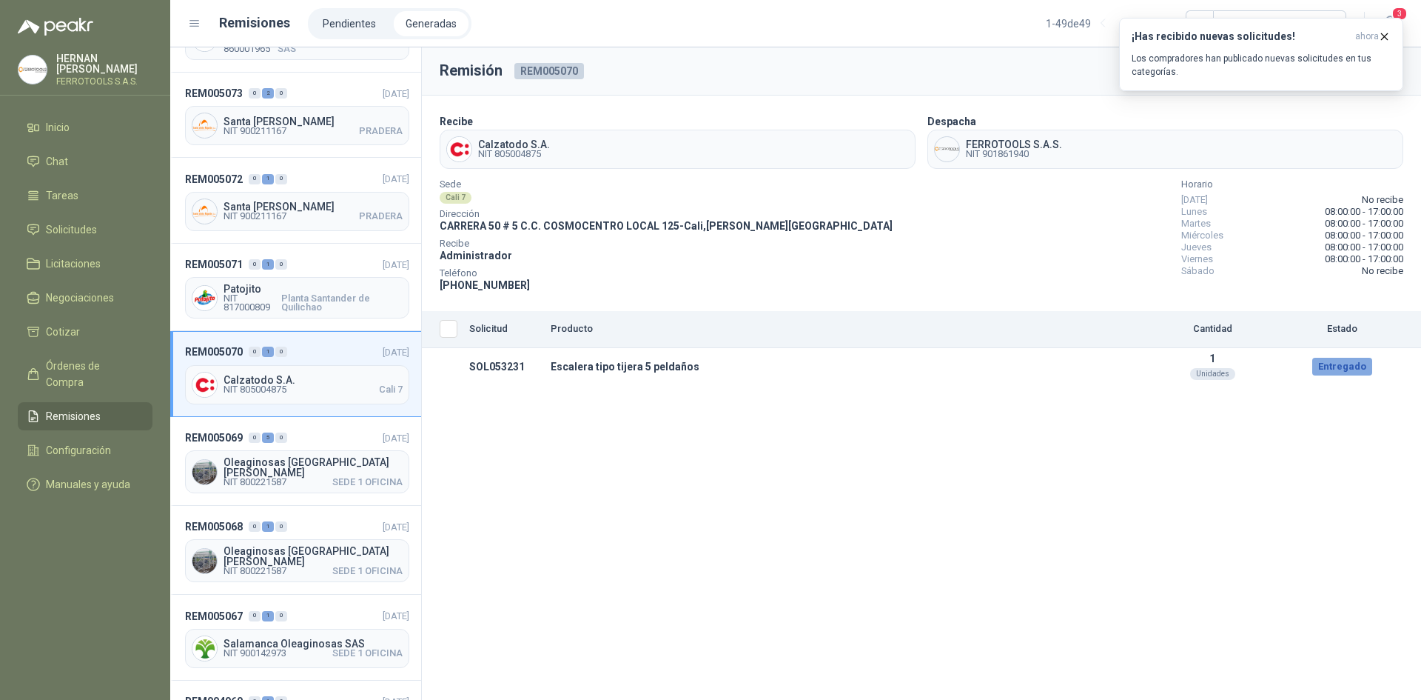
scroll to position [592, 0]
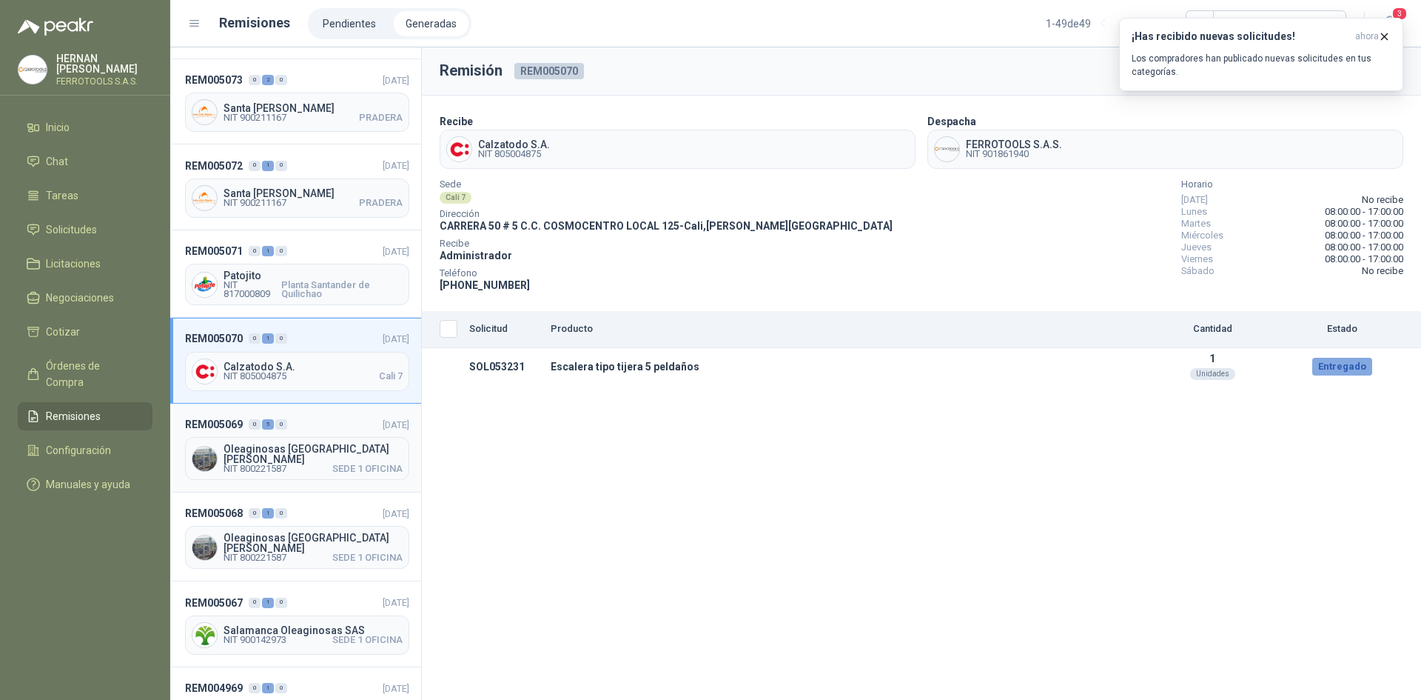
click at [326, 416] on header "REM005069 0 5 0 [DATE]" at bounding box center [297, 424] width 224 height 16
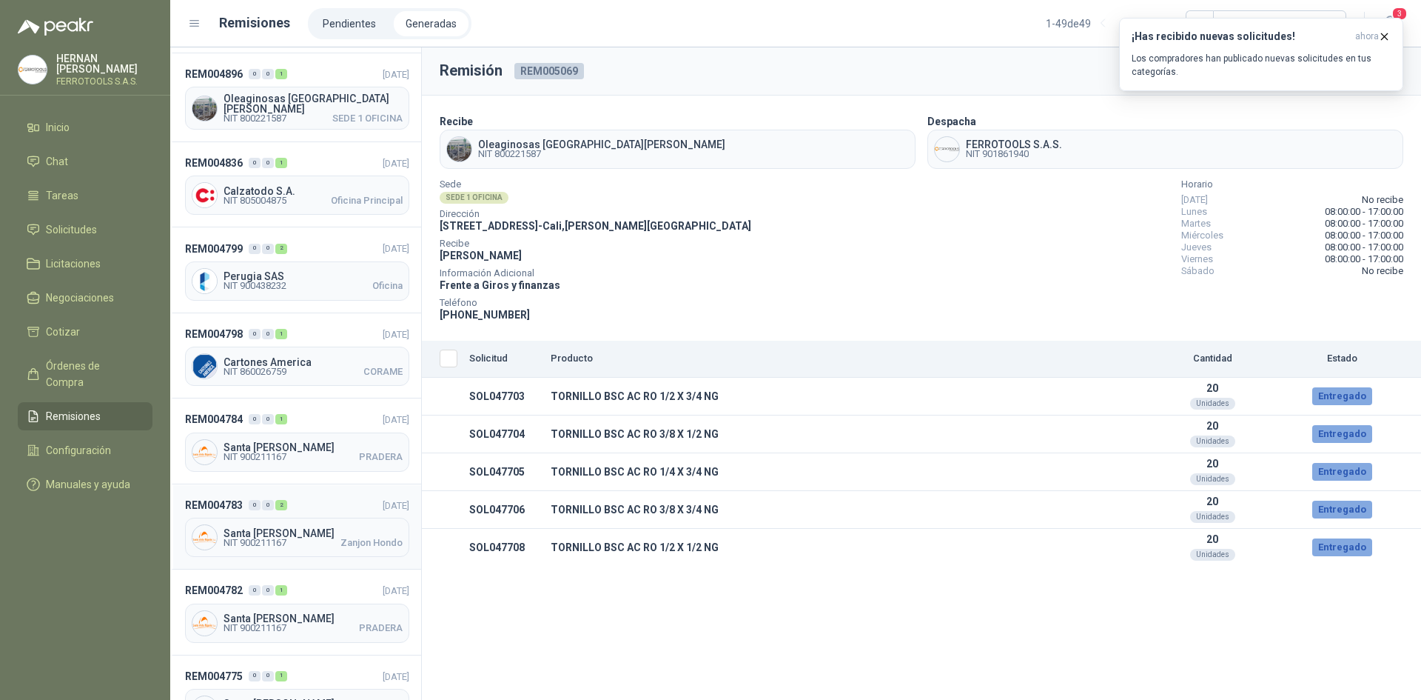
scroll to position [1925, 0]
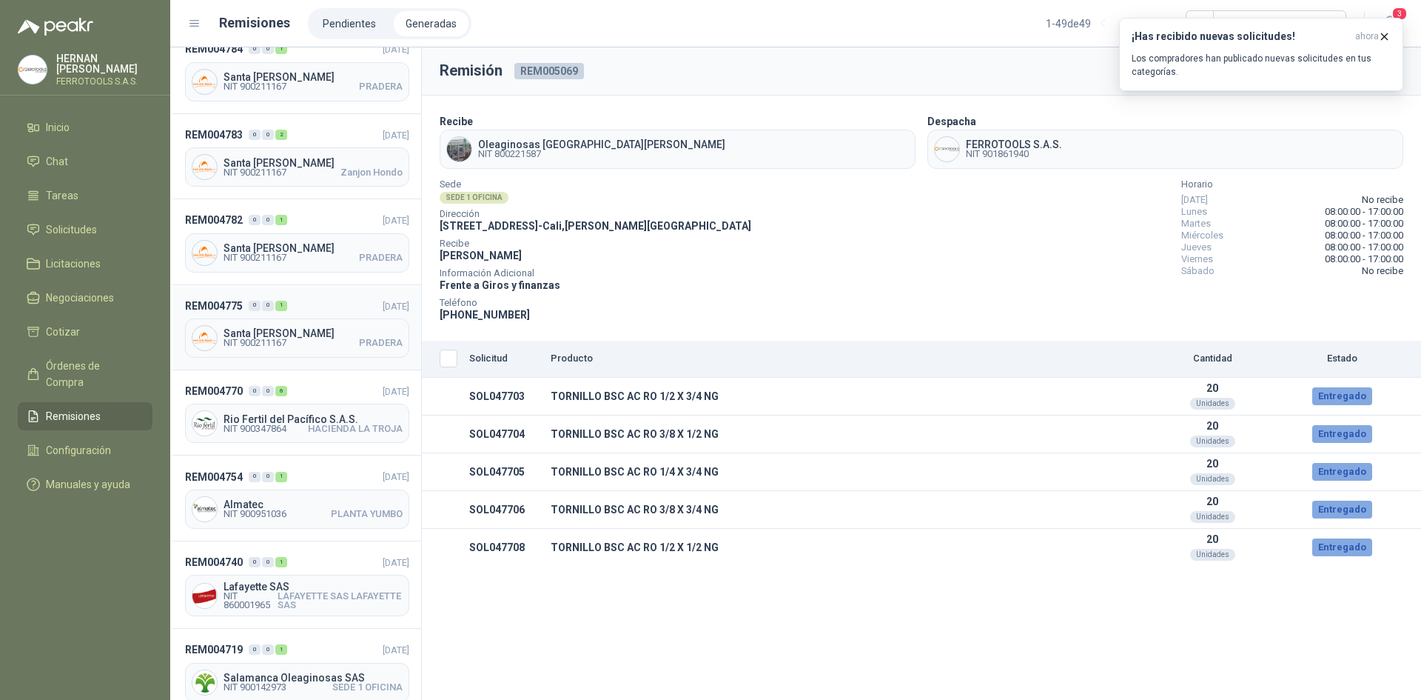
click at [321, 298] on header "REM004775 0 0 1 [DATE]" at bounding box center [297, 306] width 224 height 16
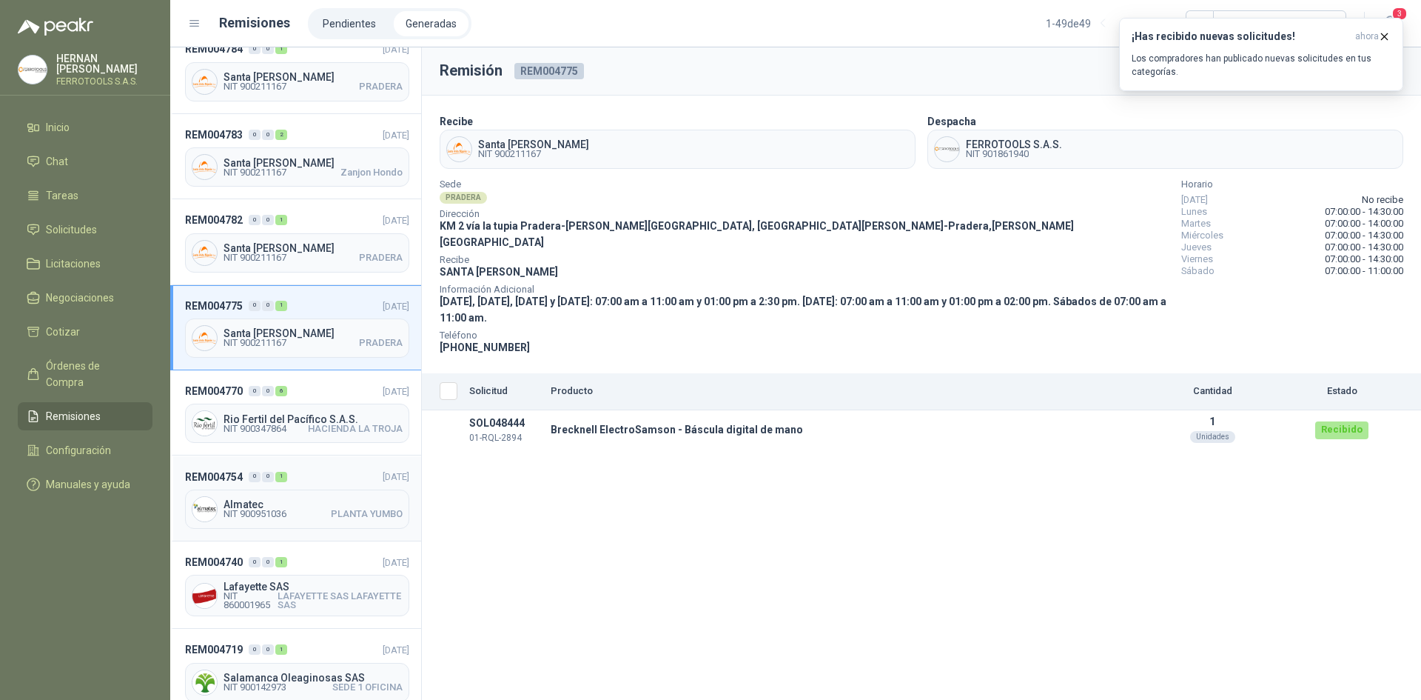
scroll to position [1851, 0]
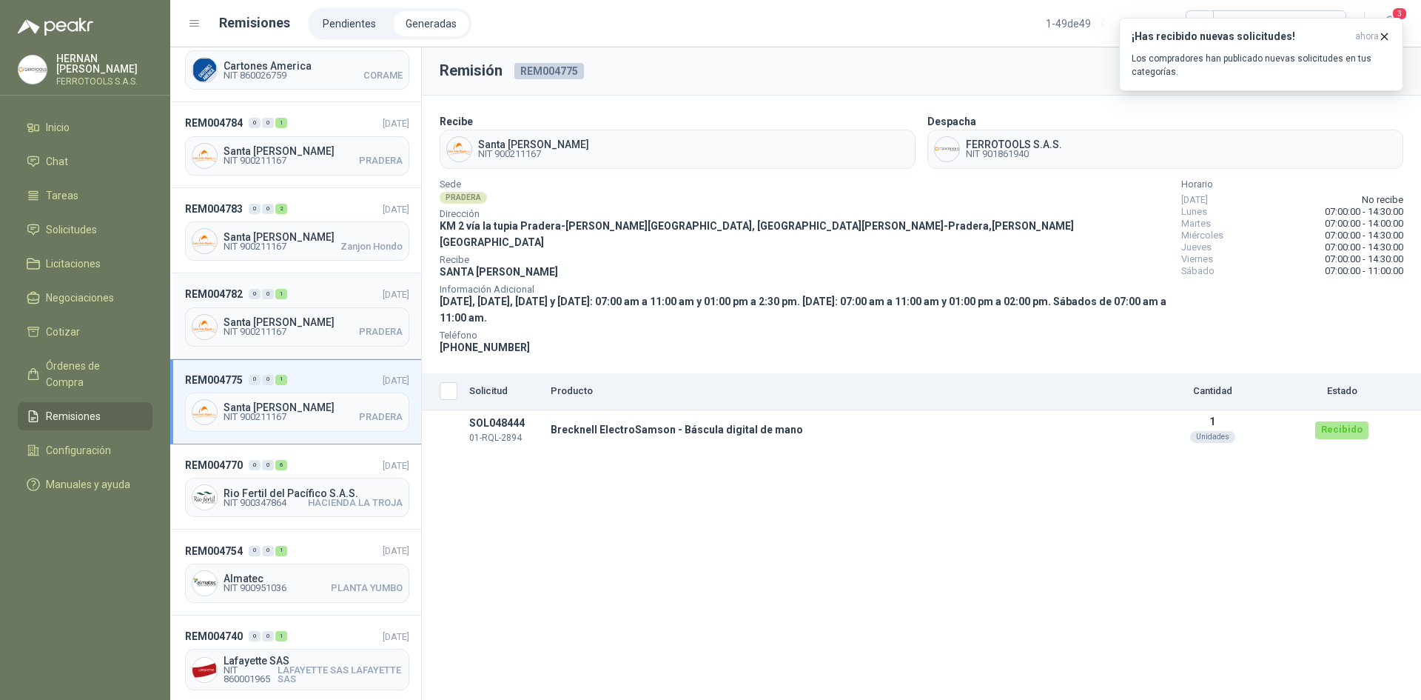
click at [341, 273] on div "REM004782 0 0 1 [DATE] [GEOGRAPHIC_DATA][PERSON_NAME] NIT 900211167 PRADERA" at bounding box center [295, 315] width 251 height 85
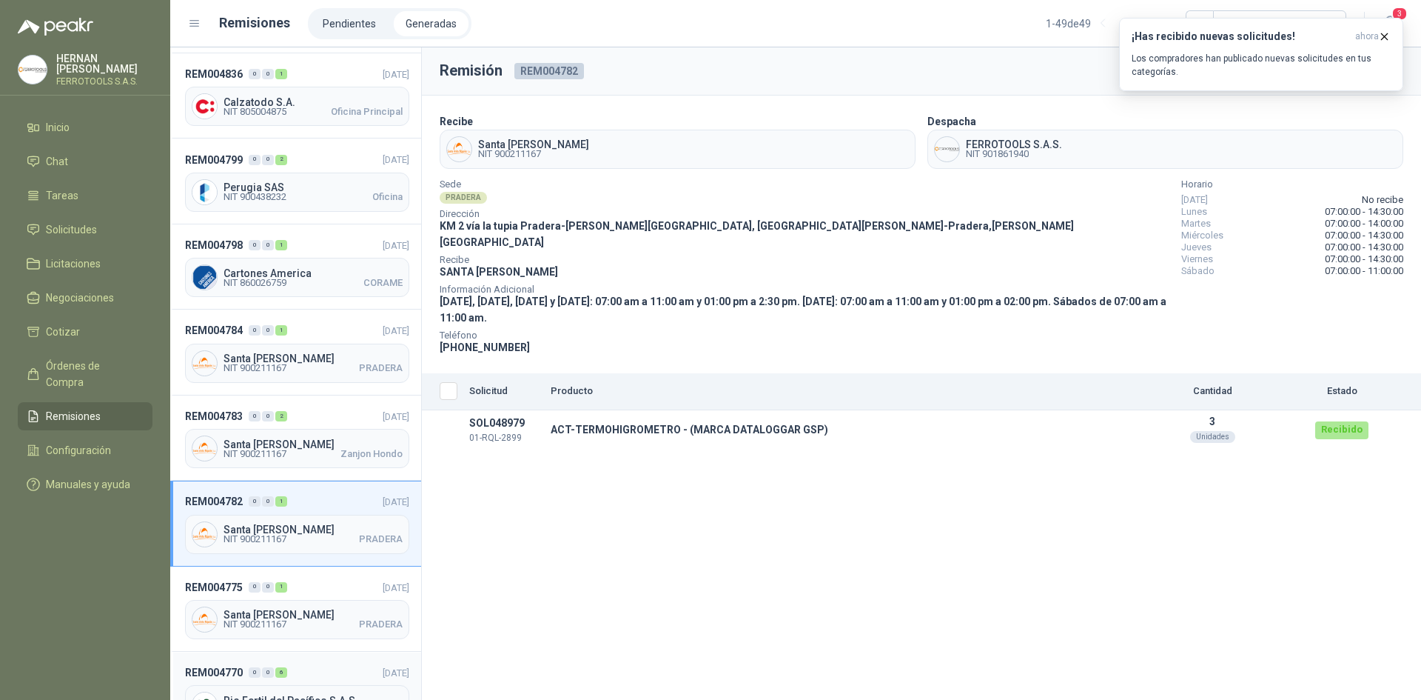
scroll to position [1629, 0]
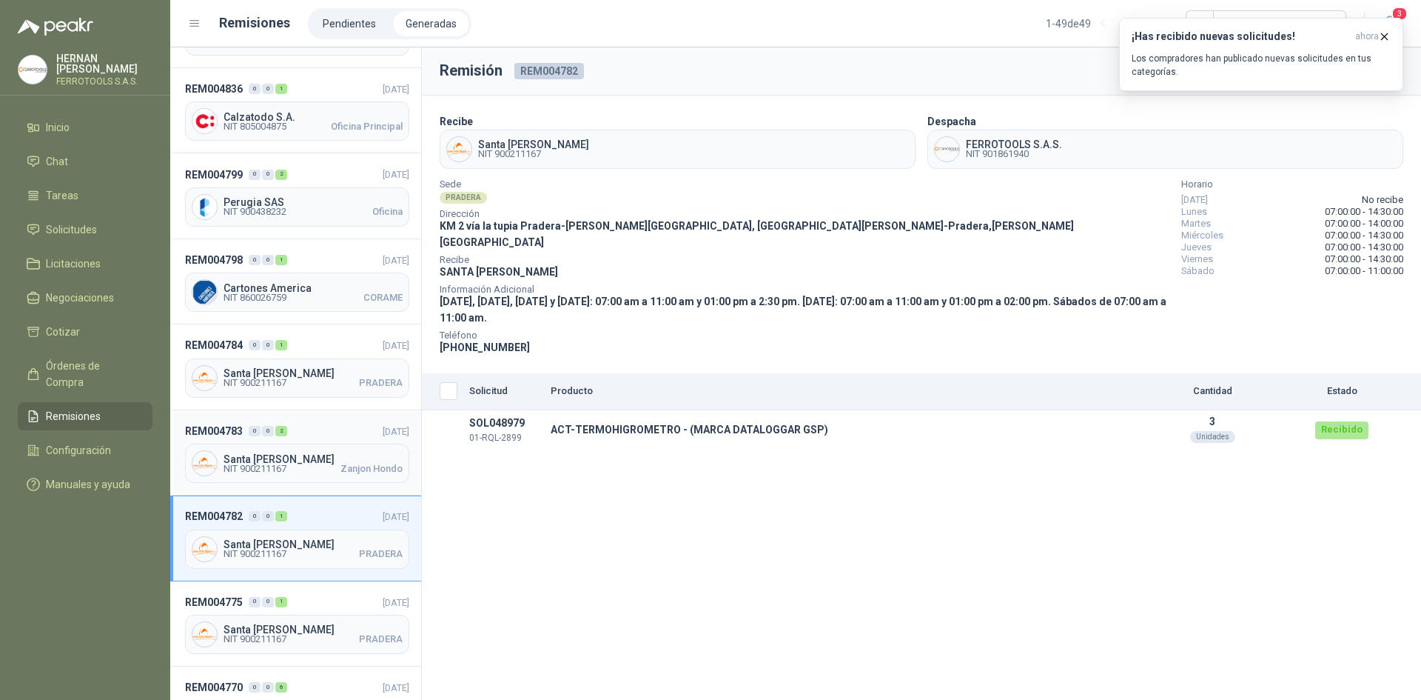
click at [326, 410] on div "REM004783 0 0 2 [DATE] Santa [PERSON_NAME] NIT 900211167 Zanjon Hondo" at bounding box center [295, 452] width 251 height 85
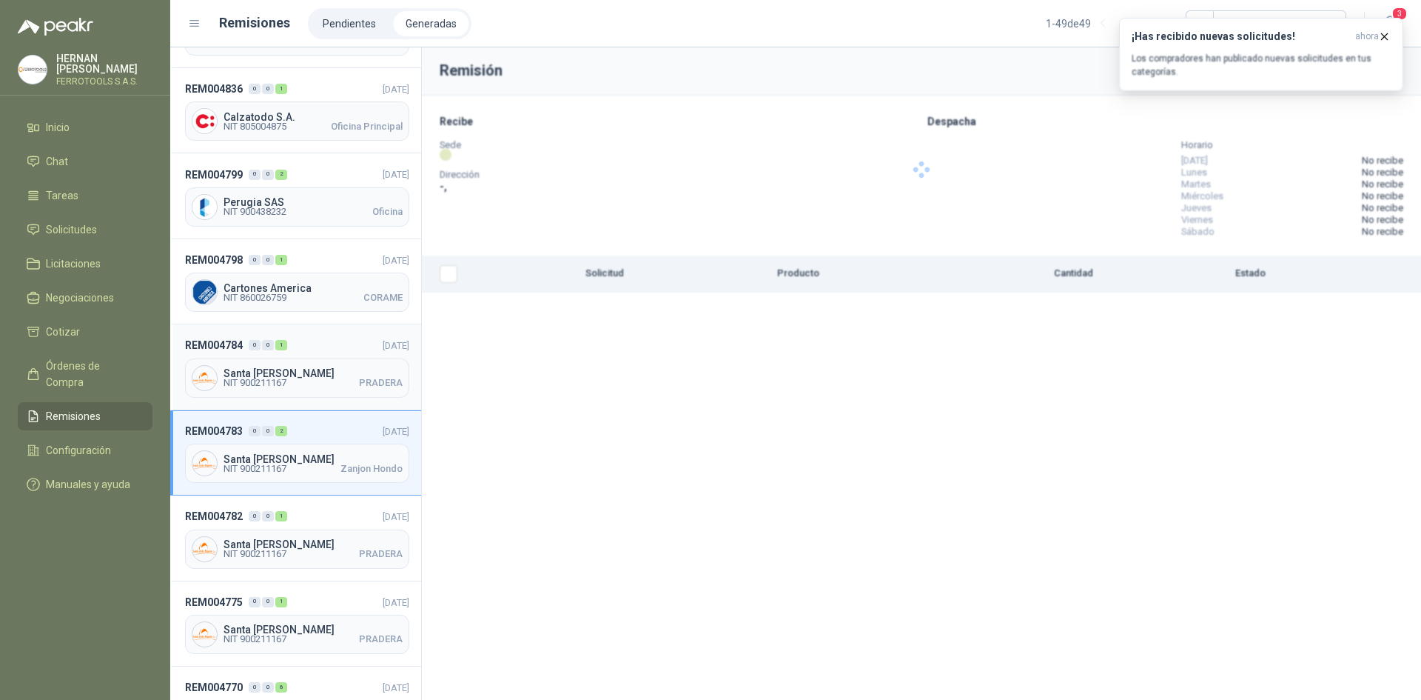
click at [333, 337] on header "REM004784 0 0 1 [DATE]" at bounding box center [297, 345] width 224 height 16
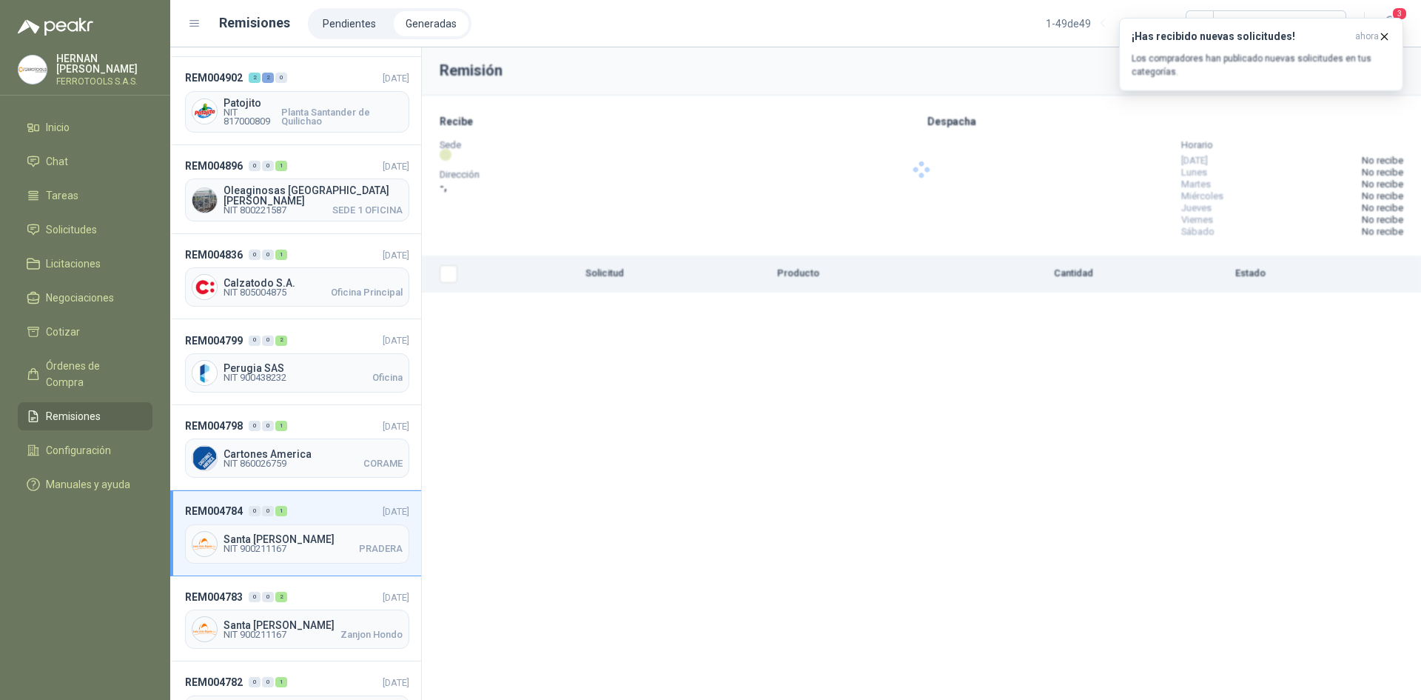
scroll to position [1407, 0]
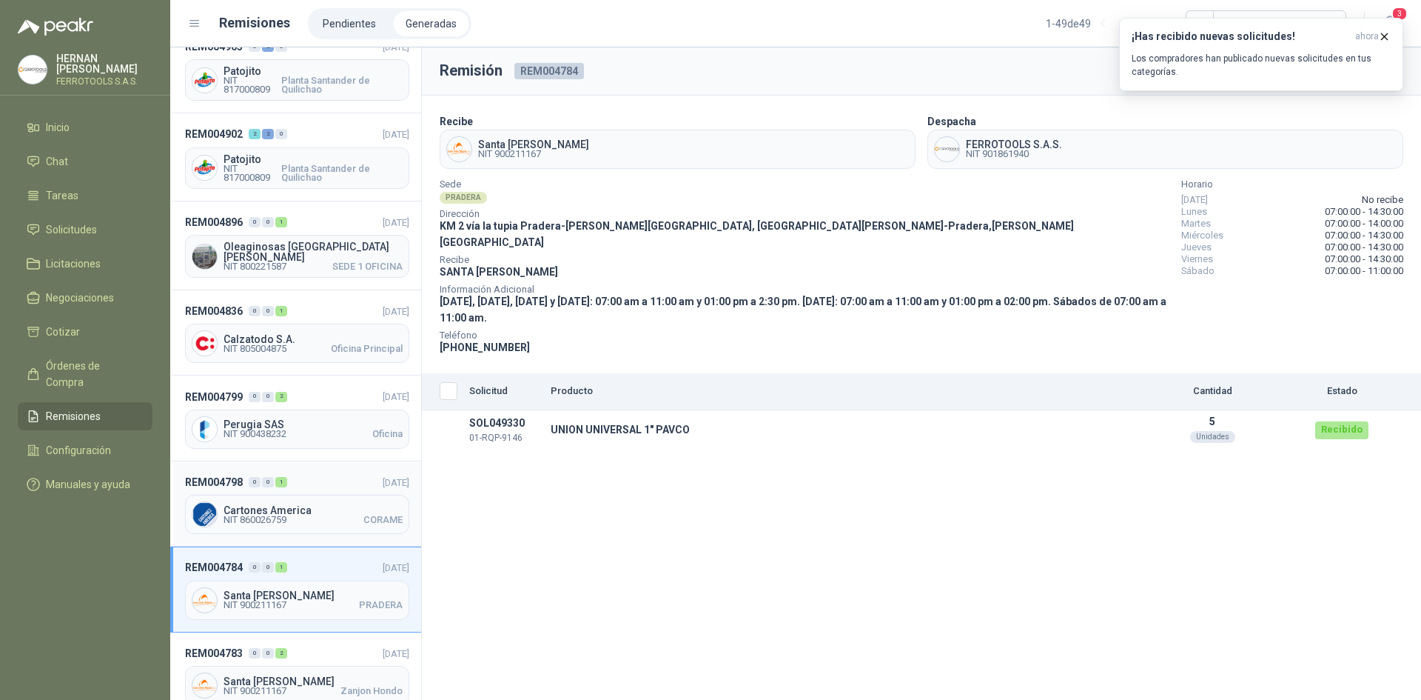
click at [312, 461] on div "REM004798 0 0 1 [DATE] Cartones America NIT 860026759 CORAME" at bounding box center [295, 503] width 251 height 85
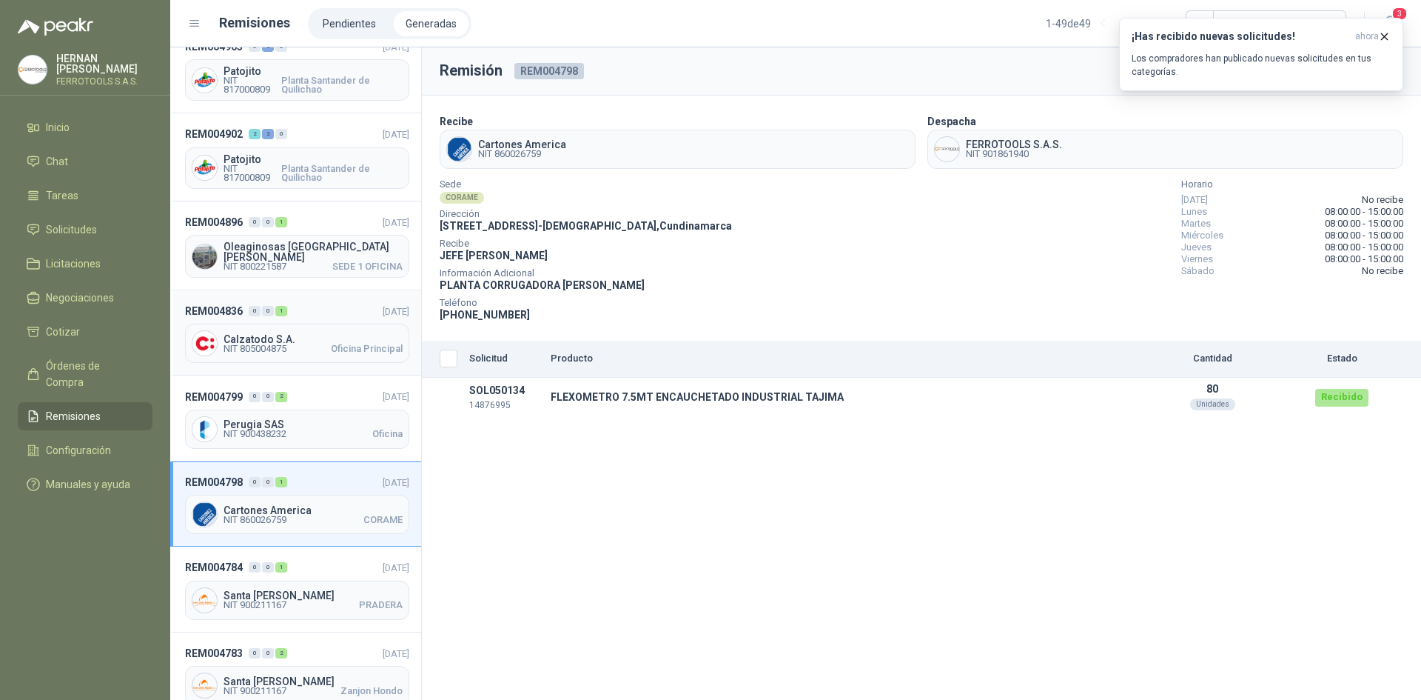
scroll to position [1258, 0]
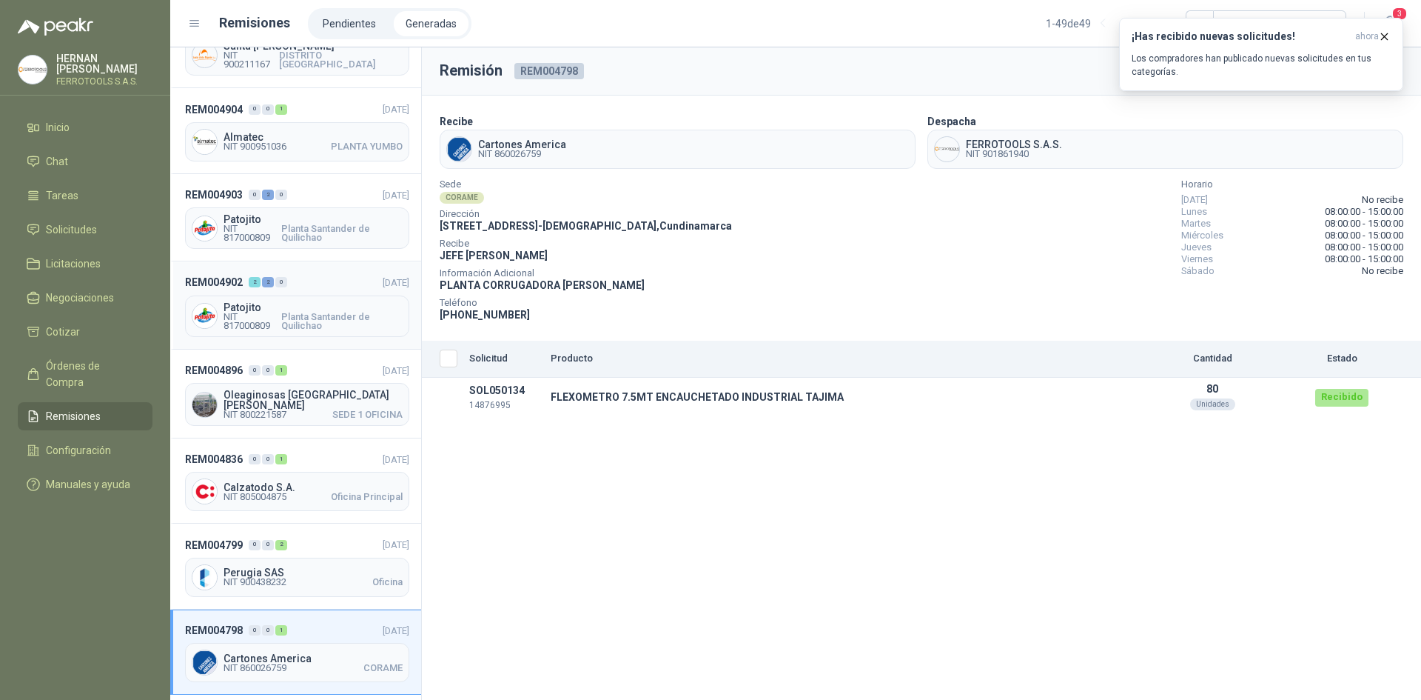
click at [326, 274] on header "REM004902 2 2 0 [DATE]" at bounding box center [297, 282] width 224 height 16
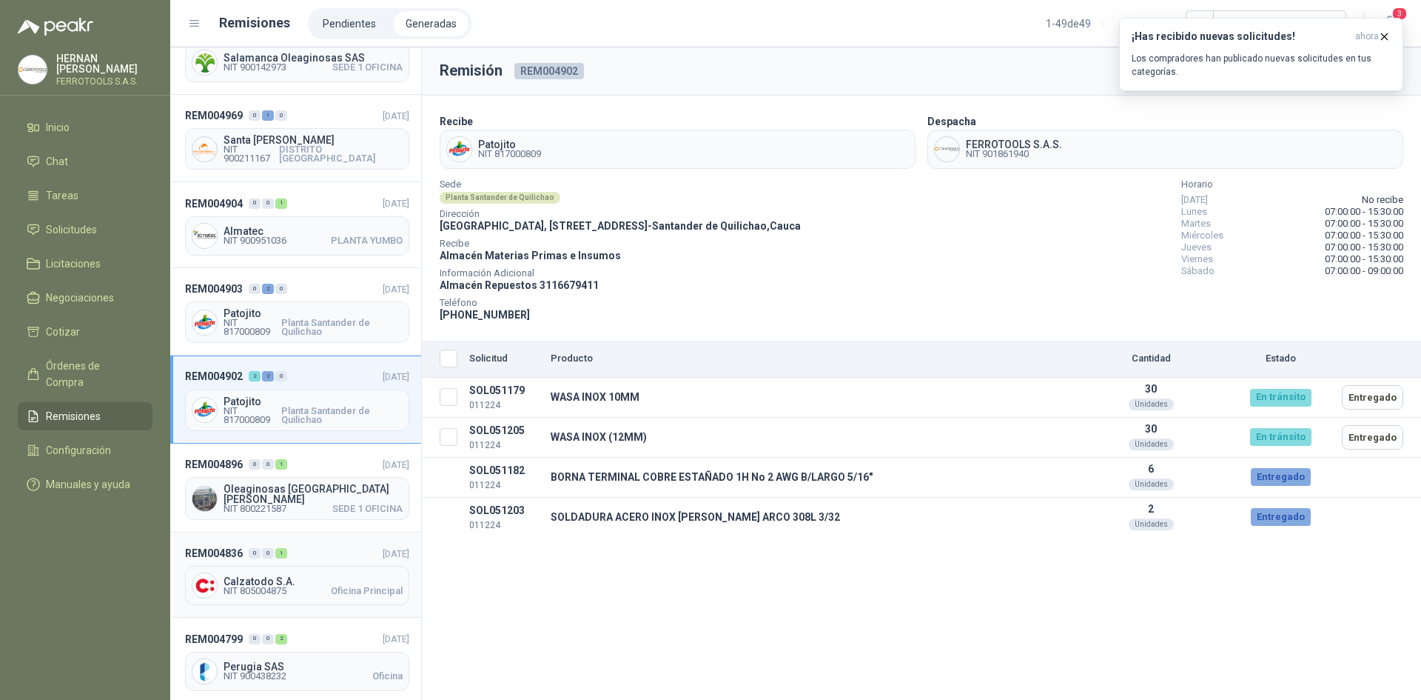
scroll to position [1110, 0]
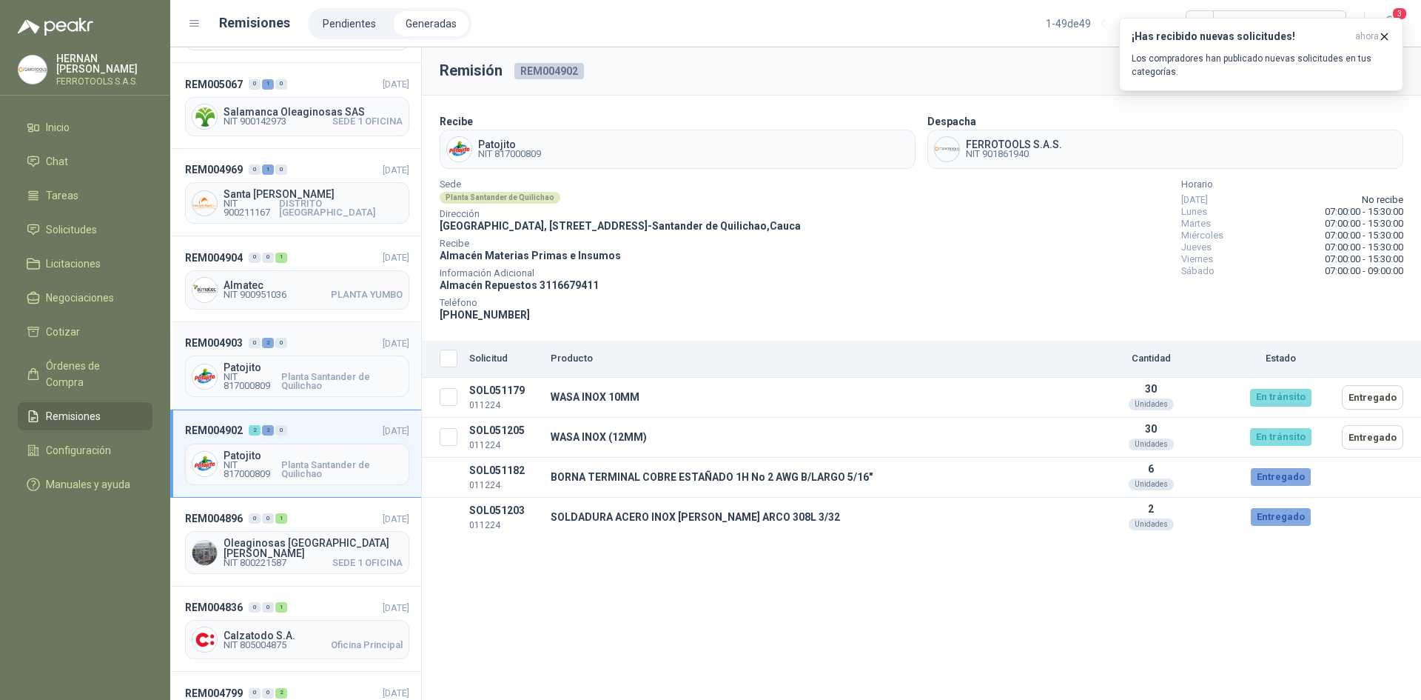
click at [330, 322] on div "REM004903 0 2 0 [DATE] Patojito NIT 817000809 Planta Santander de Quilichao" at bounding box center [295, 365] width 251 height 87
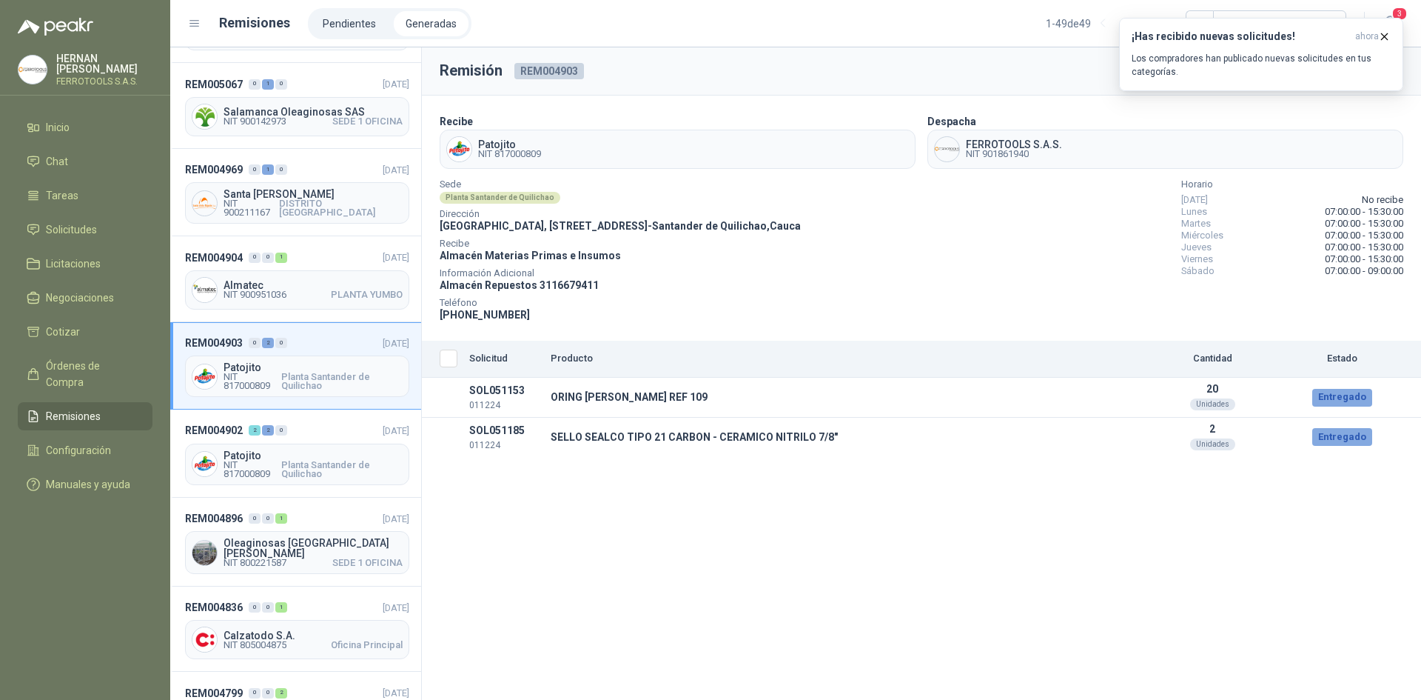
scroll to position [1036, 0]
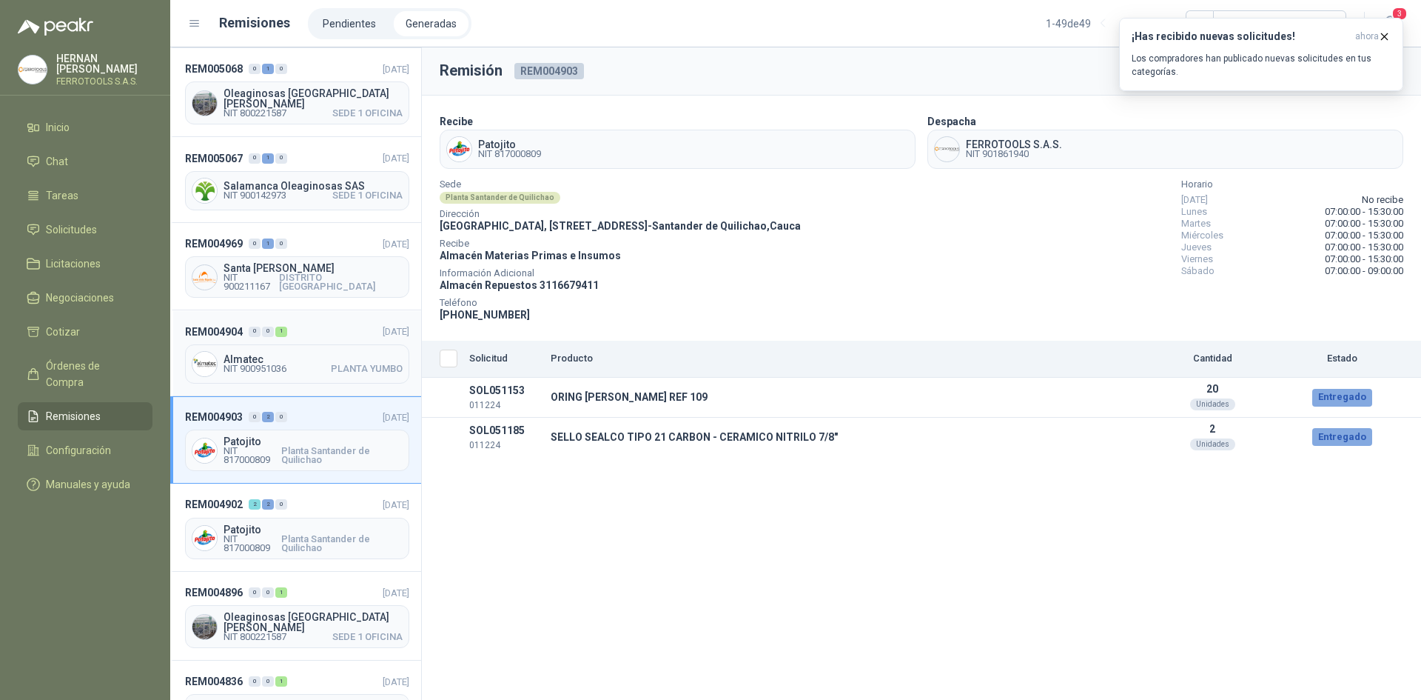
click at [323, 323] on header "REM004904 0 0 1 [DATE]" at bounding box center [297, 331] width 224 height 16
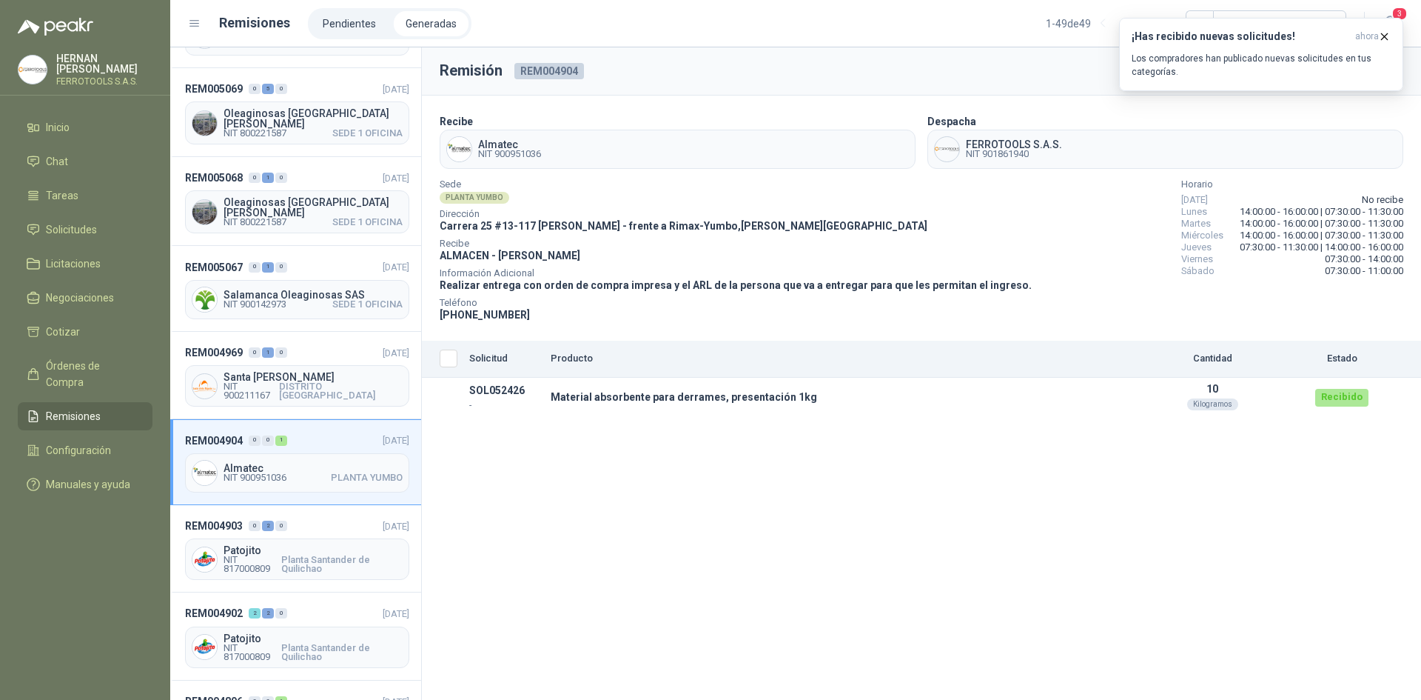
scroll to position [888, 0]
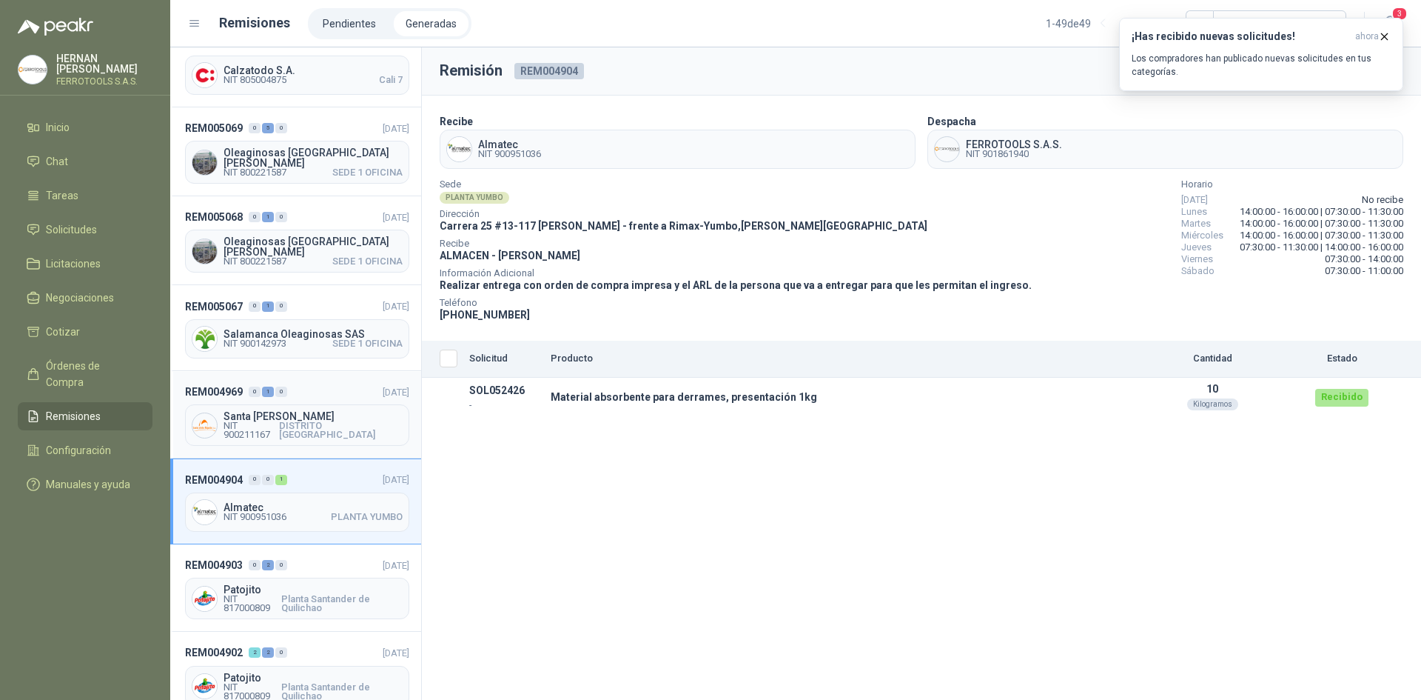
click at [312, 383] on header "REM004969 0 1 0 [DATE]" at bounding box center [297, 391] width 224 height 16
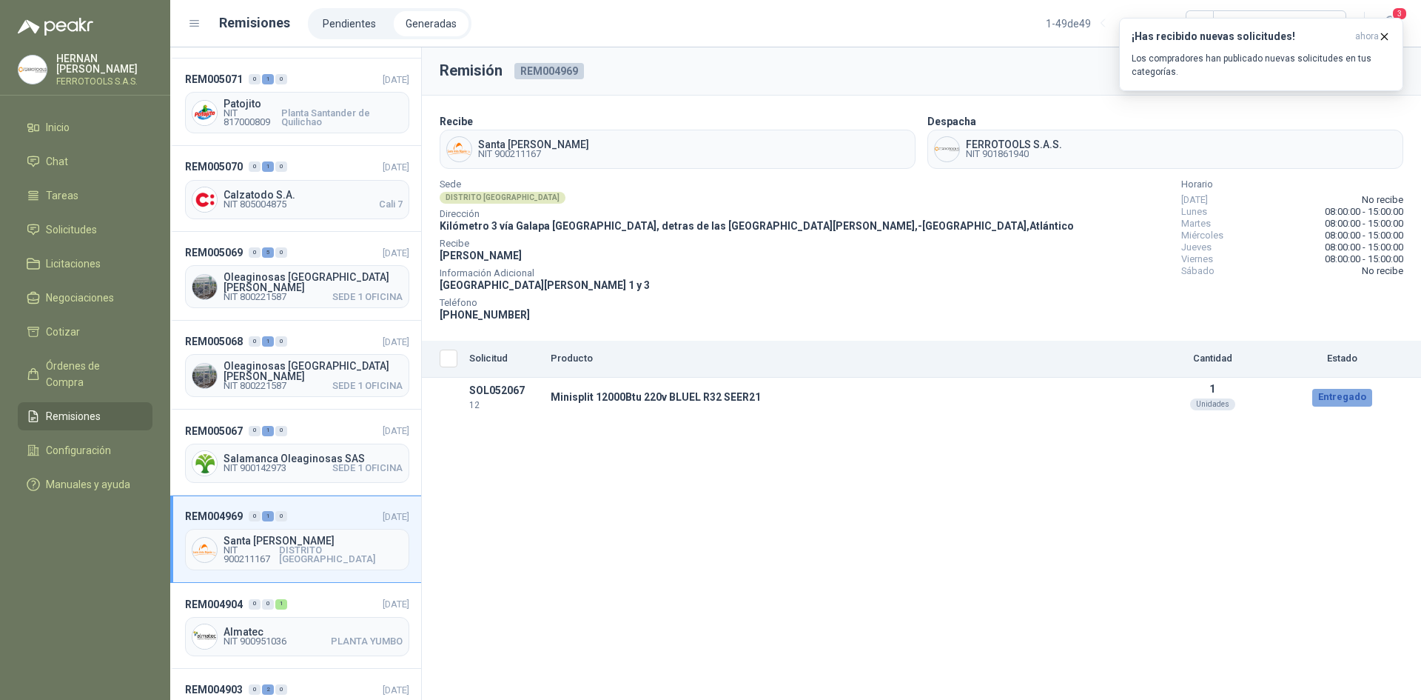
scroll to position [740, 0]
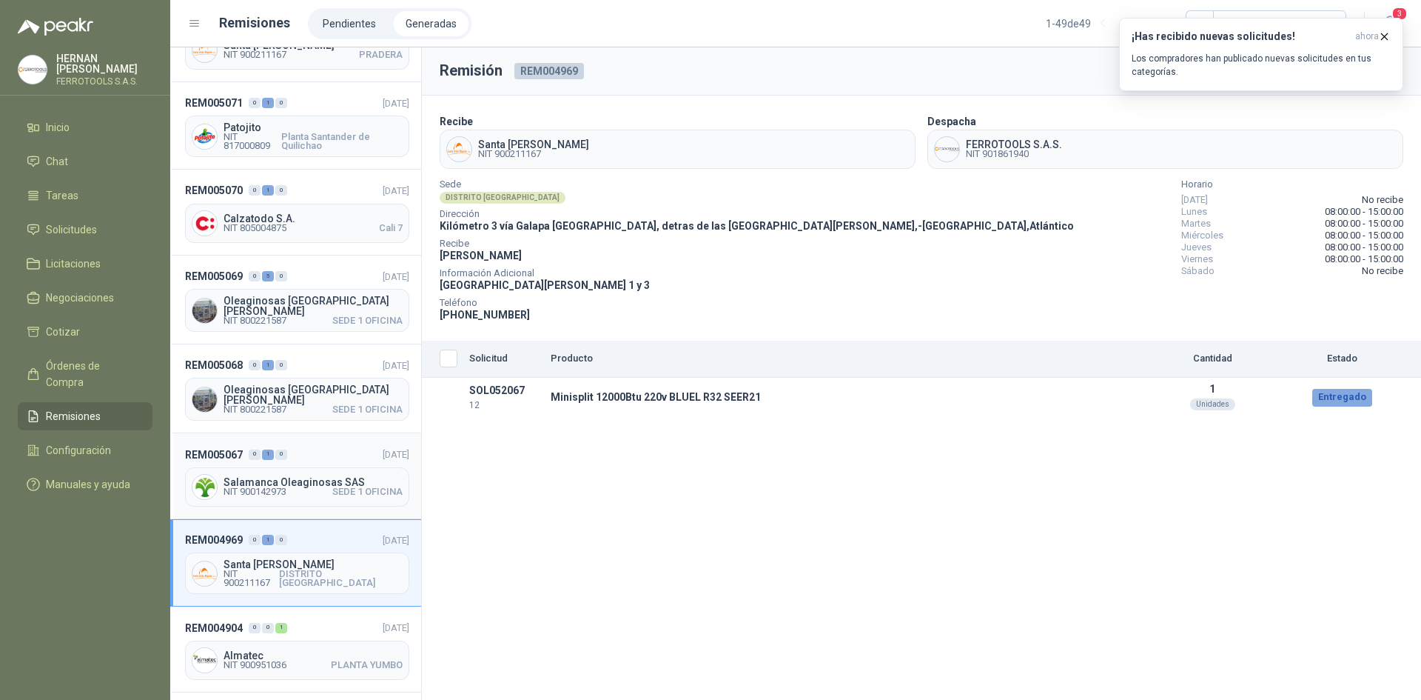
click at [325, 446] on header "REM005067 0 1 0 [DATE]" at bounding box center [297, 454] width 224 height 16
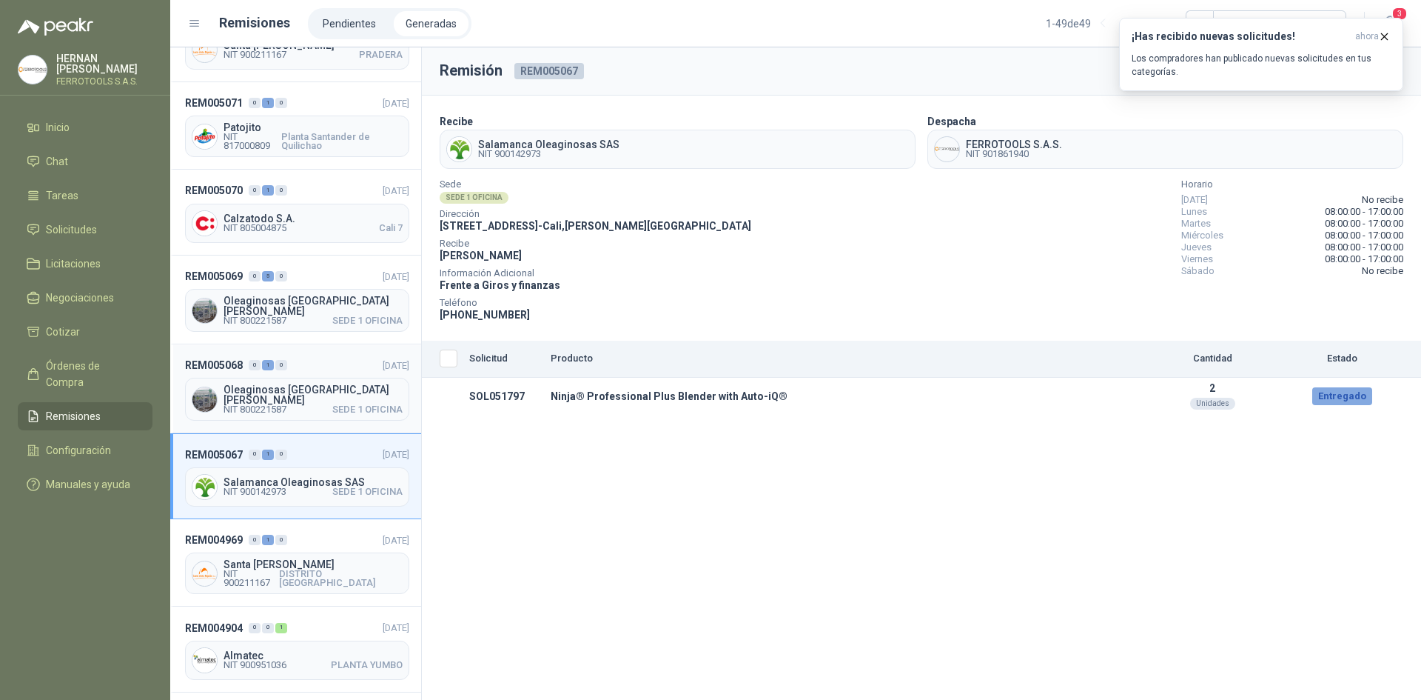
click at [341, 357] on header "REM005068 0 1 0 [DATE]" at bounding box center [297, 365] width 224 height 16
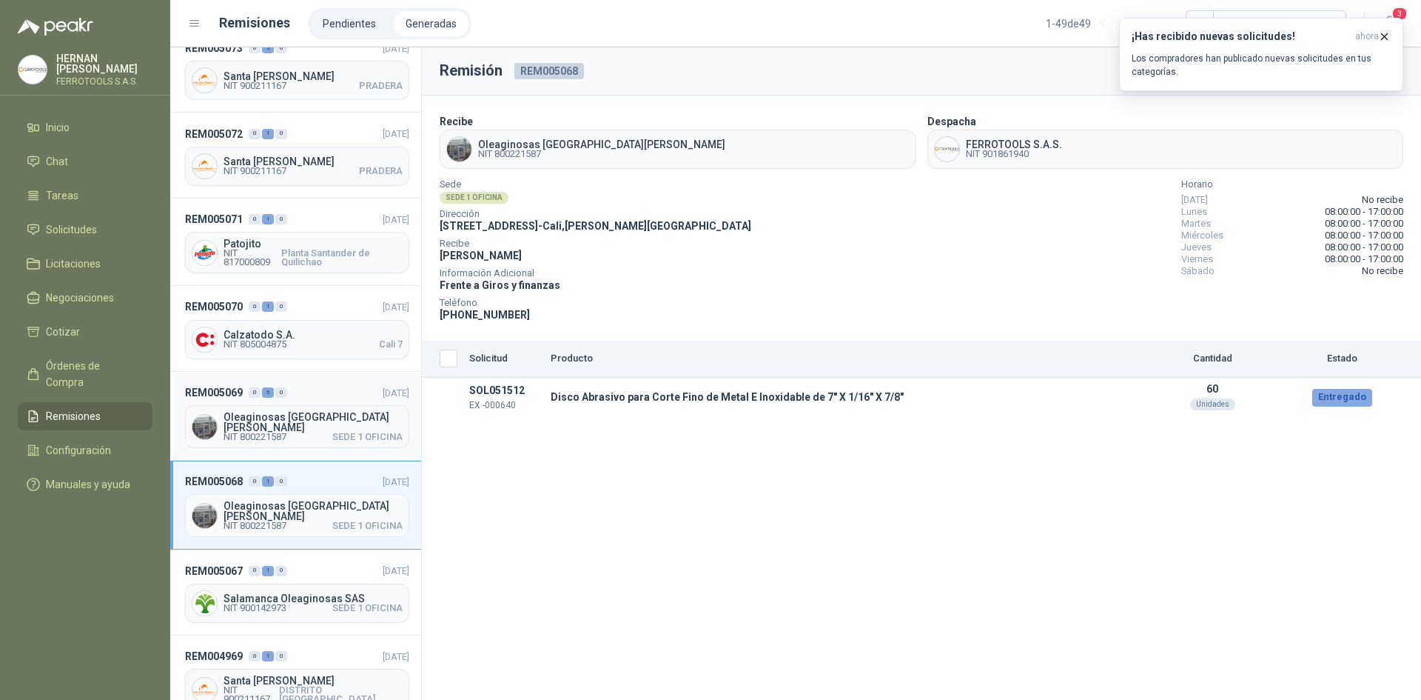
scroll to position [592, 0]
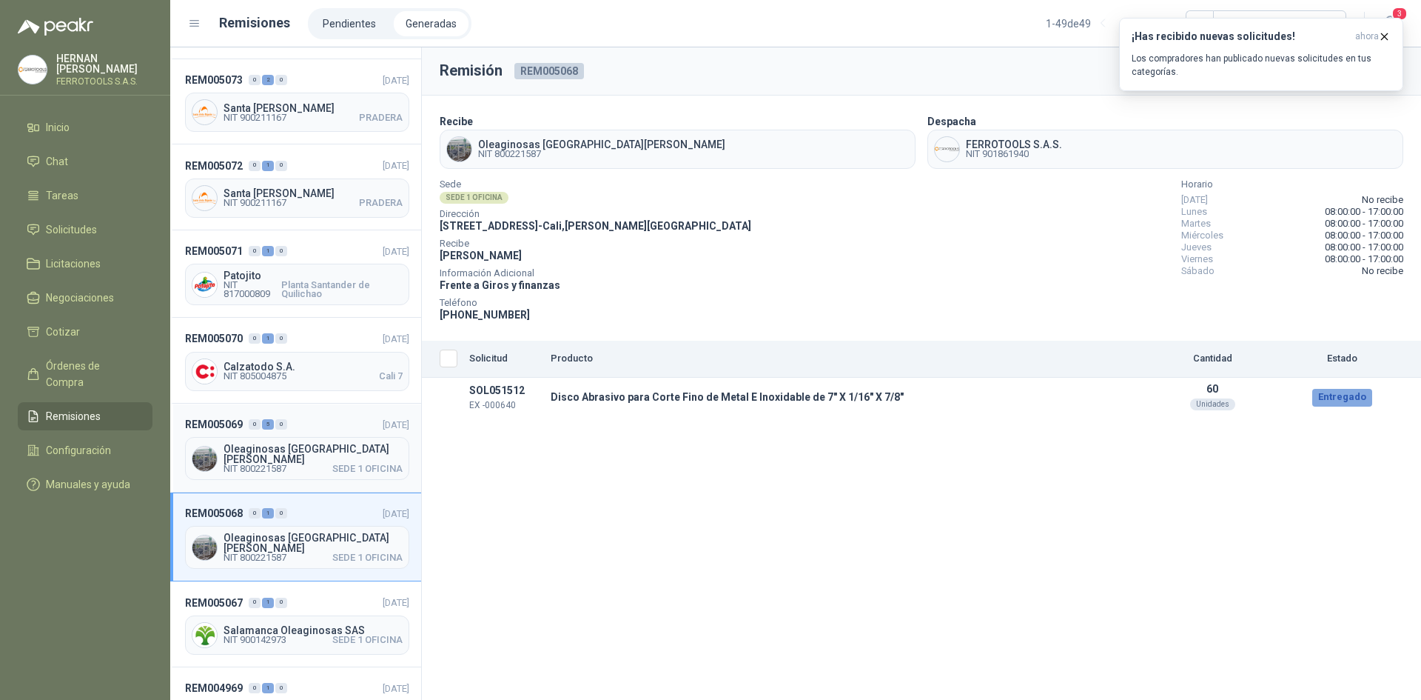
click at [332, 403] on div "REM005069 0 5 0 [DATE] Oleaginosas [GEOGRAPHIC_DATA][PERSON_NAME] NIT 800221587…" at bounding box center [295, 447] width 251 height 89
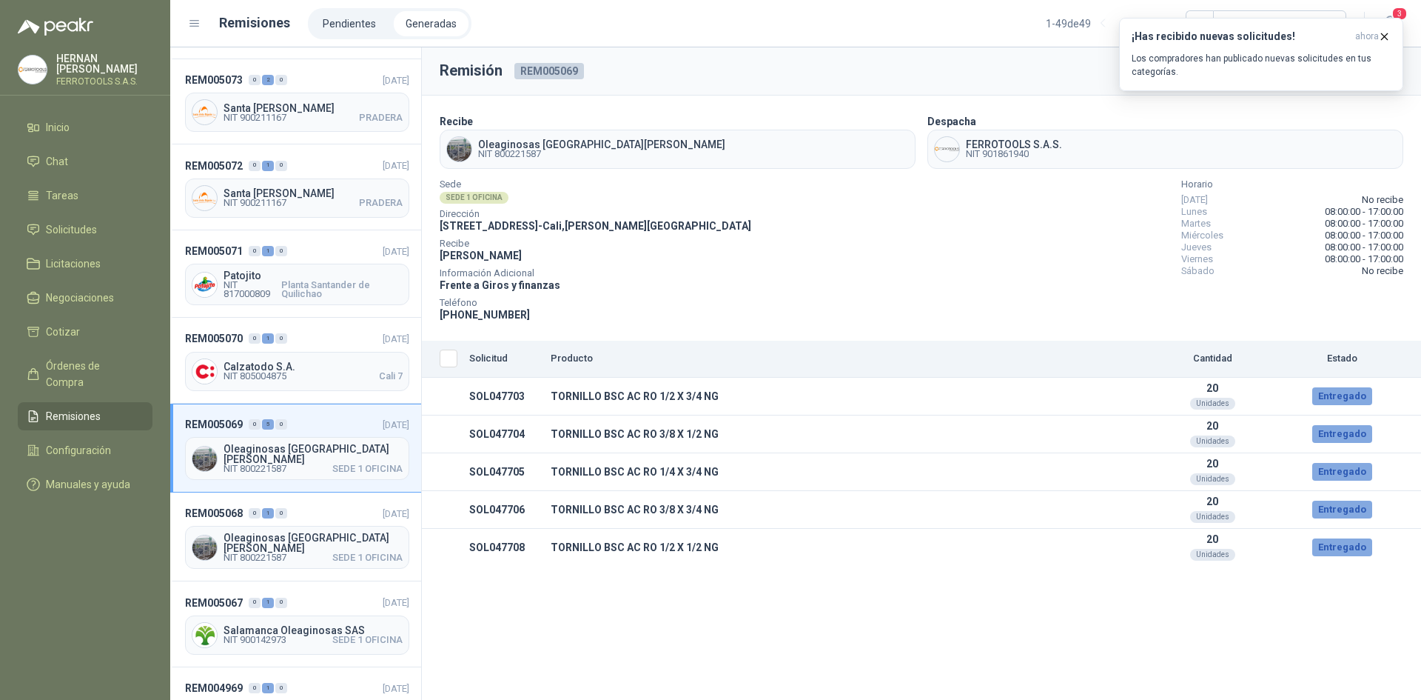
scroll to position [518, 0]
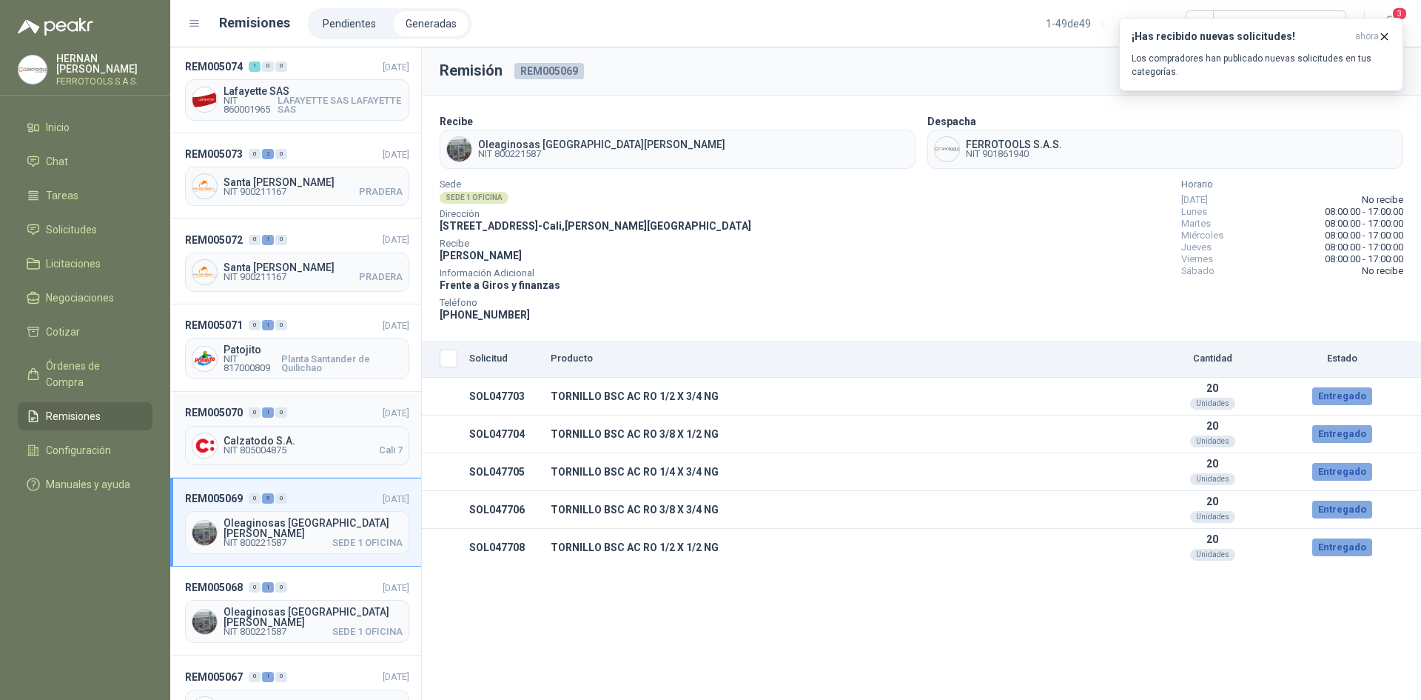
click at [323, 435] on span "Calzatodo S.A." at bounding box center [313, 440] width 179 height 10
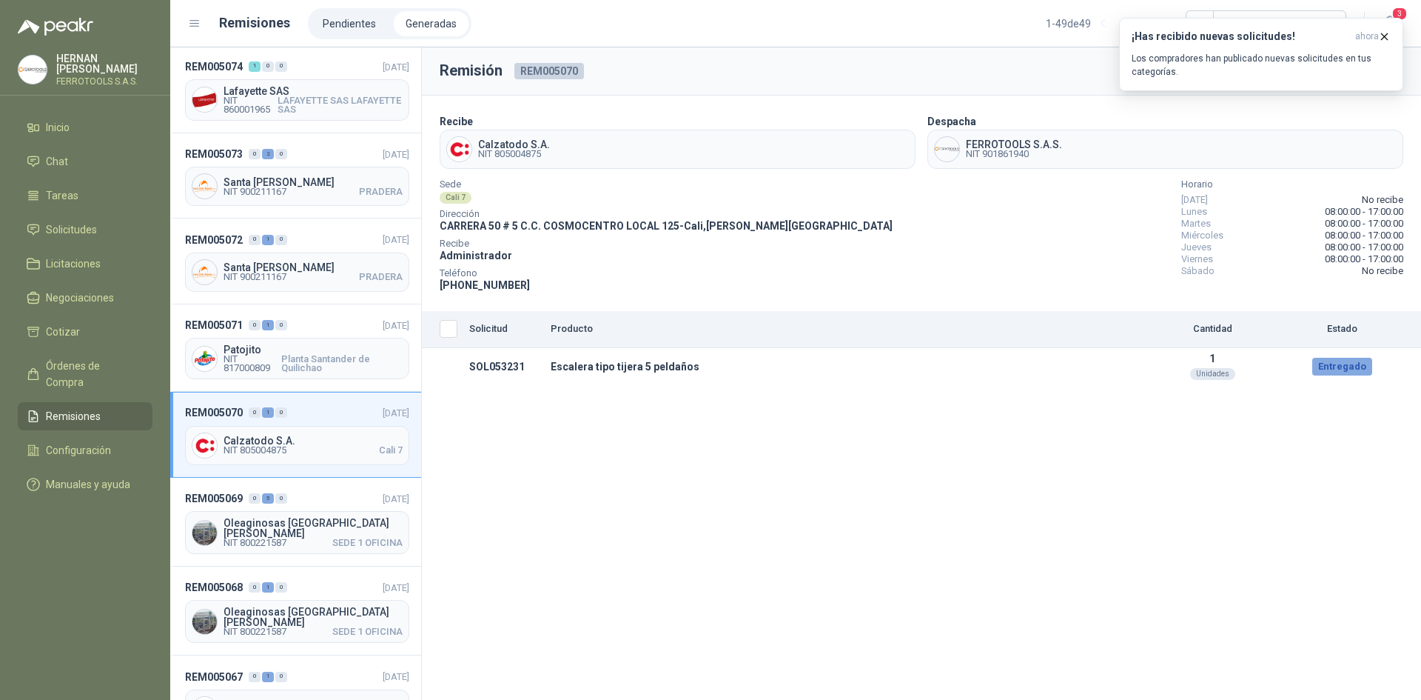
scroll to position [444, 0]
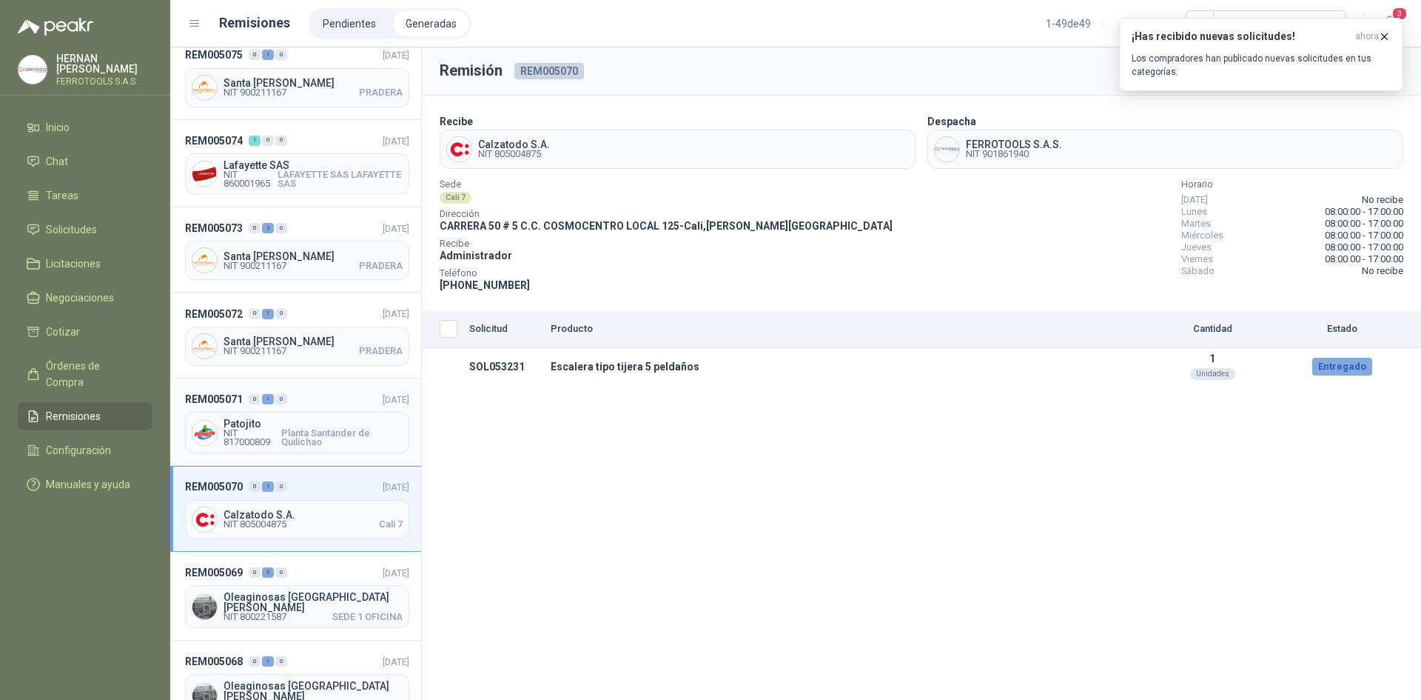
click at [322, 391] on header "REM005071 0 1 0 [DATE]" at bounding box center [297, 399] width 224 height 16
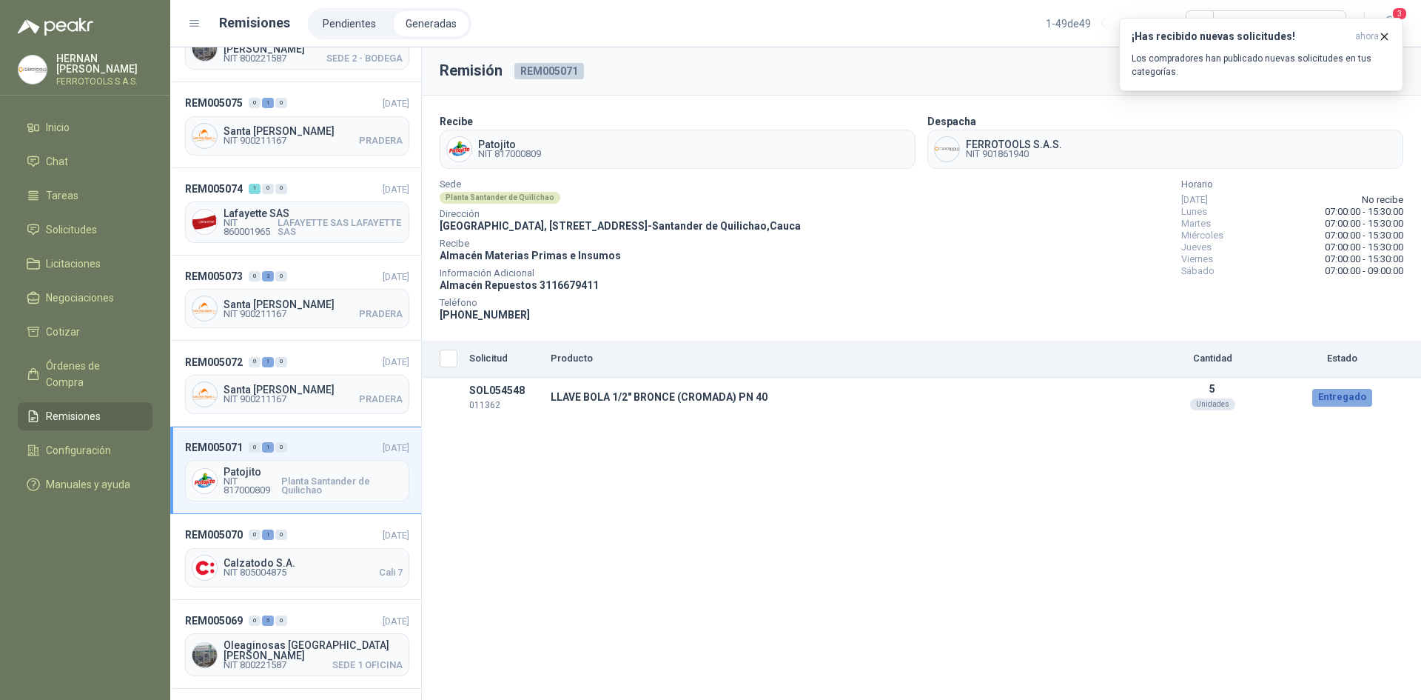
scroll to position [370, 0]
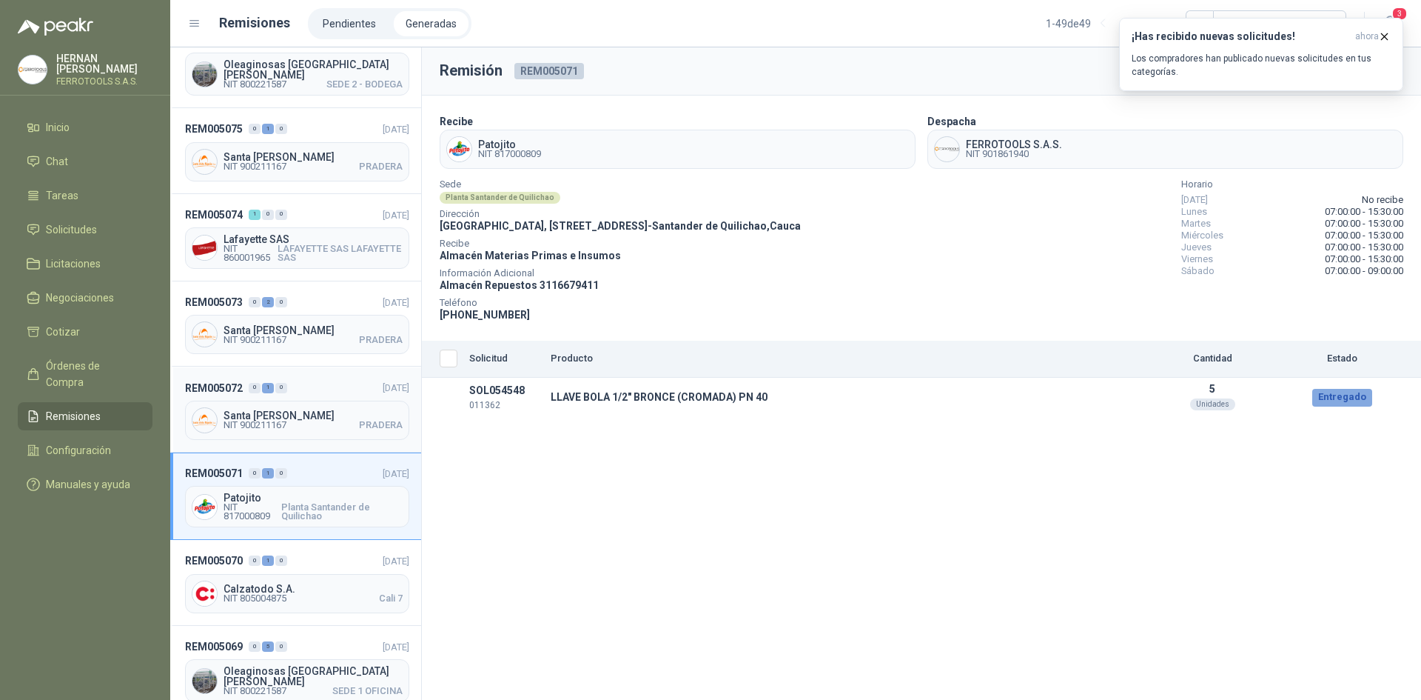
click at [325, 379] on header "REM005072 0 1 0 [DATE]" at bounding box center [297, 387] width 224 height 16
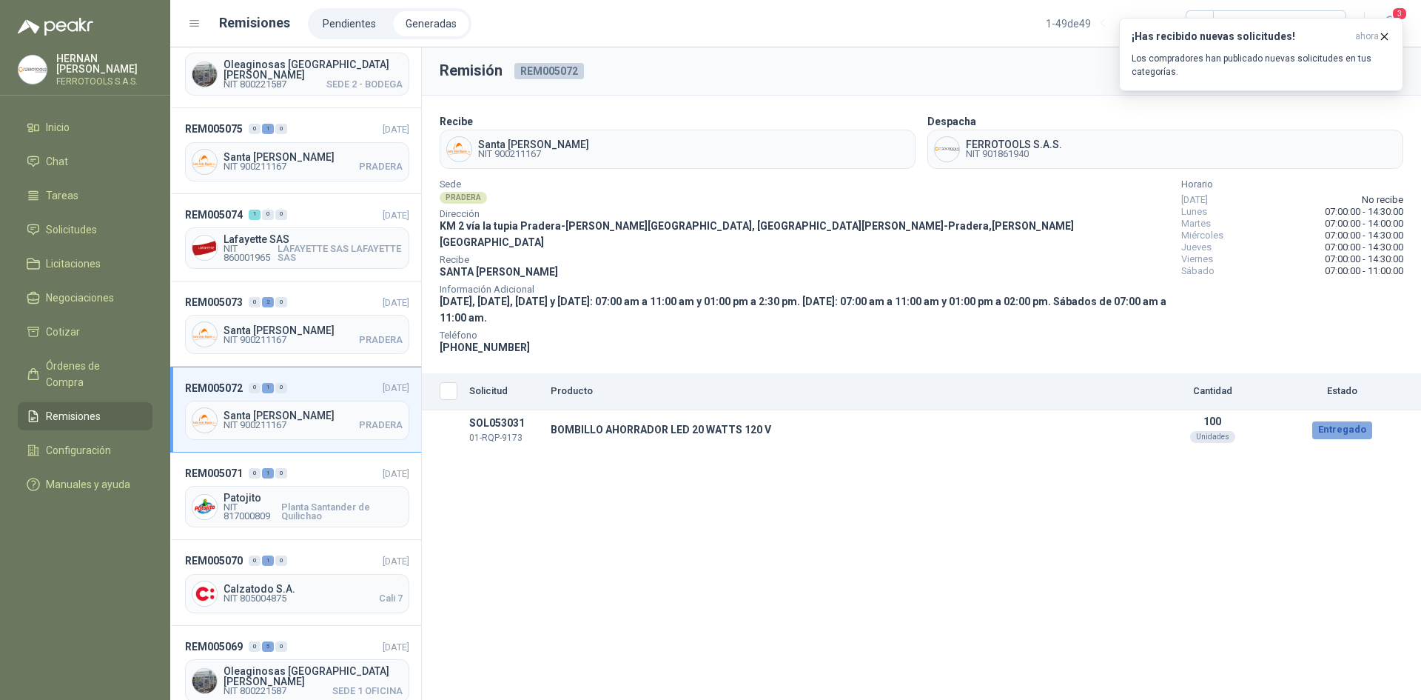
scroll to position [296, 0]
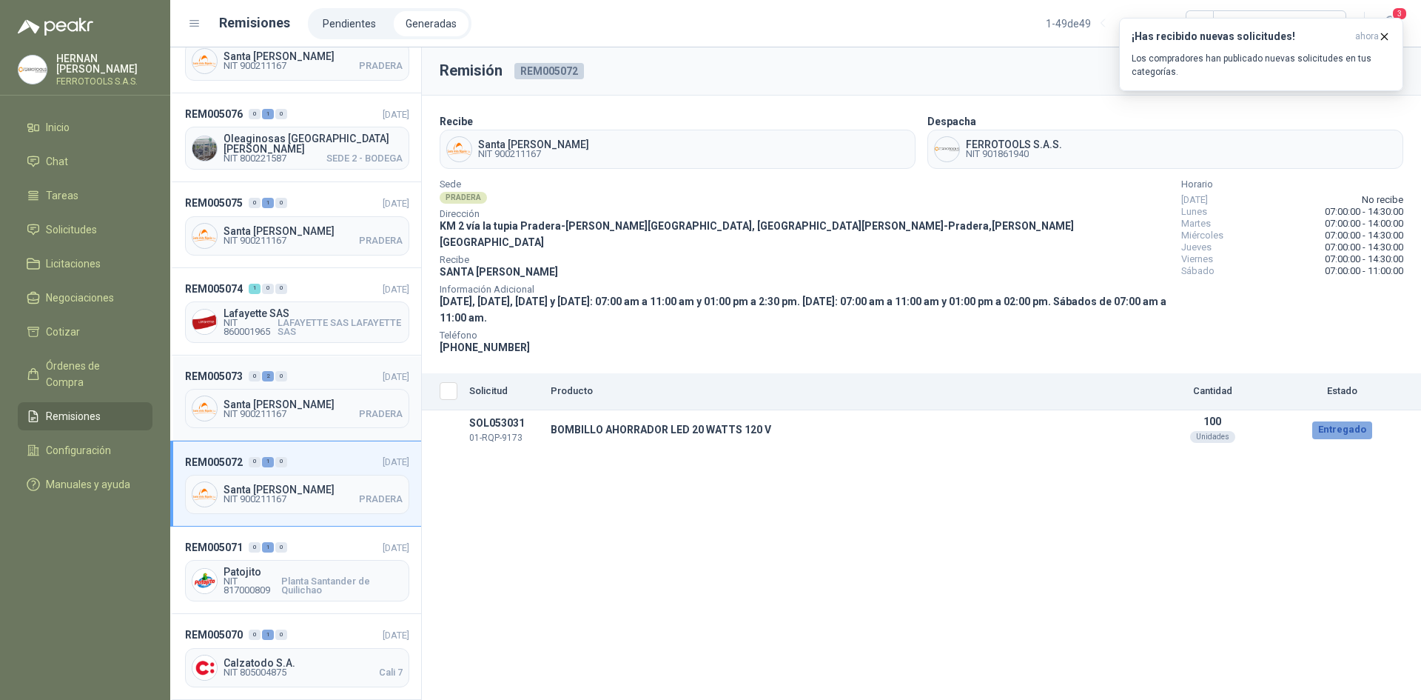
click at [321, 372] on header "REM005073 0 2 0 [DATE]" at bounding box center [297, 376] width 224 height 16
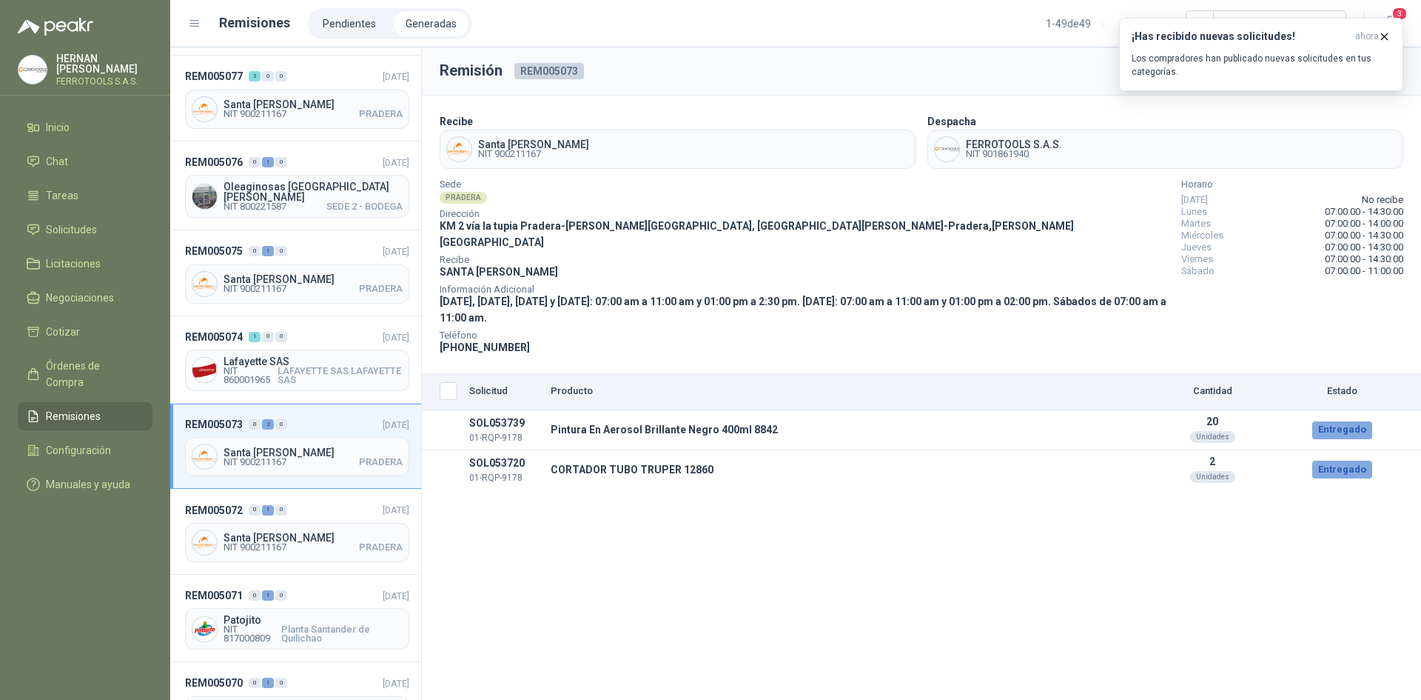
scroll to position [222, 0]
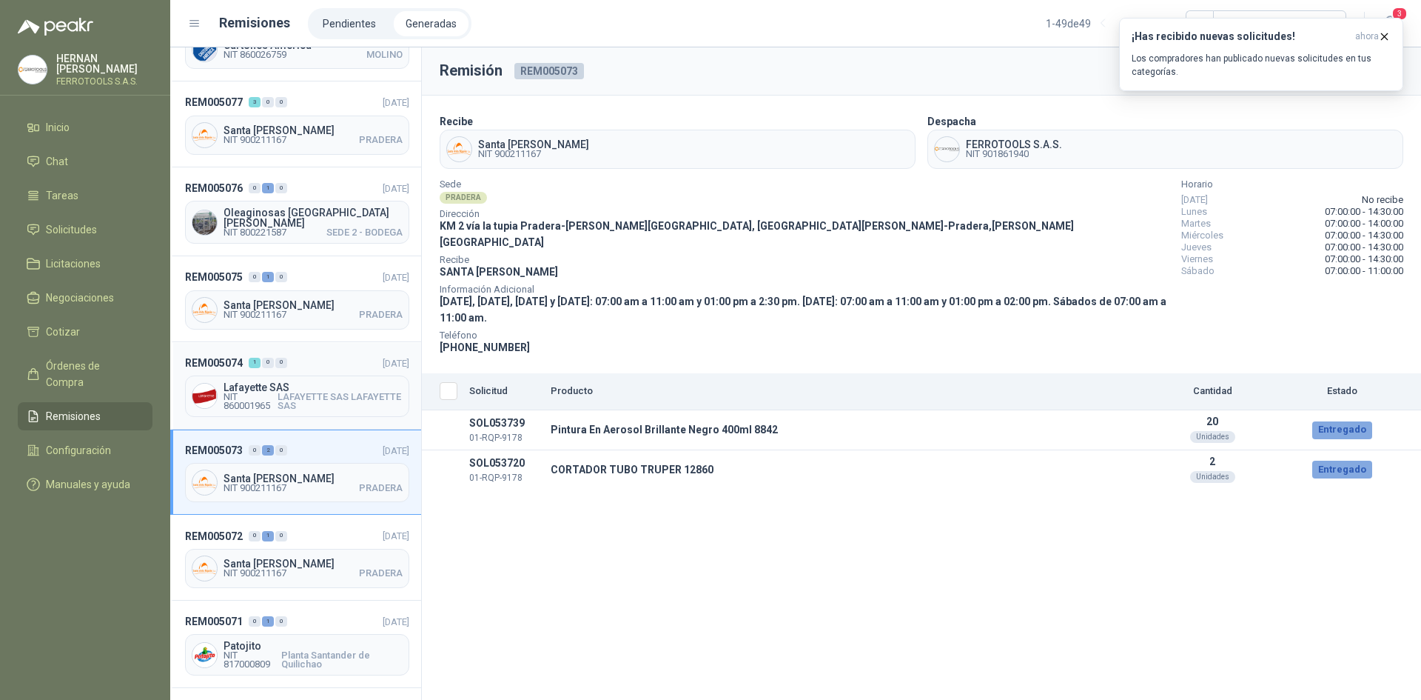
click at [321, 363] on header "REM005074 1 0 0 [DATE]" at bounding box center [297, 363] width 224 height 16
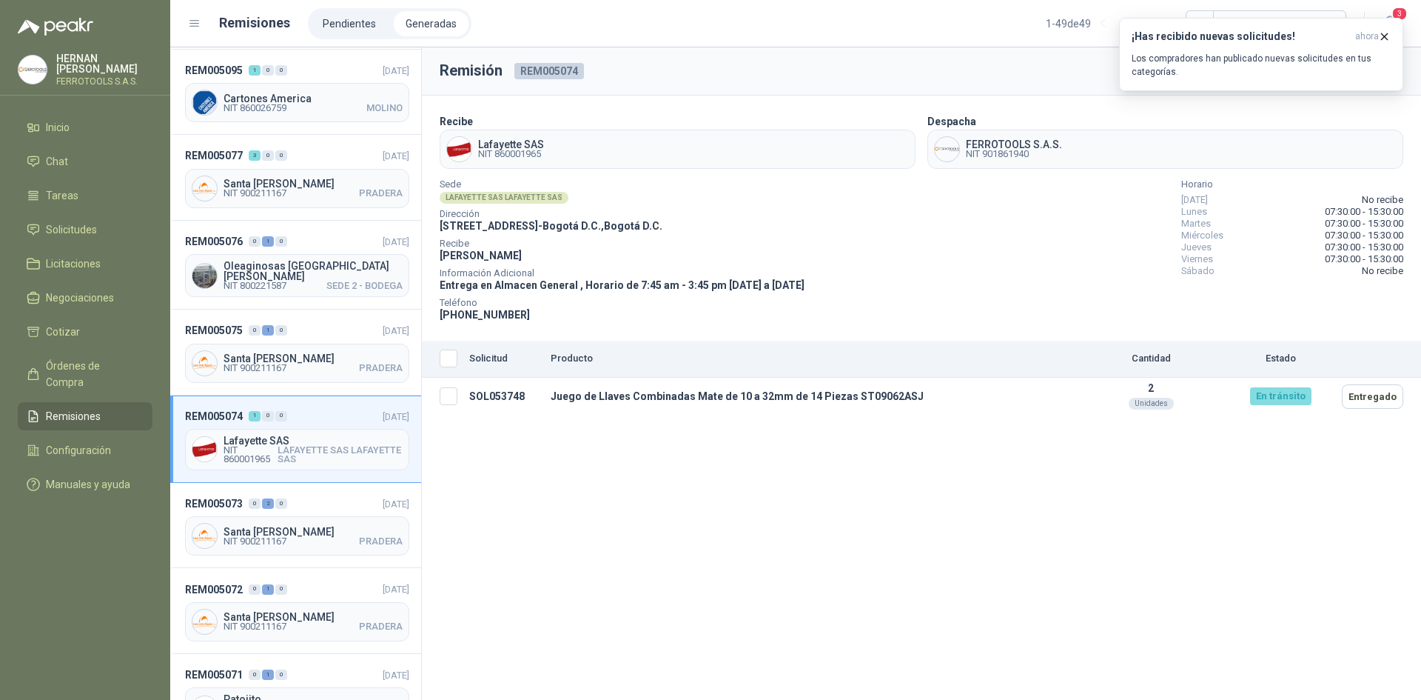
scroll to position [148, 0]
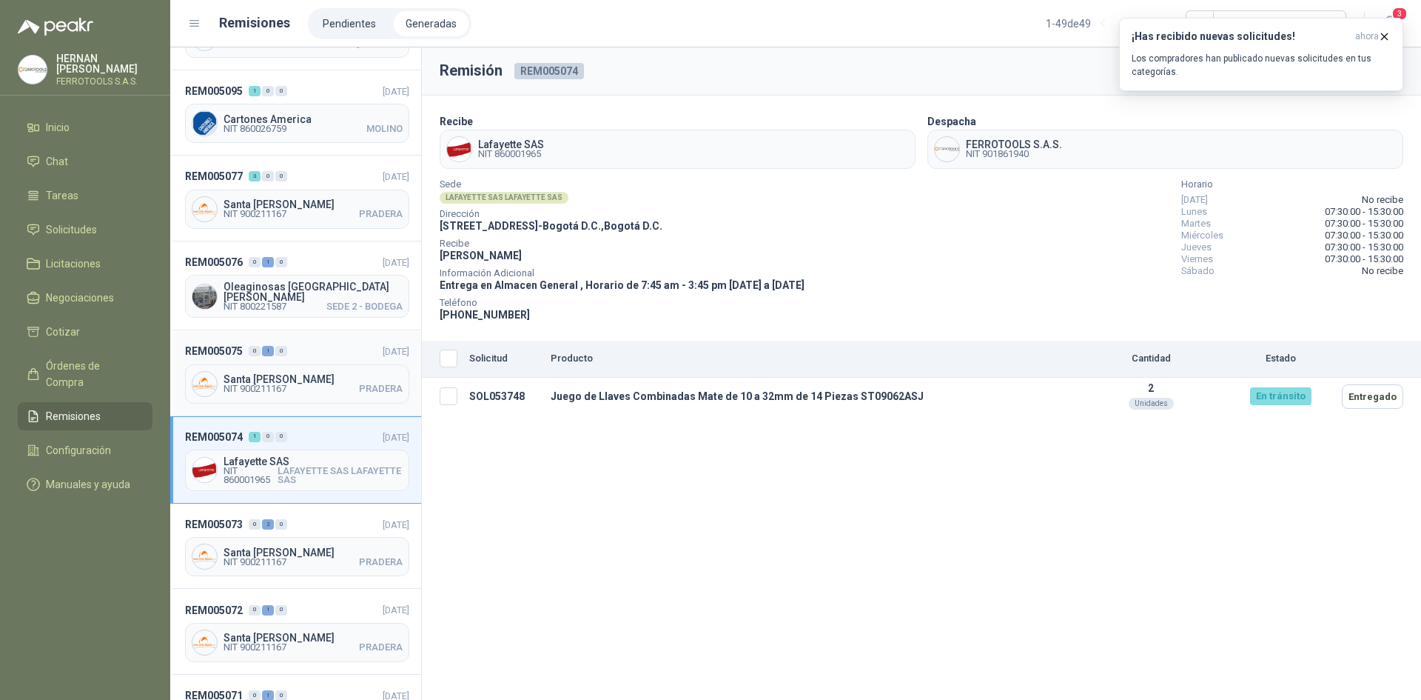
click at [321, 349] on header "REM005075 0 1 0 [DATE]" at bounding box center [297, 351] width 224 height 16
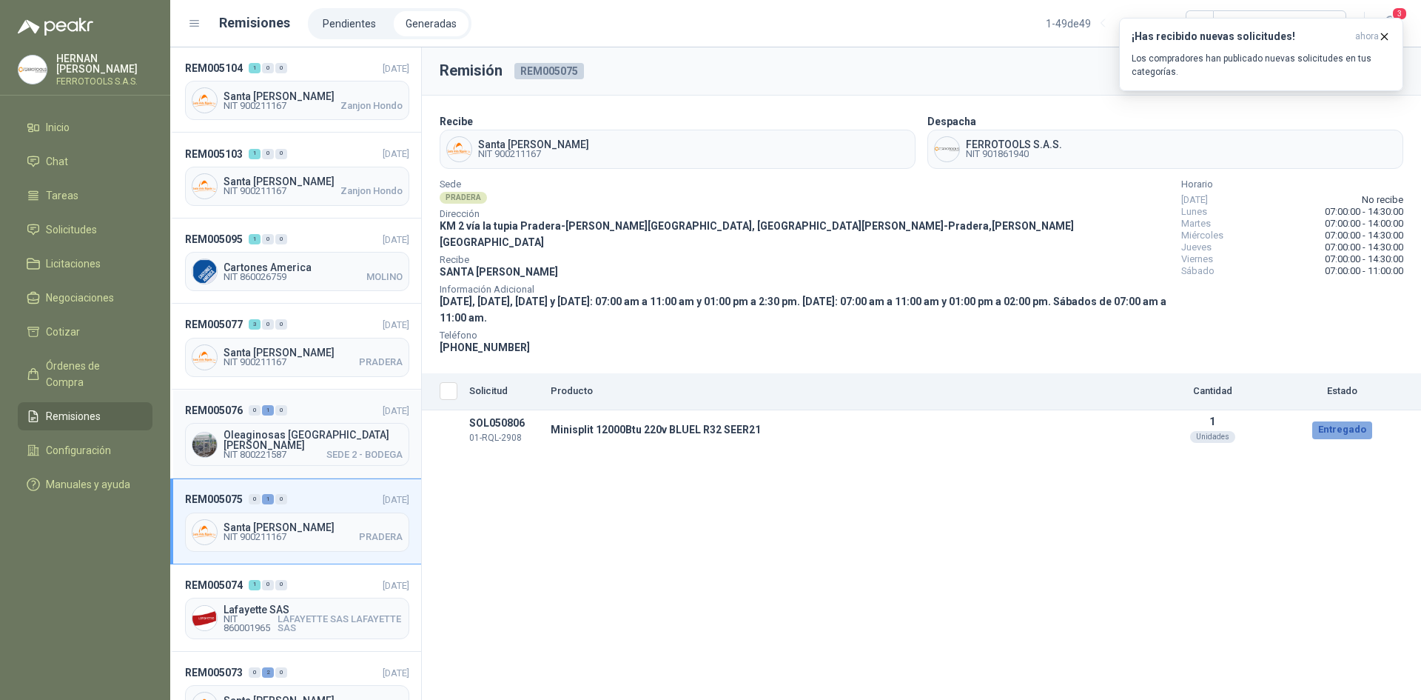
click at [332, 396] on div "REM005076 0 1 0 [DATE] Oleaginosas [GEOGRAPHIC_DATA][PERSON_NAME] NIT 800221587…" at bounding box center [295, 433] width 251 height 89
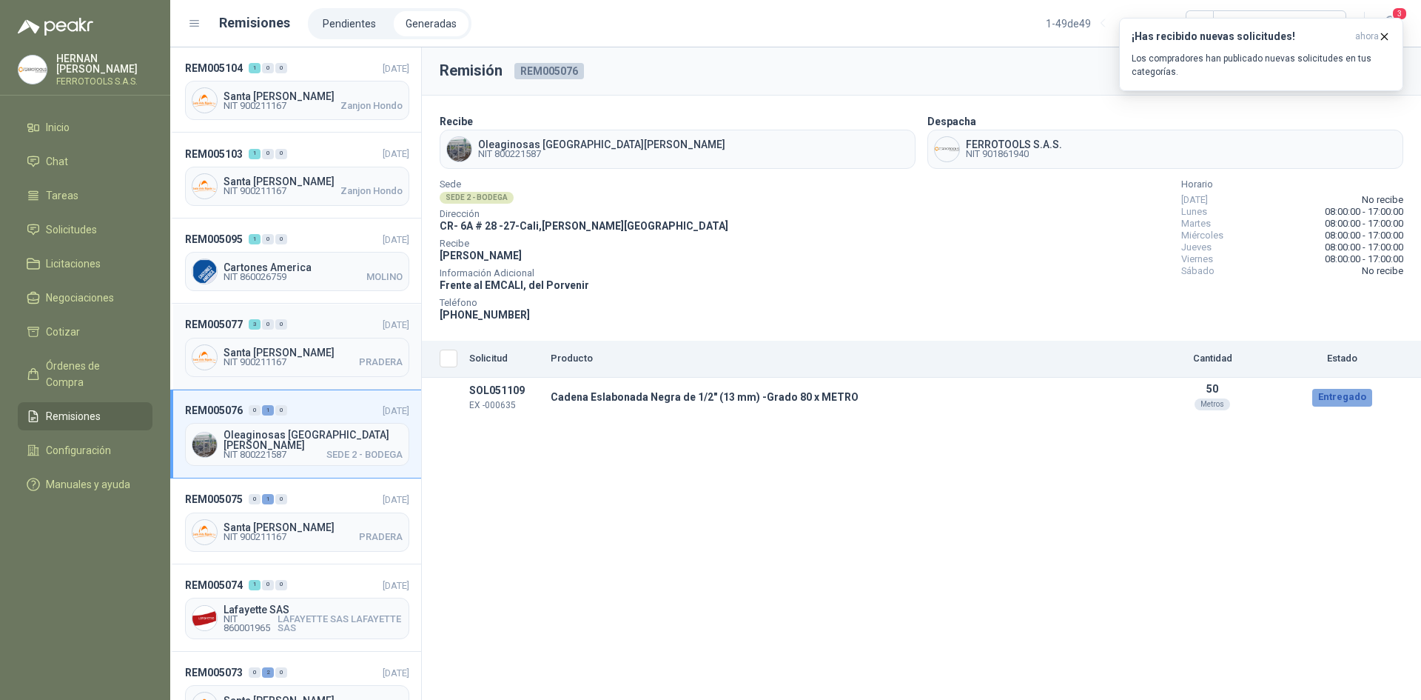
click at [339, 315] on div "REM005077 3 0 0 [DATE] [GEOGRAPHIC_DATA][PERSON_NAME] NIT 900211167 PRADERA" at bounding box center [295, 346] width 251 height 85
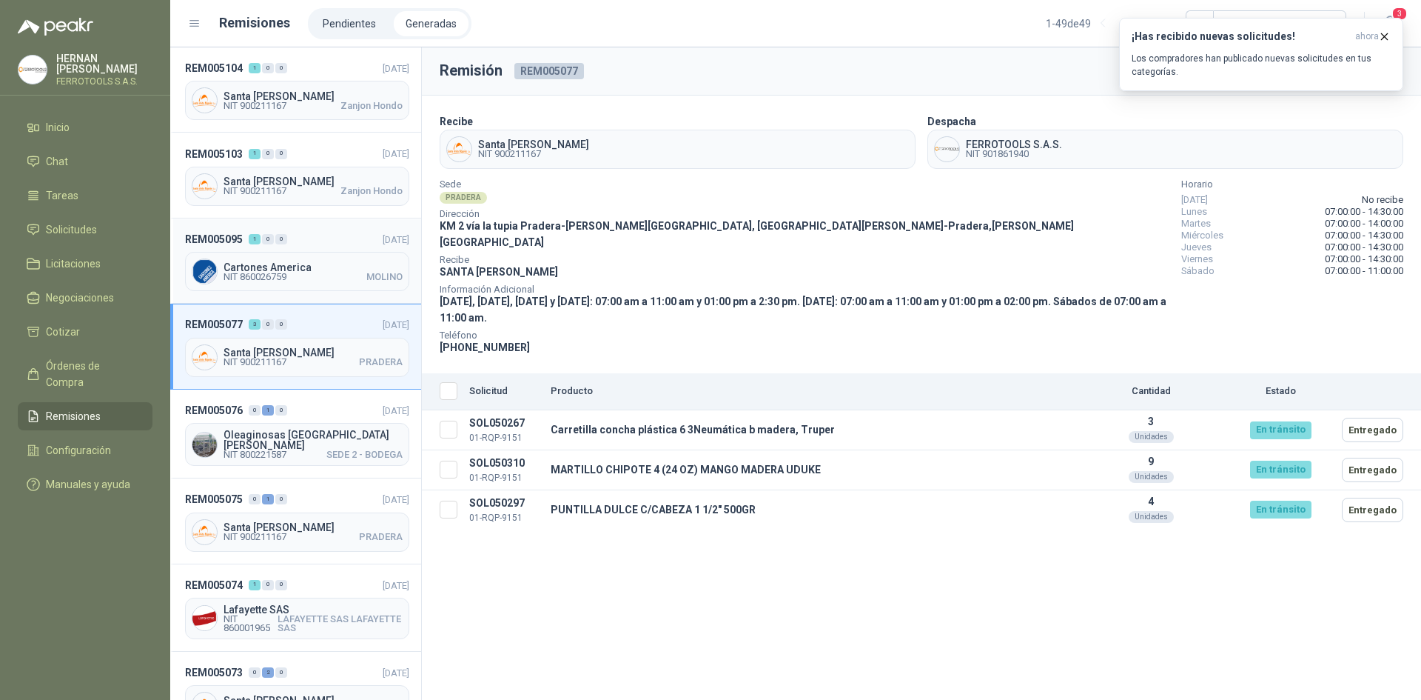
click at [335, 236] on header "REM005095 1 0 0 [DATE]" at bounding box center [297, 239] width 224 height 16
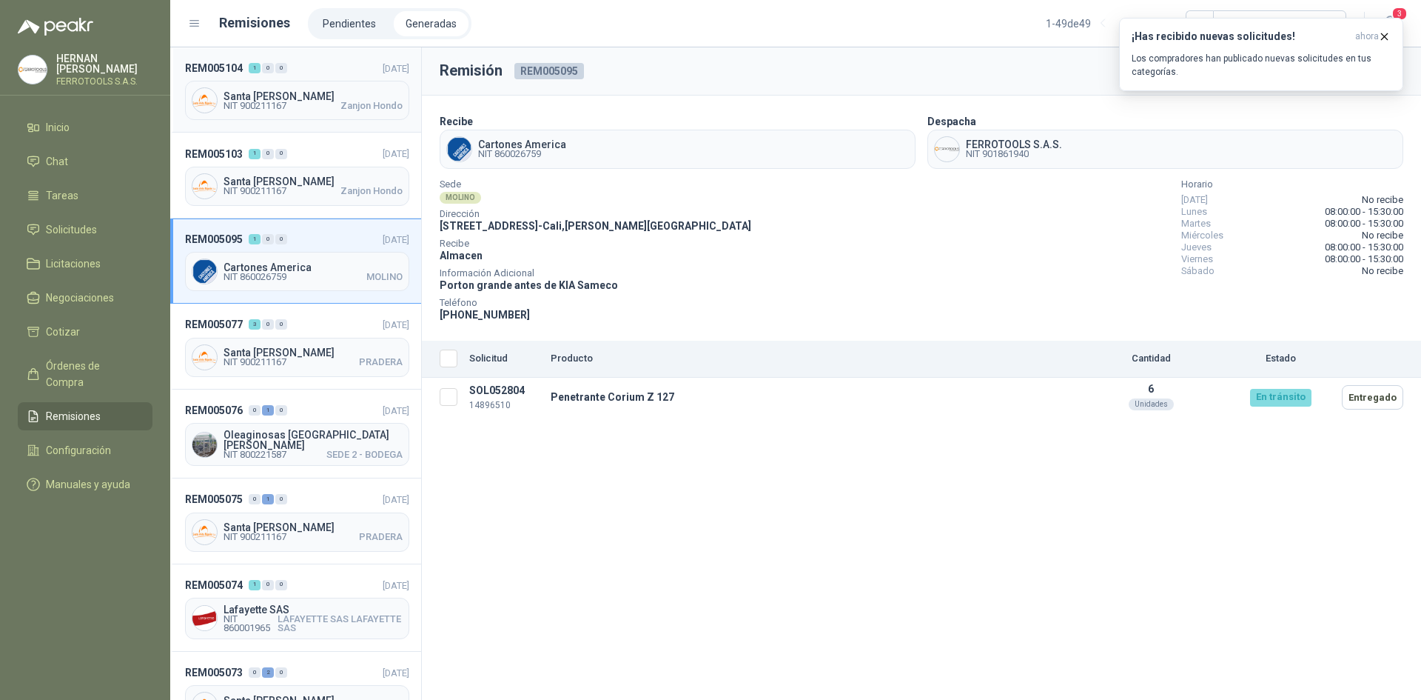
click at [323, 130] on div "REM005104 1 0 0 [DATE] [GEOGRAPHIC_DATA][PERSON_NAME] NIT 900211167 Zanjon Hondo" at bounding box center [295, 89] width 251 height 85
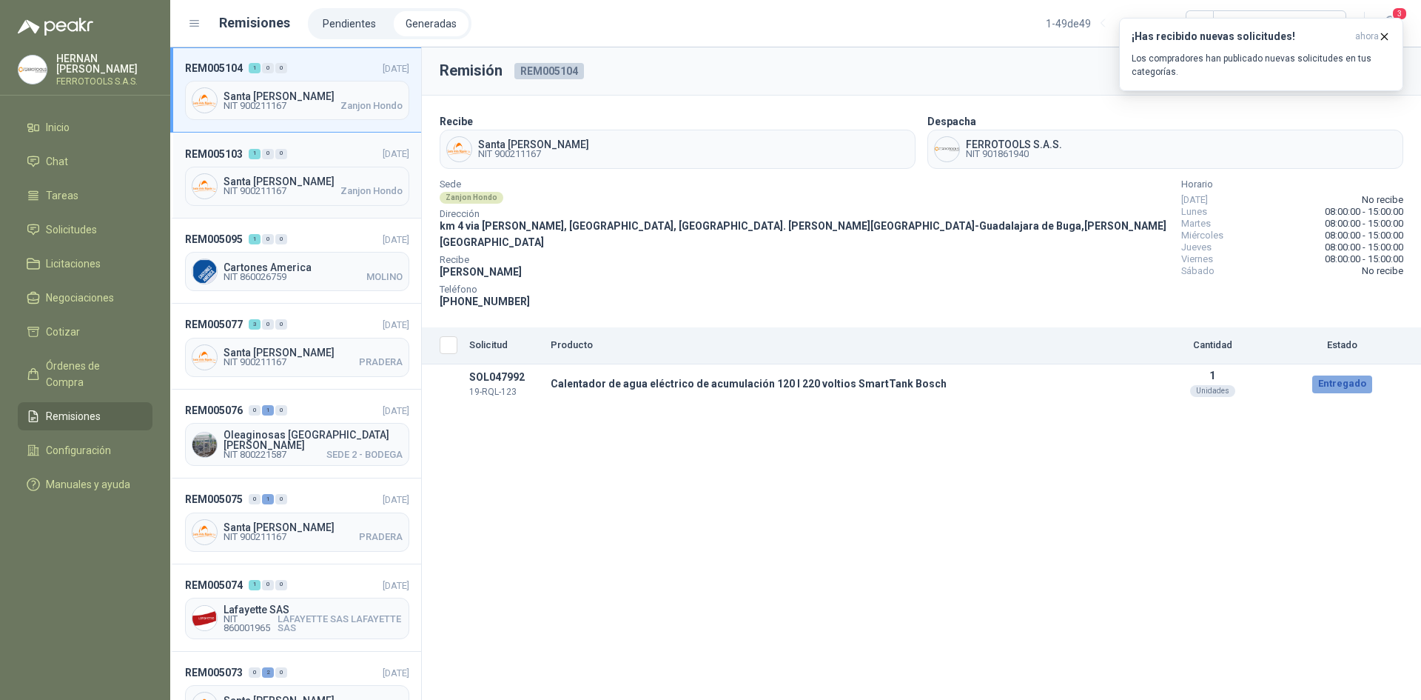
click at [321, 138] on div "REM005103 1 0 0 [DATE] [GEOGRAPHIC_DATA][PERSON_NAME] NIT 900211167 Zanjon Hondo" at bounding box center [295, 175] width 251 height 85
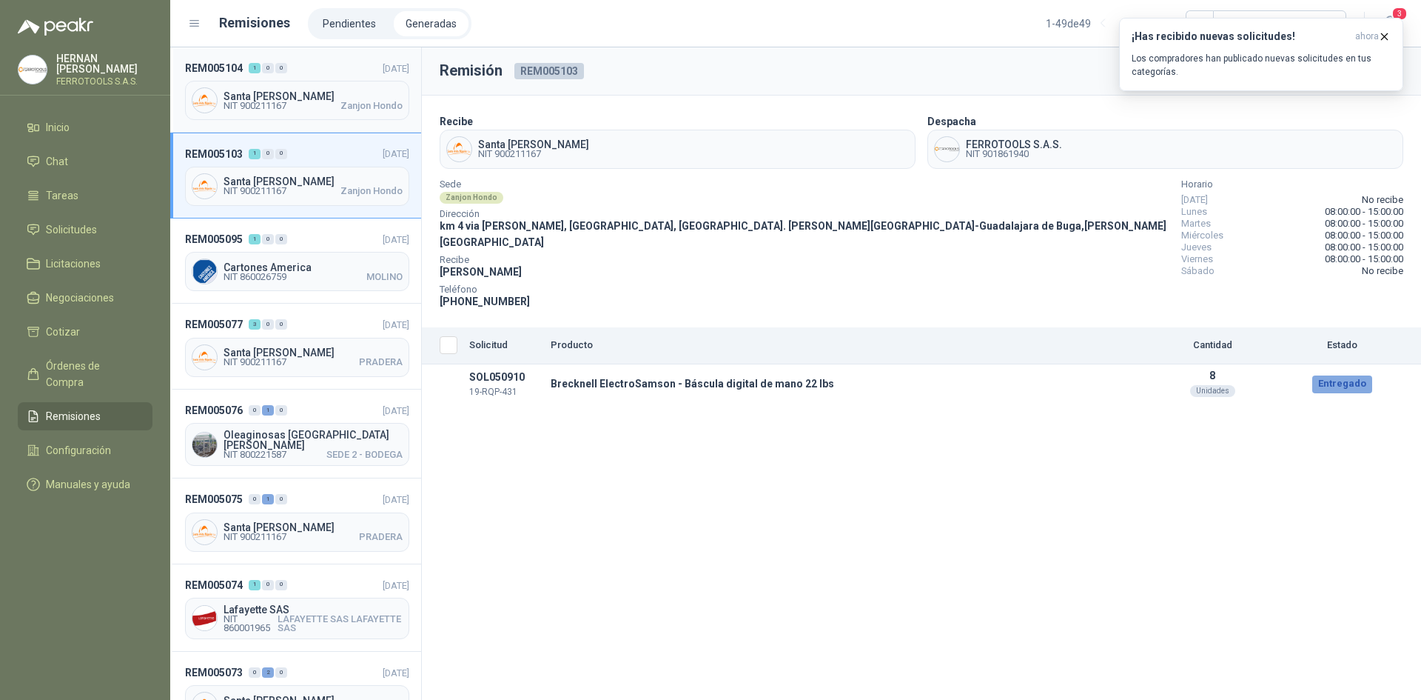
drag, startPoint x: 328, startPoint y: 70, endPoint x: 177, endPoint y: 114, distance: 157.2
click at [328, 71] on header "REM005104 1 0 0 [DATE]" at bounding box center [297, 68] width 224 height 16
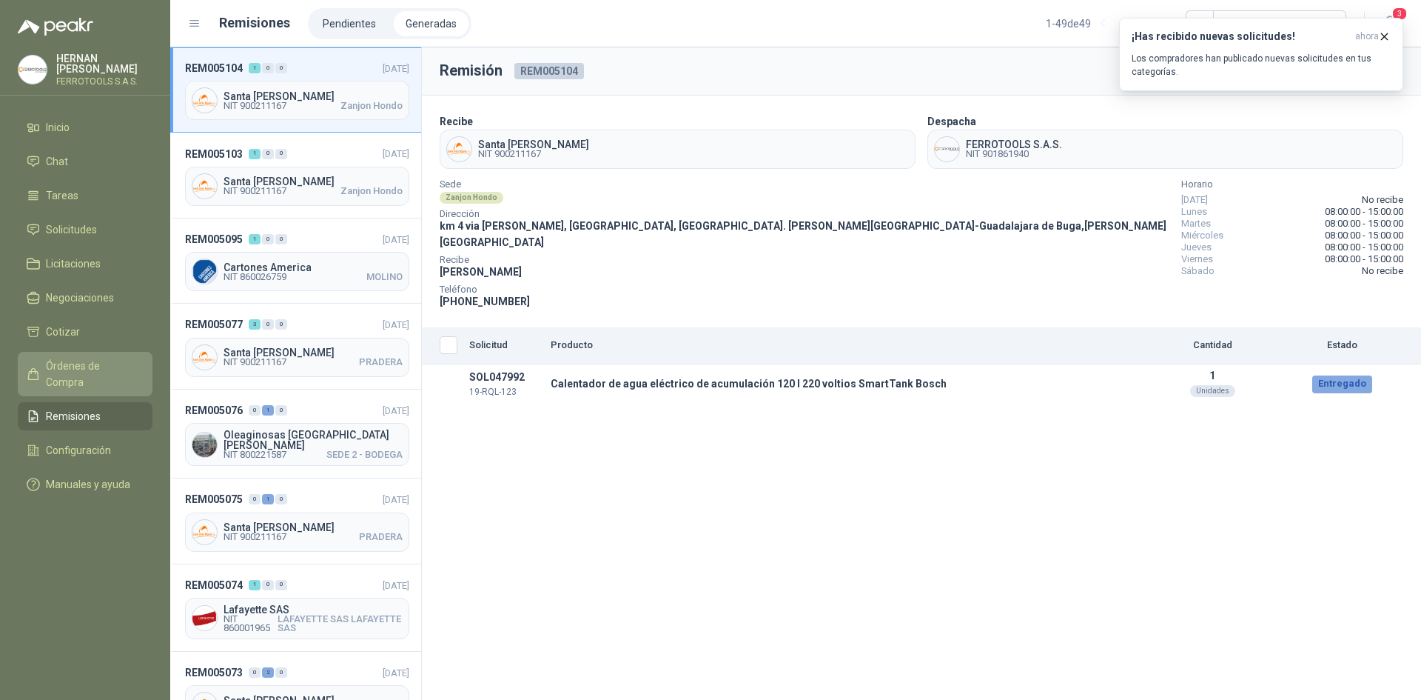
click at [115, 360] on span "Órdenes de Compra" at bounding box center [92, 374] width 93 height 33
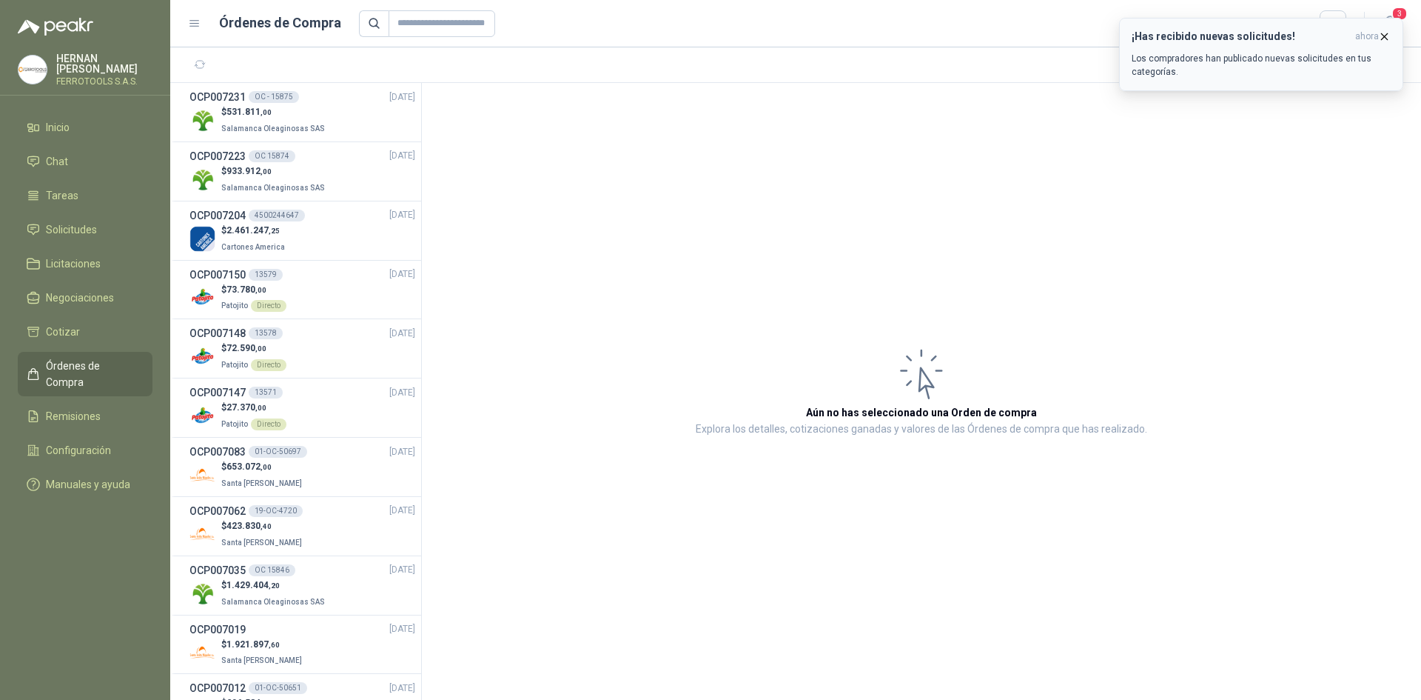
click at [1381, 35] on icon "button" at bounding box center [1384, 36] width 13 height 13
